Goal: Obtain resource: Download file/media

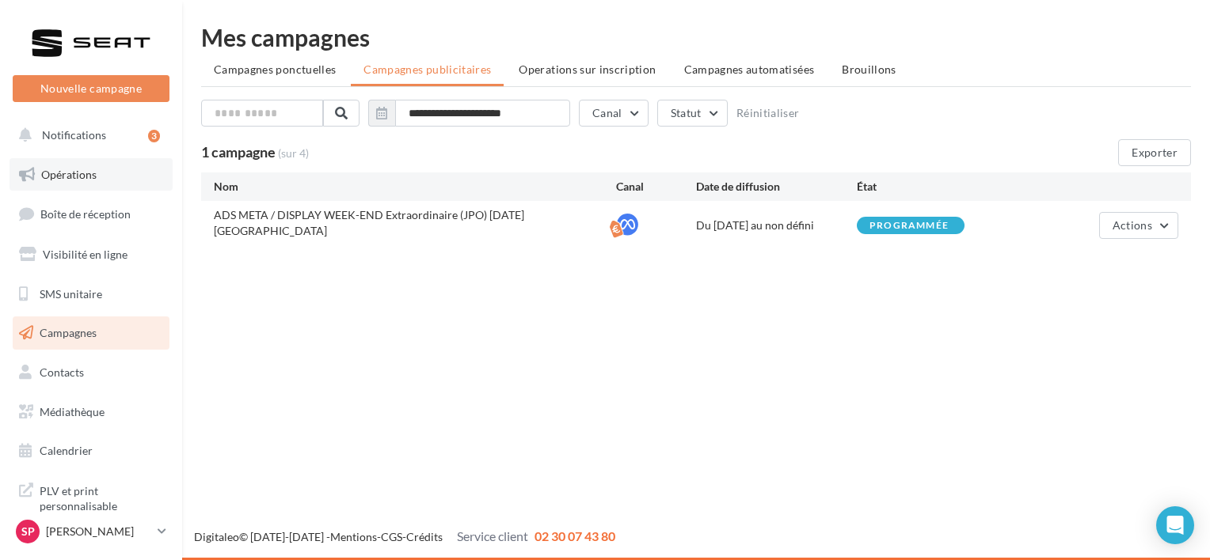
click at [76, 177] on span "Opérations" at bounding box center [68, 174] width 55 height 13
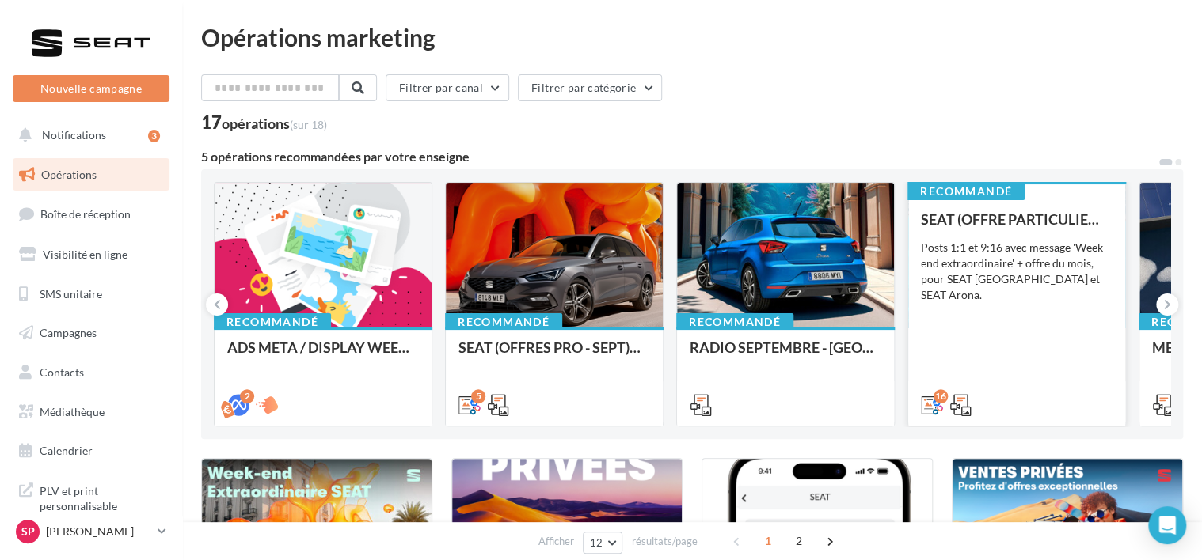
click at [1045, 291] on div "SEAT (OFFRE PARTICULIER - SEPT) - SOCIAL MEDIA Posts 1:1 et 9:16 avec message '…" at bounding box center [1017, 311] width 192 height 200
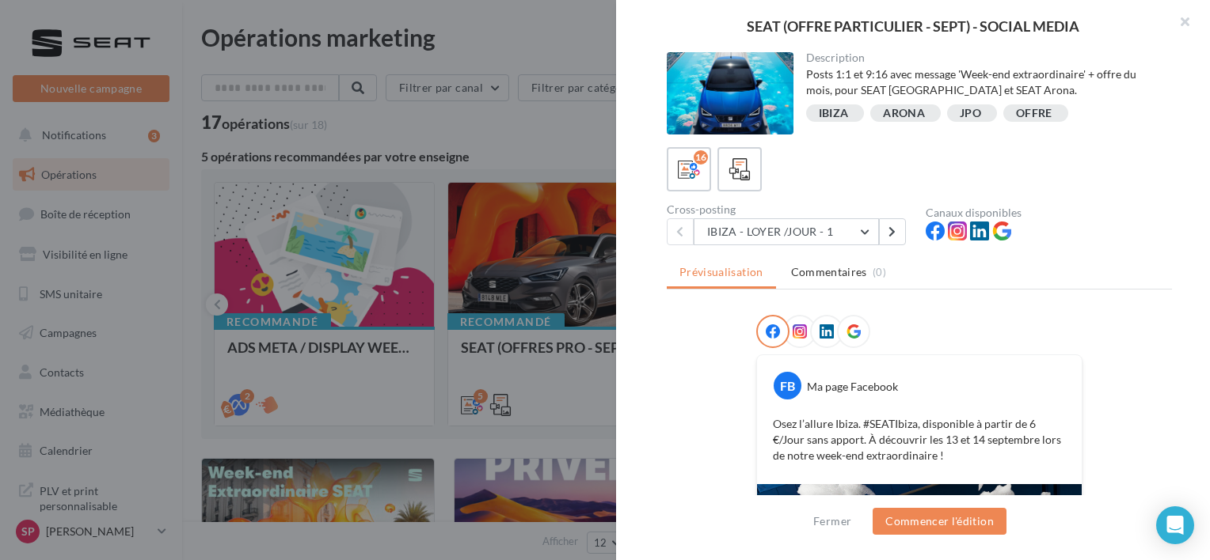
click at [1113, 254] on div "Description Posts 1:1 et 9:16 avec message 'Week-end extraordinaire' + offre du…" at bounding box center [919, 281] width 606 height 458
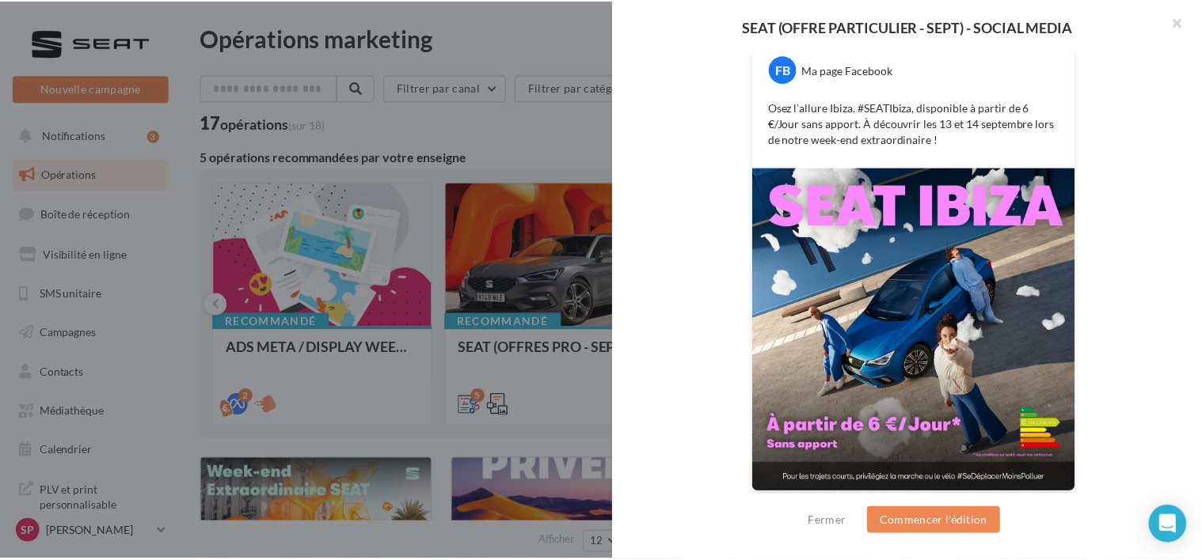
scroll to position [318, 0]
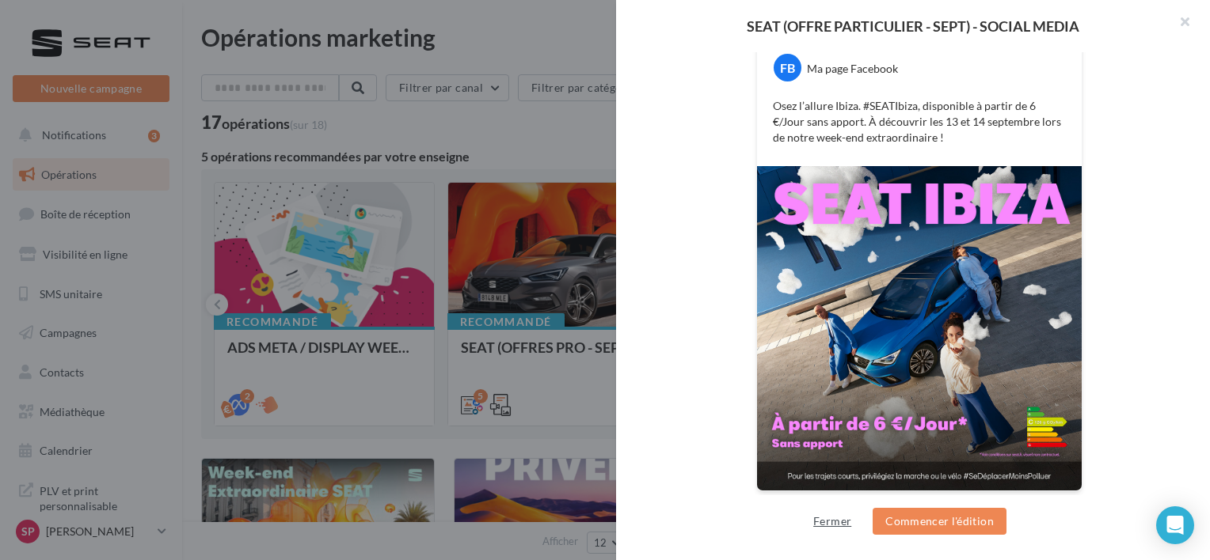
click at [828, 526] on button "Fermer" at bounding box center [832, 521] width 51 height 19
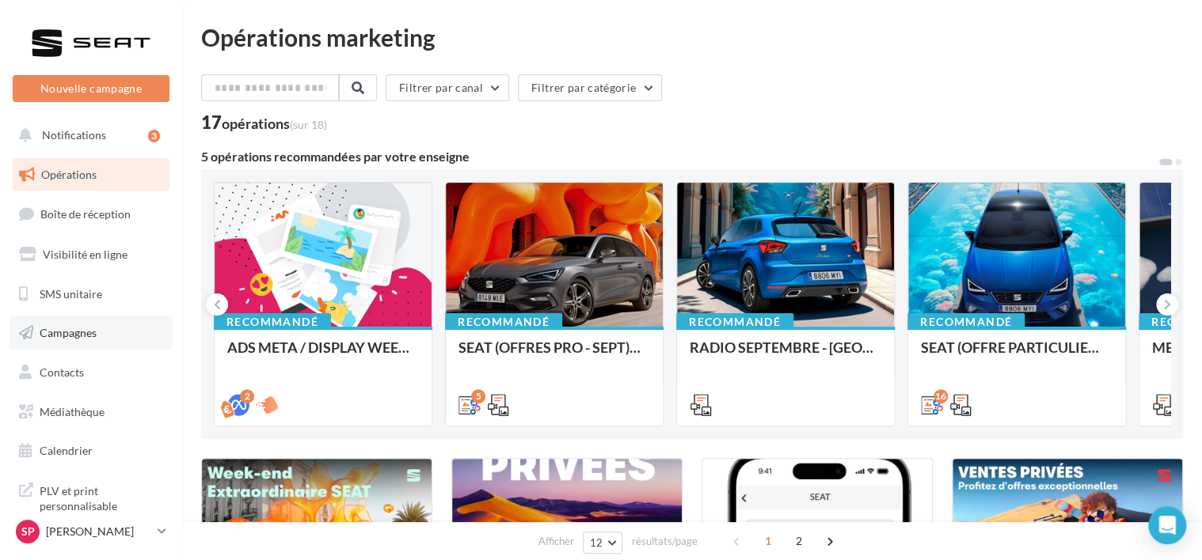
click at [83, 329] on span "Campagnes" at bounding box center [68, 332] width 57 height 13
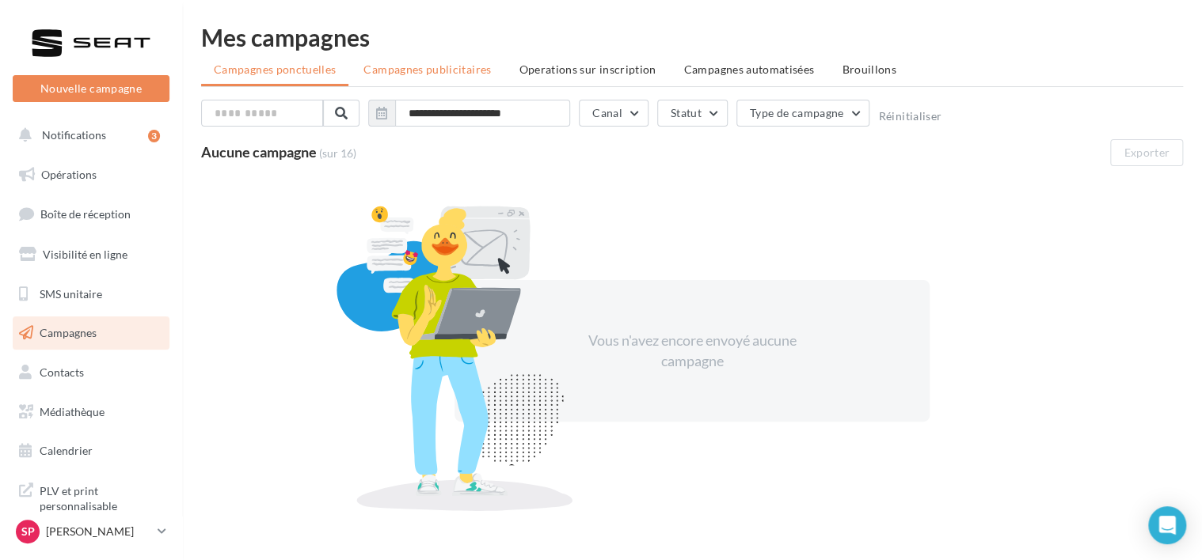
click at [443, 75] on span "Campagnes publicitaires" at bounding box center [426, 69] width 127 height 13
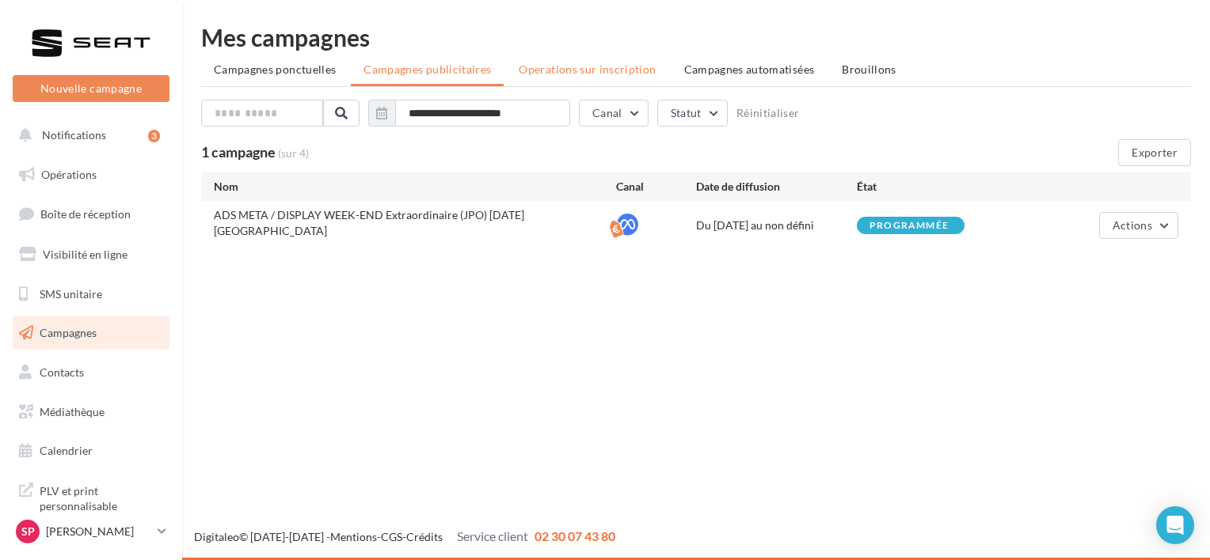
click at [589, 60] on li "Operations sur inscription" at bounding box center [587, 69] width 162 height 28
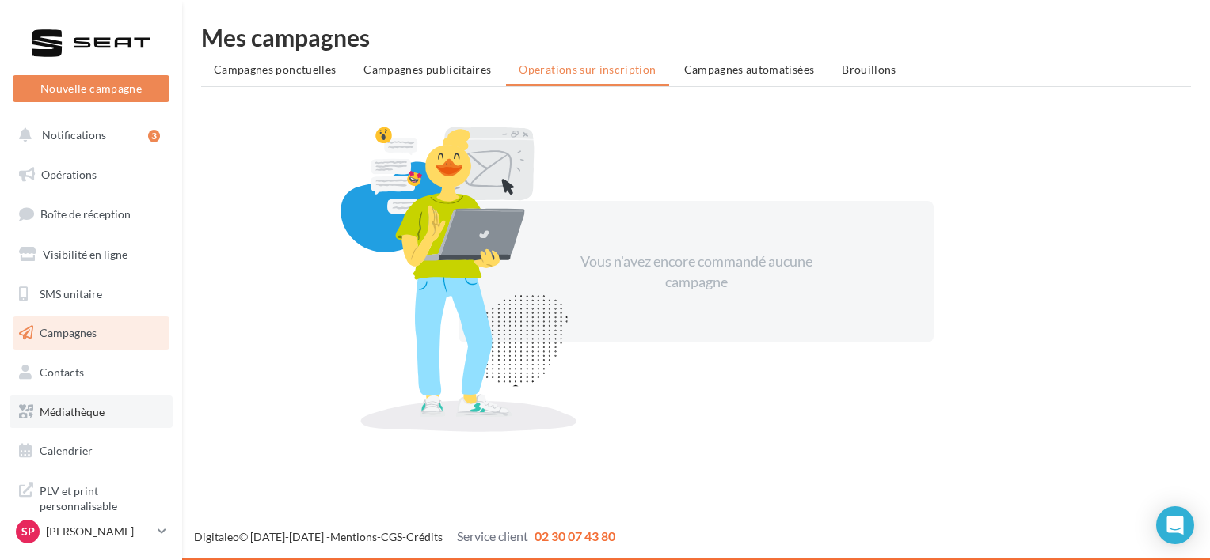
click at [92, 412] on span "Médiathèque" at bounding box center [72, 411] width 65 height 13
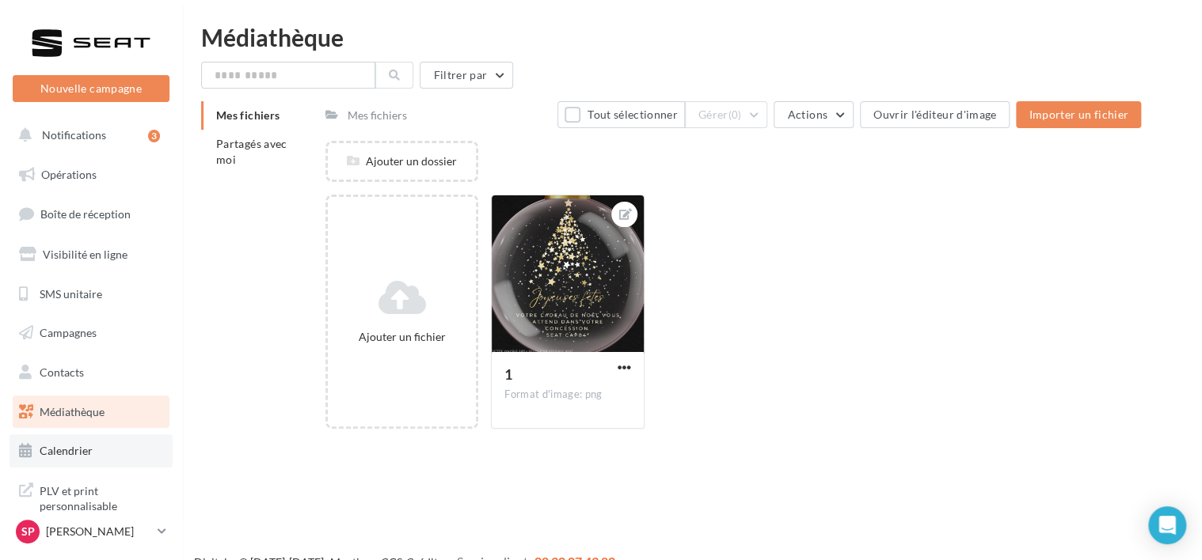
click at [87, 451] on span "Calendrier" at bounding box center [66, 450] width 53 height 13
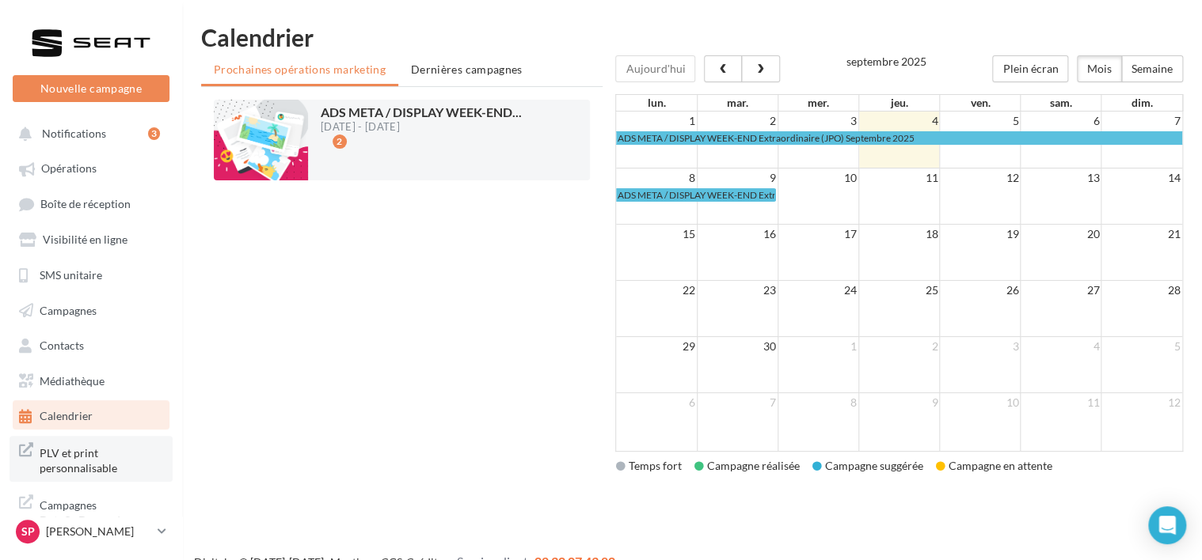
click at [89, 462] on span "PLV et print personnalisable" at bounding box center [101, 460] width 123 height 34
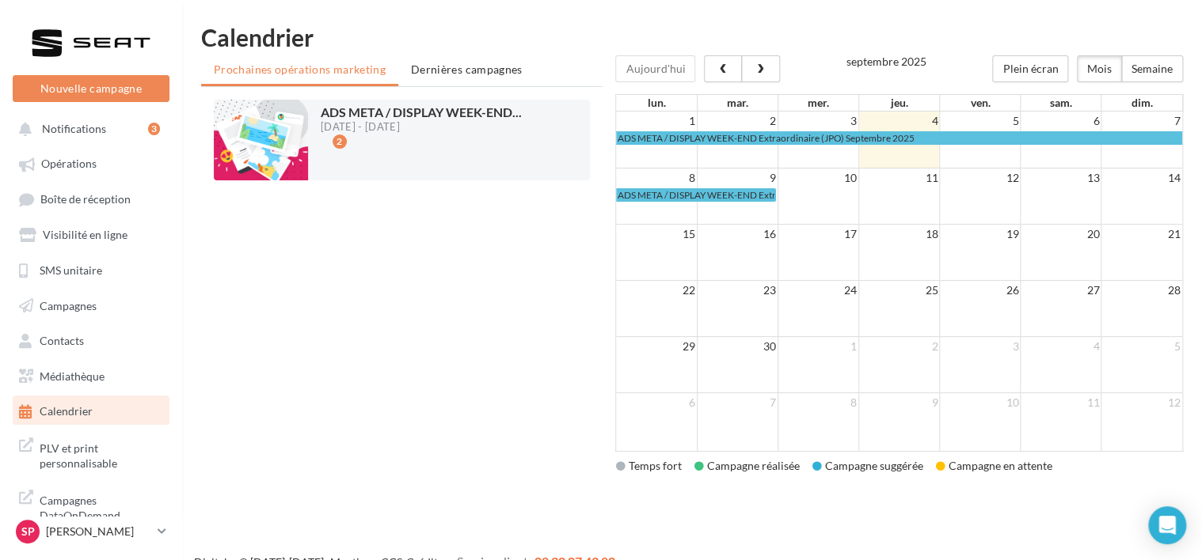
click at [173, 541] on div "Sp Stéphanie COZZOLINO SEAT-AVIGNON" at bounding box center [91, 539] width 182 height 44
click at [104, 500] on span "Campagnes DataOnDemand" at bounding box center [101, 507] width 123 height 34
click at [93, 236] on span "Visibilité en ligne" at bounding box center [85, 234] width 85 height 13
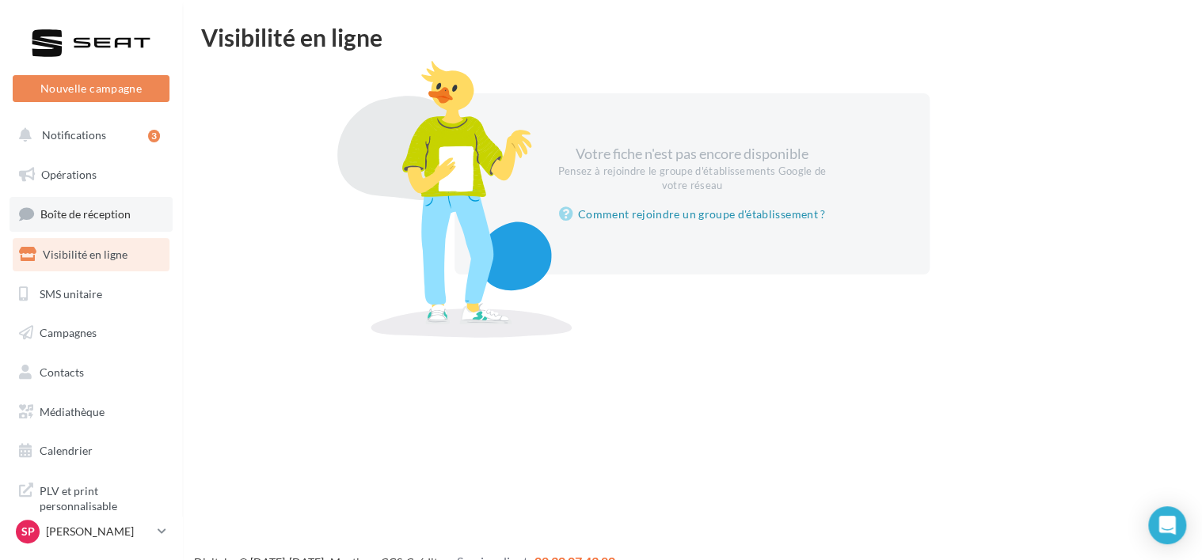
click at [80, 212] on span "Boîte de réception" at bounding box center [85, 213] width 90 height 13
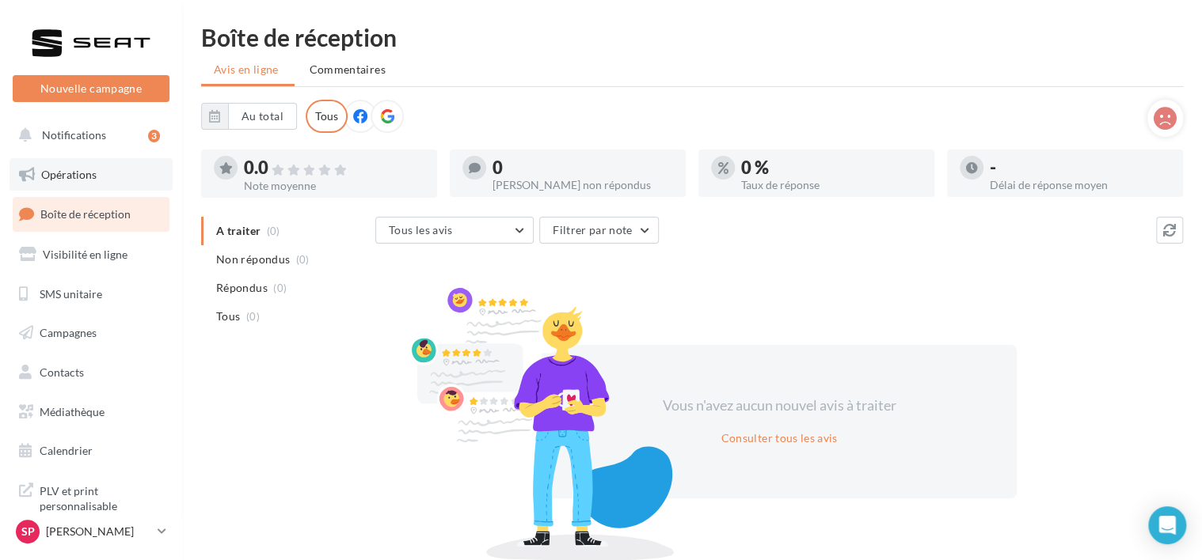
click at [73, 172] on span "Opérations" at bounding box center [68, 174] width 55 height 13
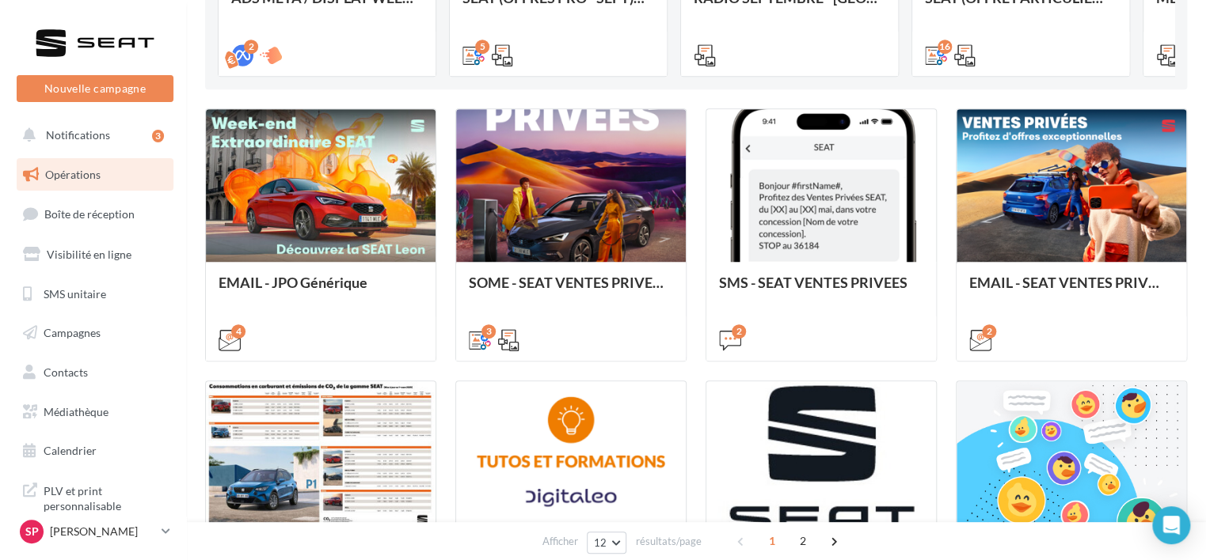
scroll to position [347, 0]
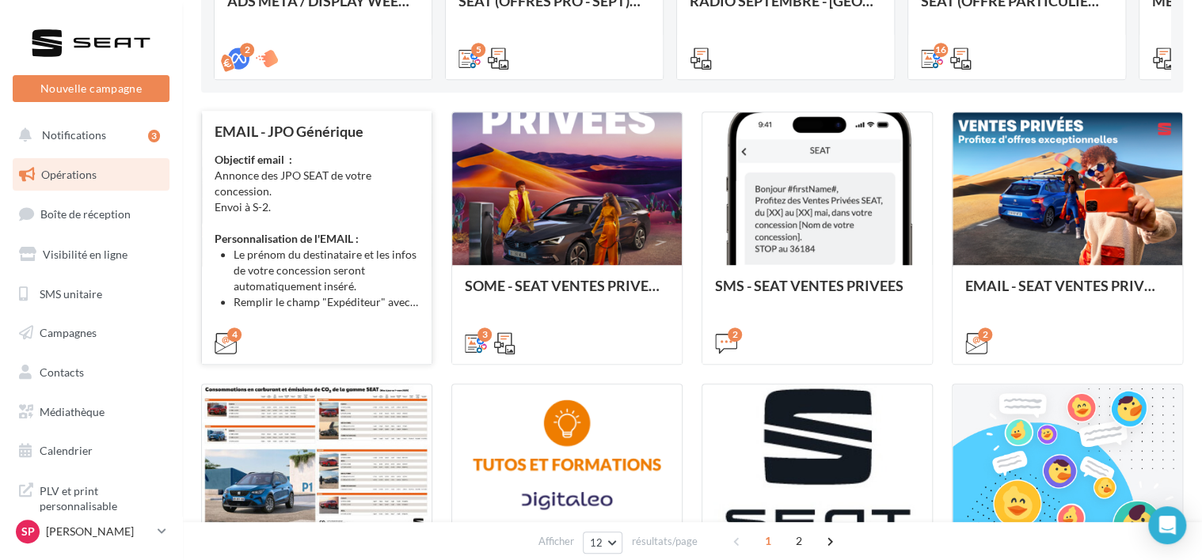
click at [317, 212] on div "Objectif email : Annonce des JPO SEAT de votre concession. Envoi à S-2. Personn…" at bounding box center [317, 231] width 204 height 158
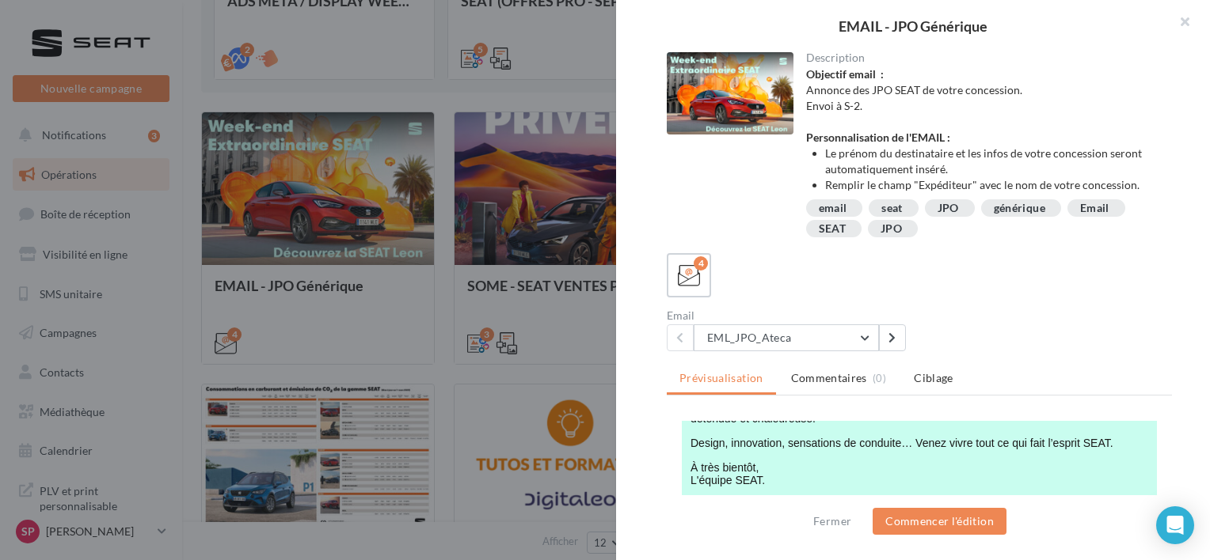
scroll to position [500, 0]
click at [951, 523] on button "Commencer l'édition" at bounding box center [939, 521] width 134 height 27
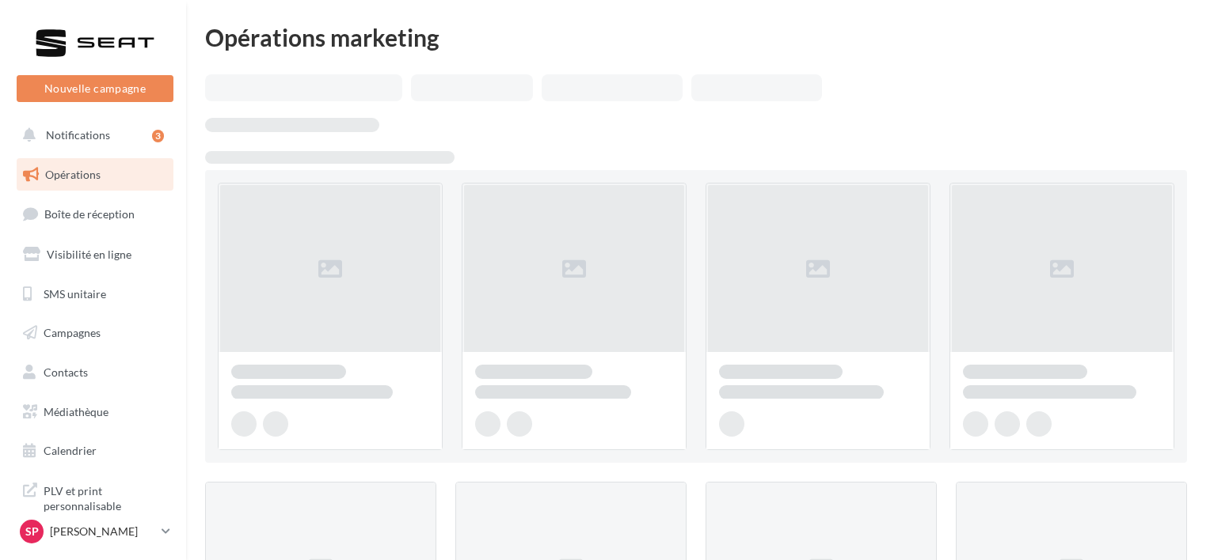
scroll to position [347, 0]
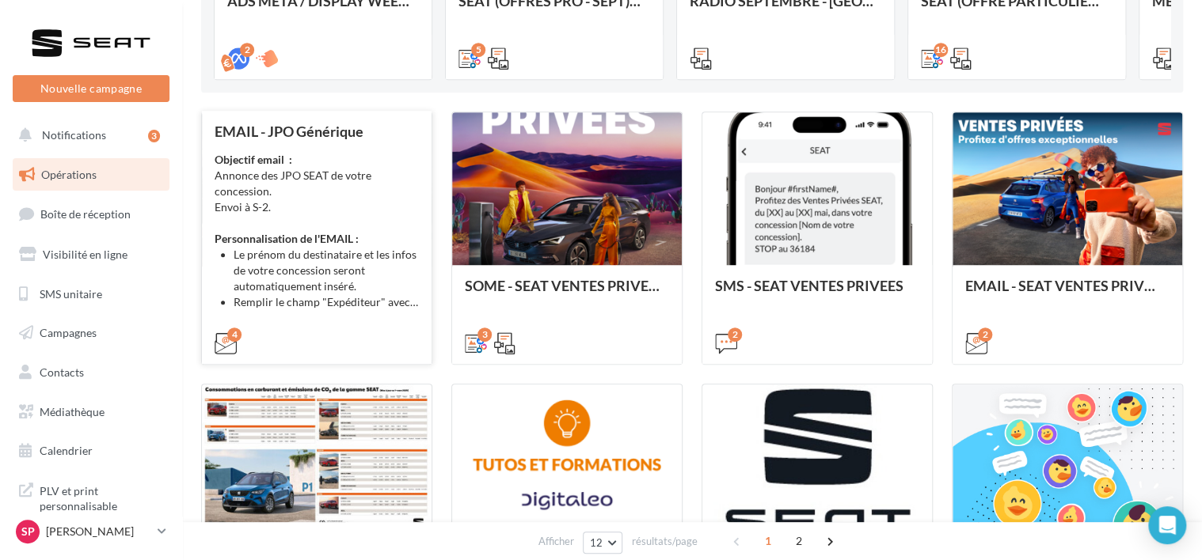
click at [276, 226] on div "Objectif email : Annonce des JPO SEAT de votre concession. Envoi à S-2. Personn…" at bounding box center [317, 231] width 204 height 158
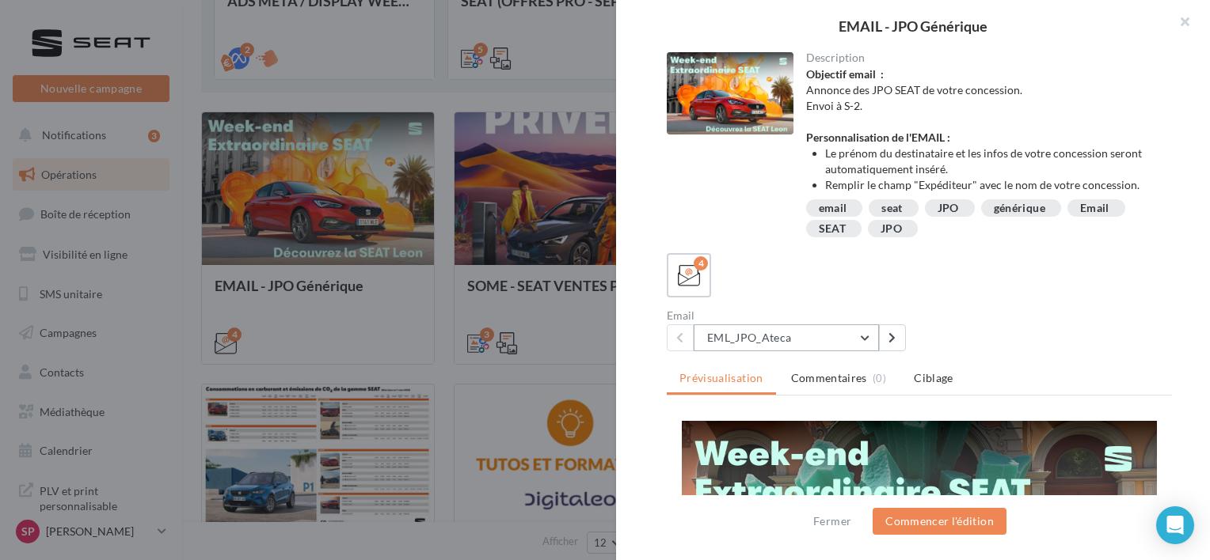
scroll to position [0, 0]
click at [867, 336] on button "EML_JPO_Ateca" at bounding box center [785, 338] width 185 height 27
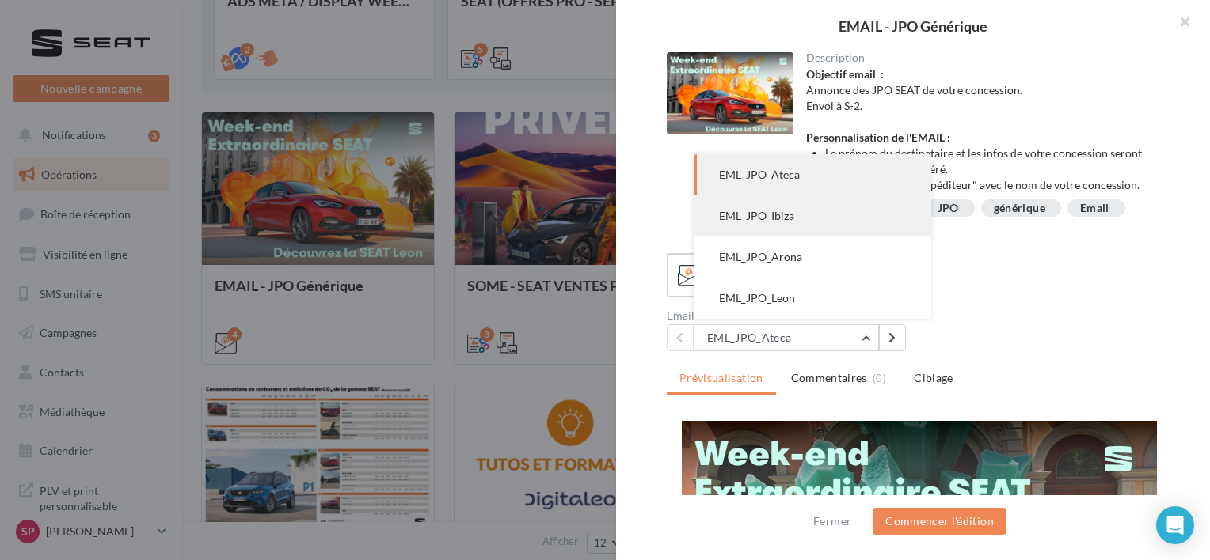
click at [807, 222] on button "EML_JPO_Ibiza" at bounding box center [811, 216] width 237 height 41
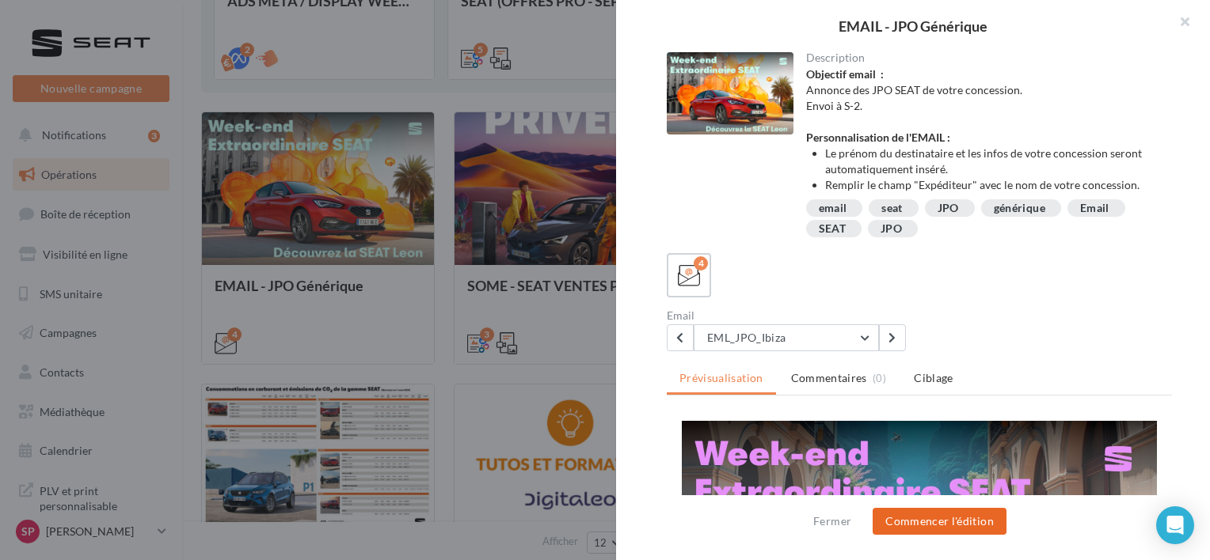
click at [959, 520] on button "Commencer l'édition" at bounding box center [939, 521] width 134 height 27
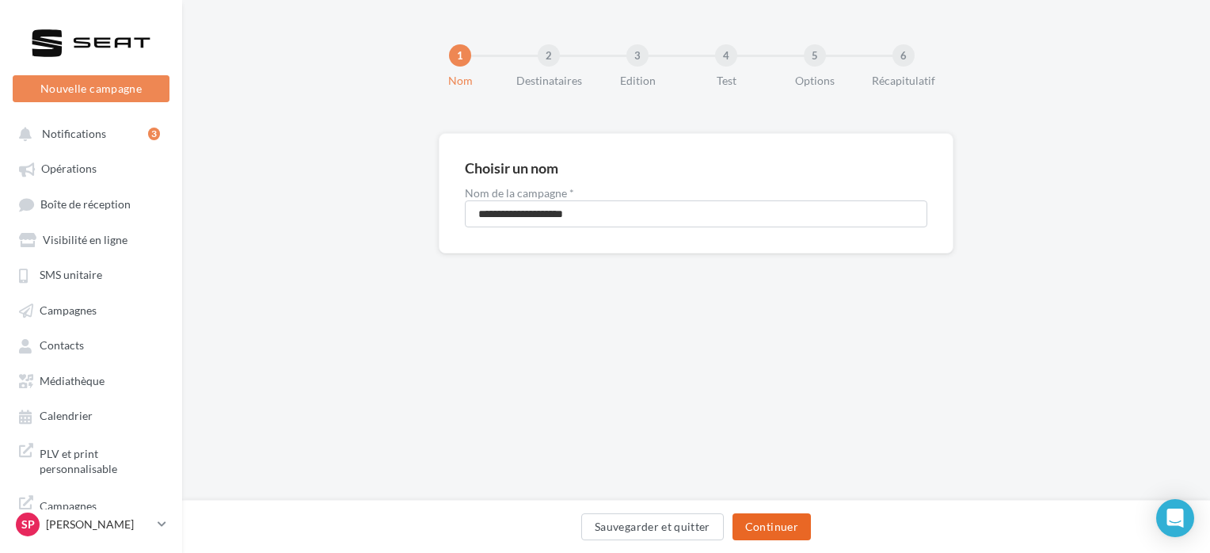
click at [781, 534] on button "Continuer" at bounding box center [771, 526] width 78 height 27
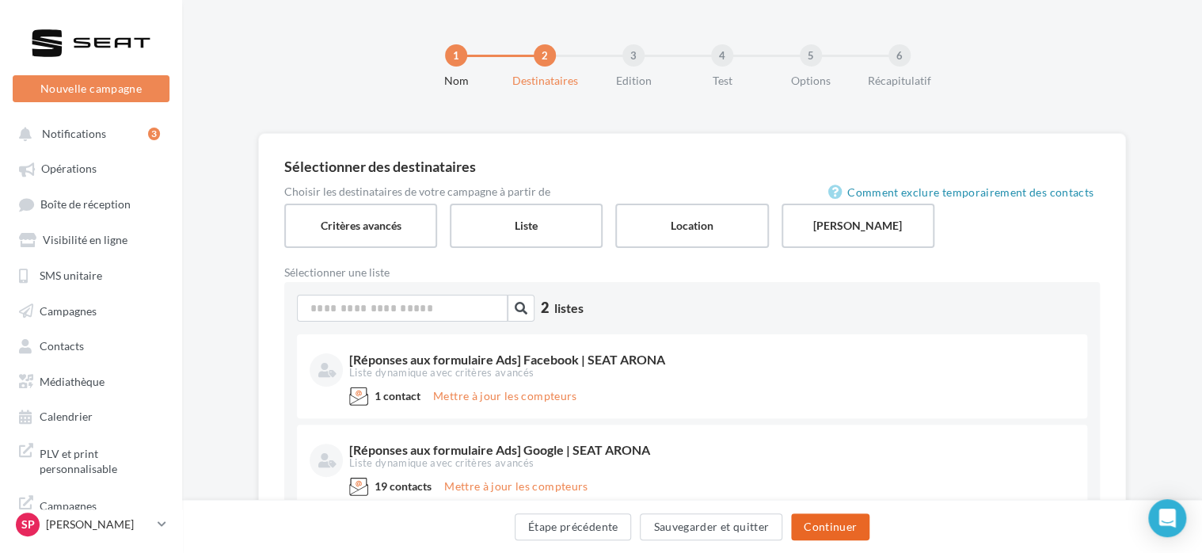
click at [833, 527] on button "Continuer" at bounding box center [830, 526] width 78 height 27
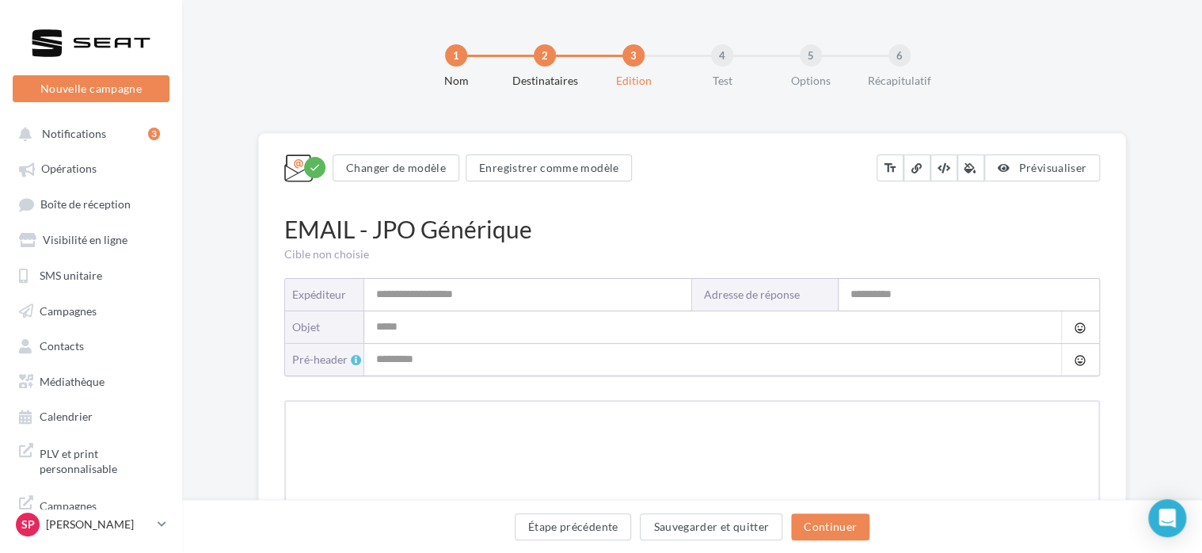
type input "**********"
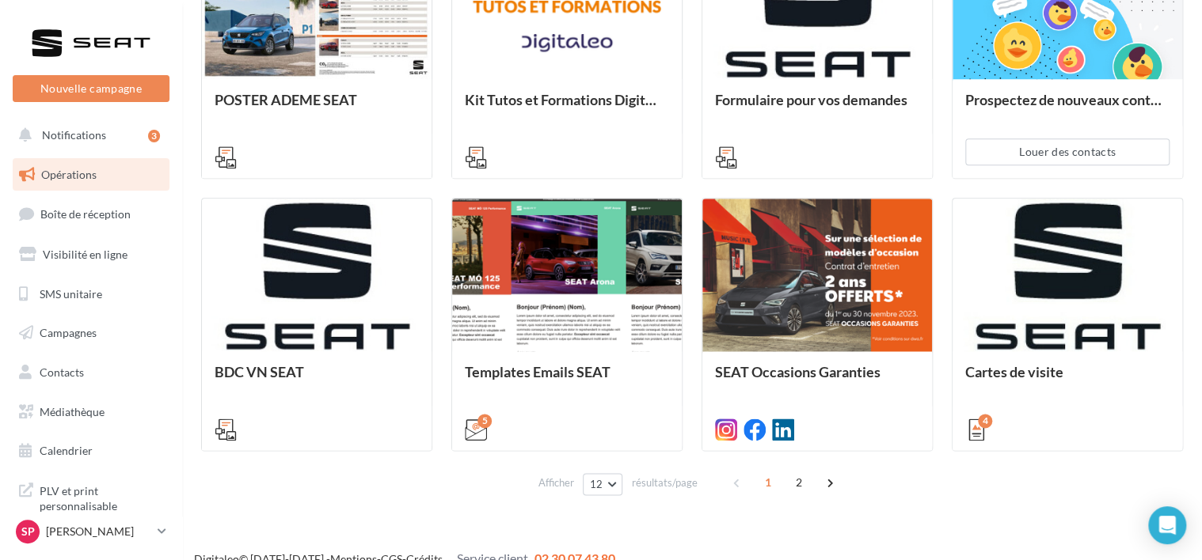
scroll to position [826, 0]
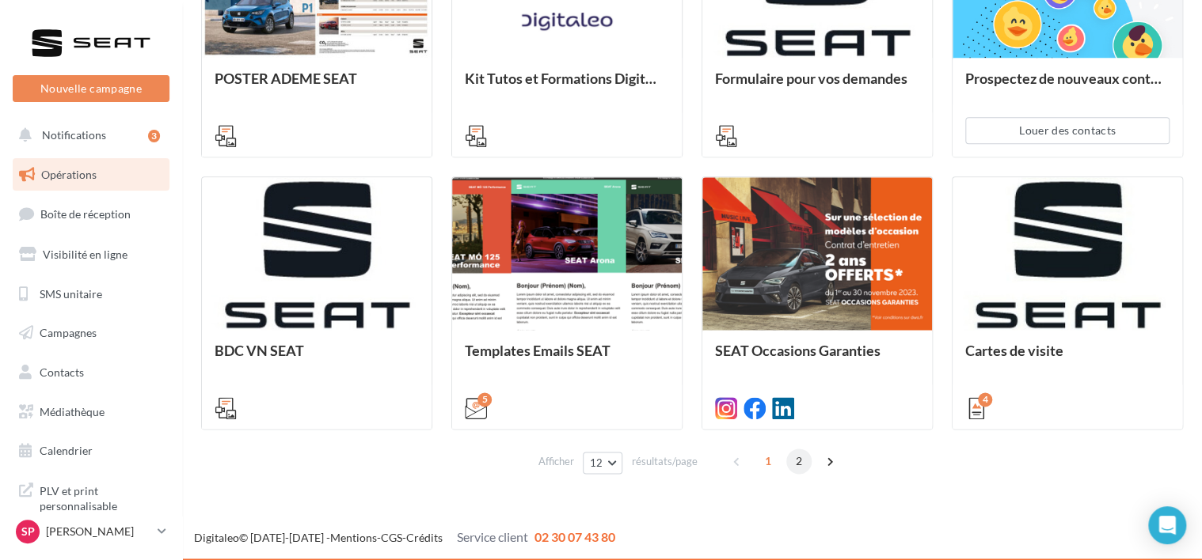
click at [795, 462] on span "2" at bounding box center [798, 461] width 25 height 25
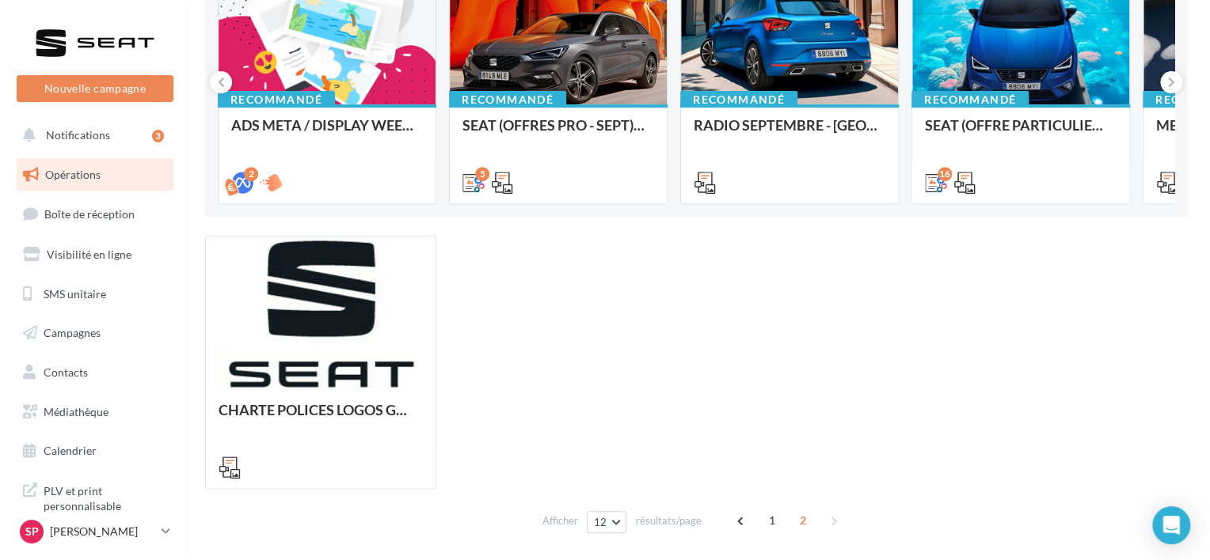
scroll to position [241, 0]
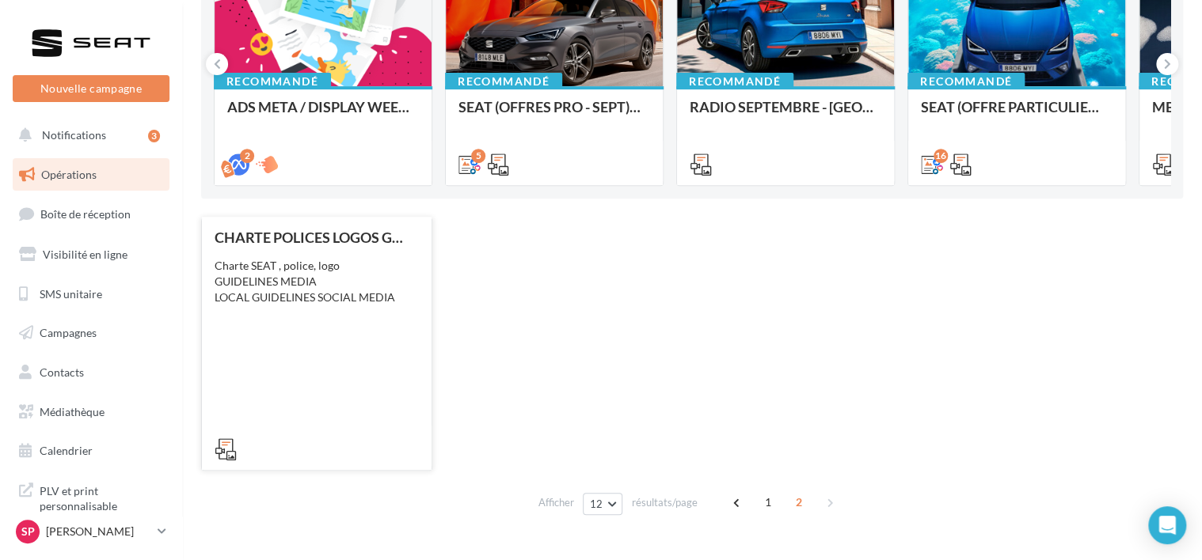
click at [314, 282] on div "Charte SEAT , police, logo GUIDELINES MEDIA LOCAL GUIDELINES SOCIAL MEDIA" at bounding box center [317, 281] width 204 height 47
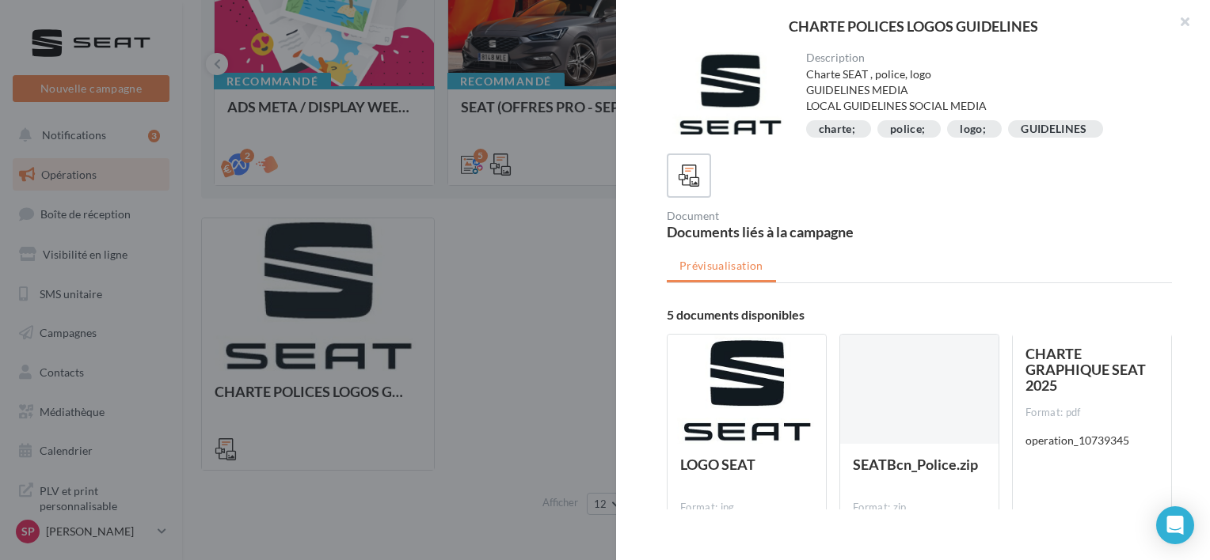
click at [1094, 399] on div "CHARTE GRAPHIQUE SEAT 2025 Format: pdf operation_10739345" at bounding box center [1091, 465] width 133 height 238
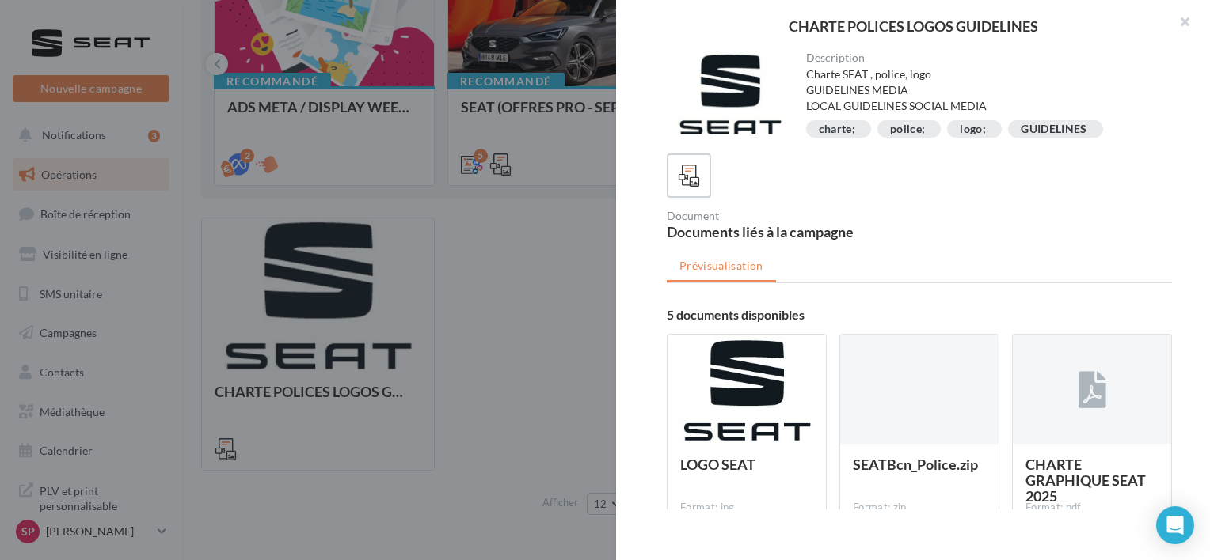
click at [1127, 223] on div "Document Documents liés à la campagne" at bounding box center [926, 225] width 518 height 28
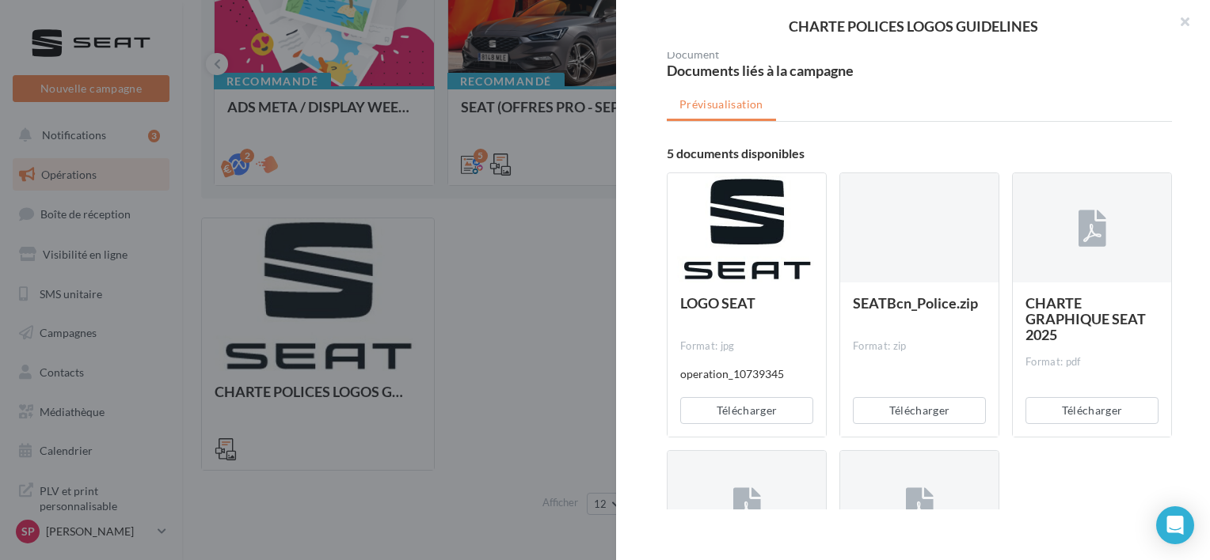
scroll to position [190, 0]
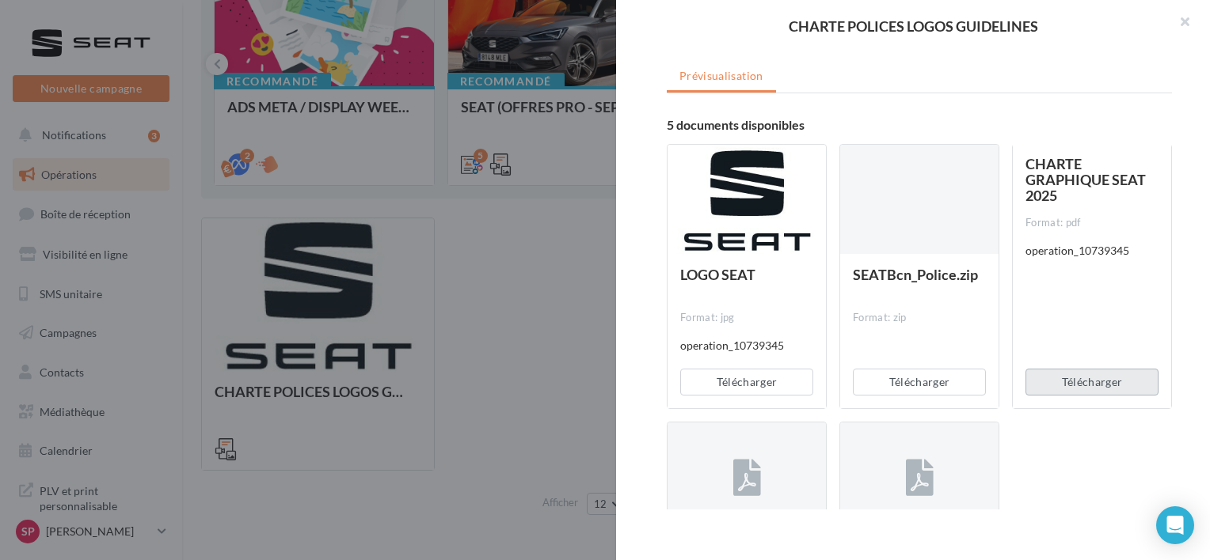
click at [1087, 377] on button "Télécharger" at bounding box center [1091, 382] width 133 height 27
click at [1086, 382] on button "Télécharger" at bounding box center [1091, 382] width 133 height 27
click at [1080, 382] on button "Télécharger" at bounding box center [1091, 382] width 133 height 27
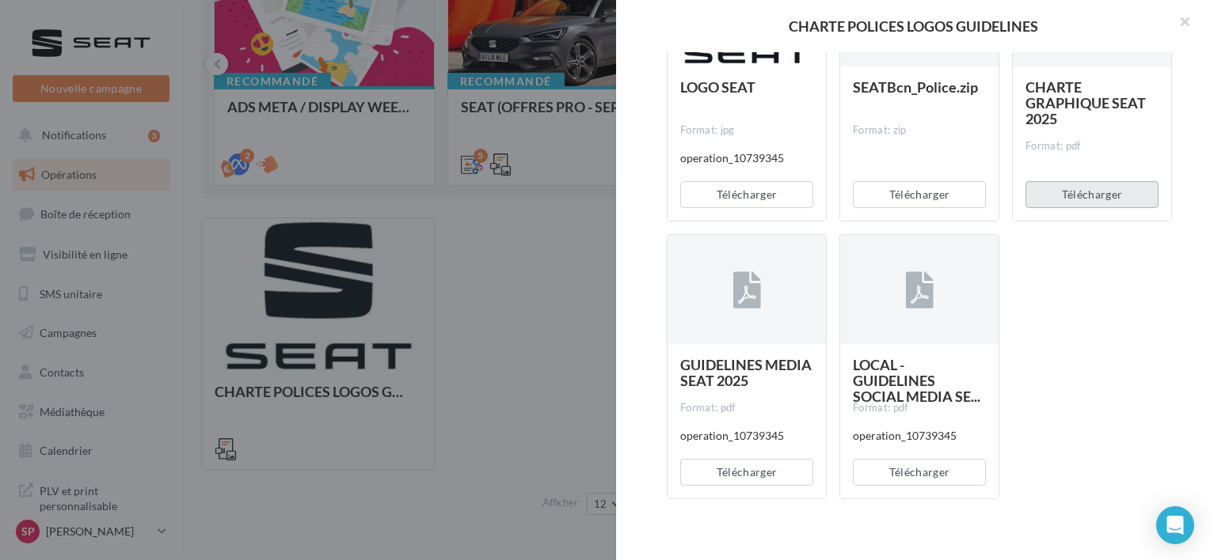
scroll to position [391, 0]
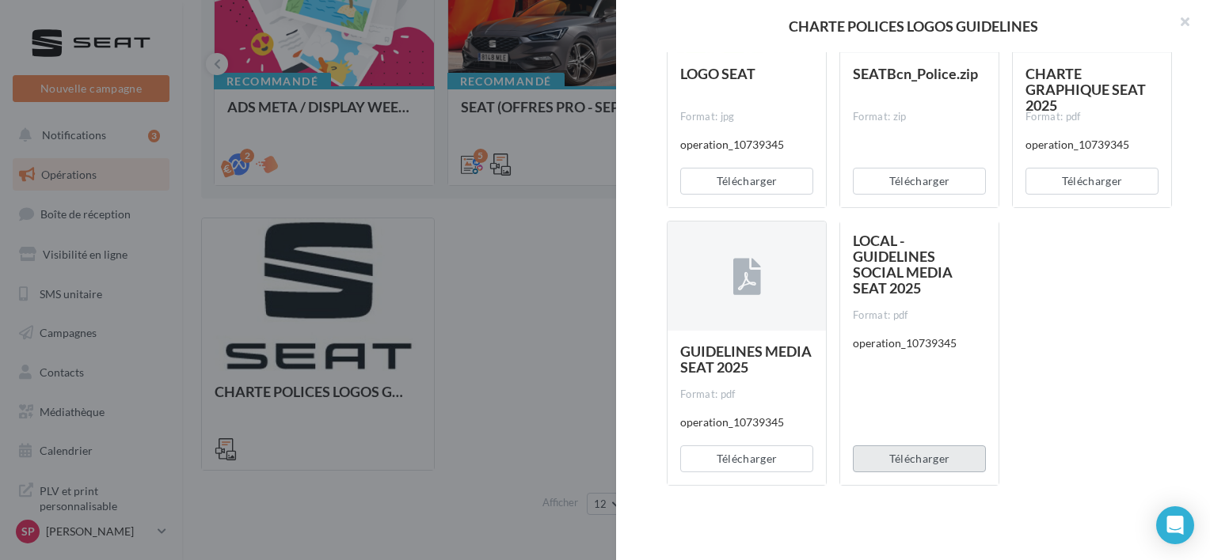
click at [916, 459] on button "Télécharger" at bounding box center [919, 459] width 133 height 27
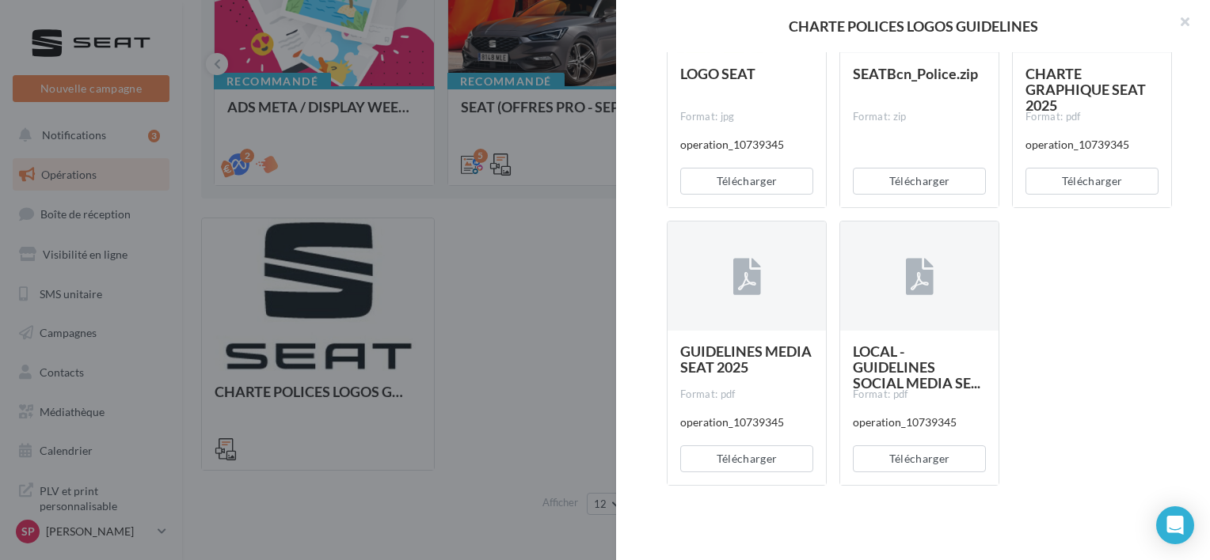
click at [1146, 313] on div "LOGO SEAT Format: jpg operation_10739345 Télécharger SEATBcn_Police.zip Format:…" at bounding box center [926, 220] width 518 height 581
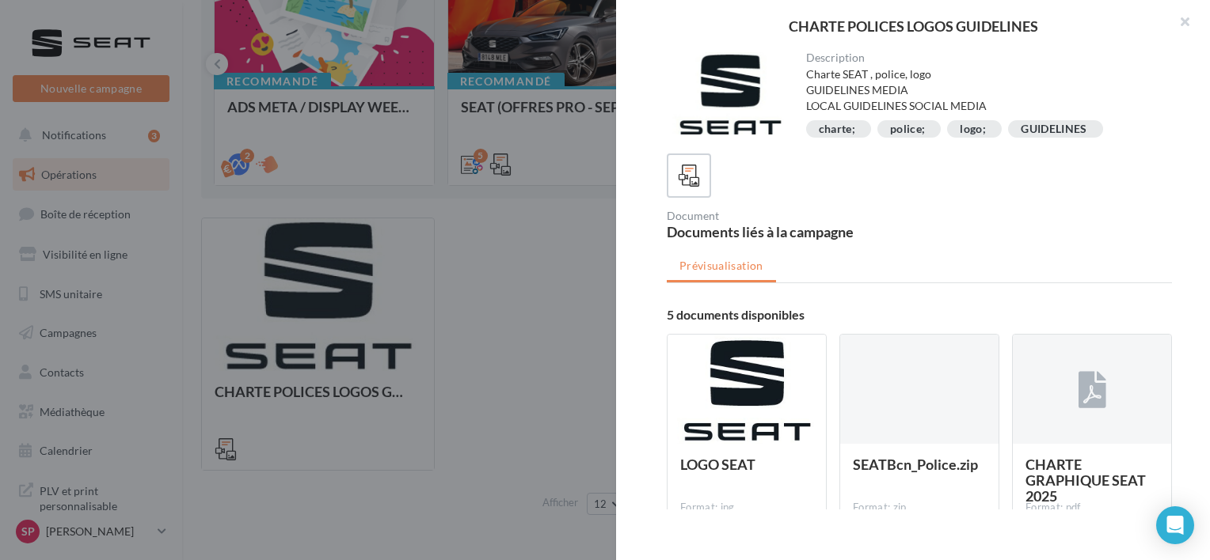
scroll to position [0, 0]
click at [1125, 208] on div "Document Documents liés à la campagne" at bounding box center [919, 196] width 505 height 85
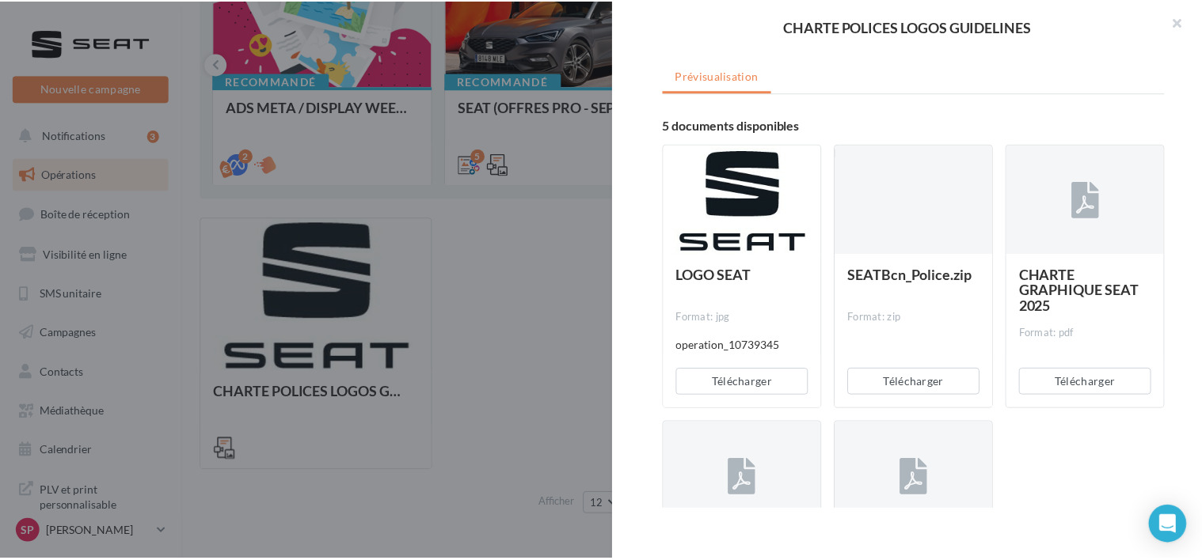
scroll to position [222, 0]
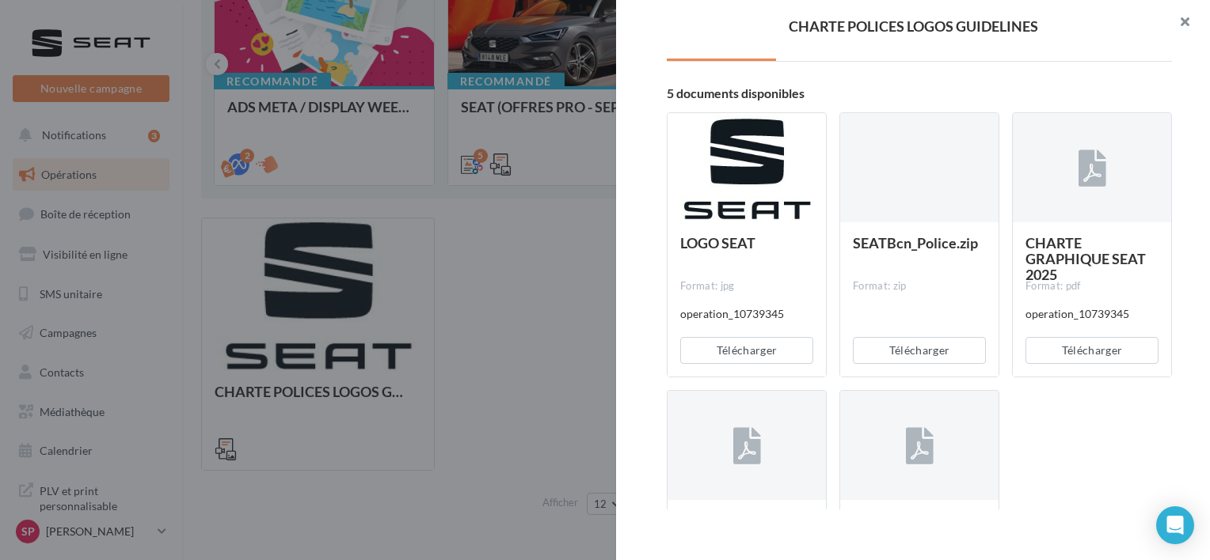
click at [1179, 20] on button "button" at bounding box center [1177, 23] width 63 height 47
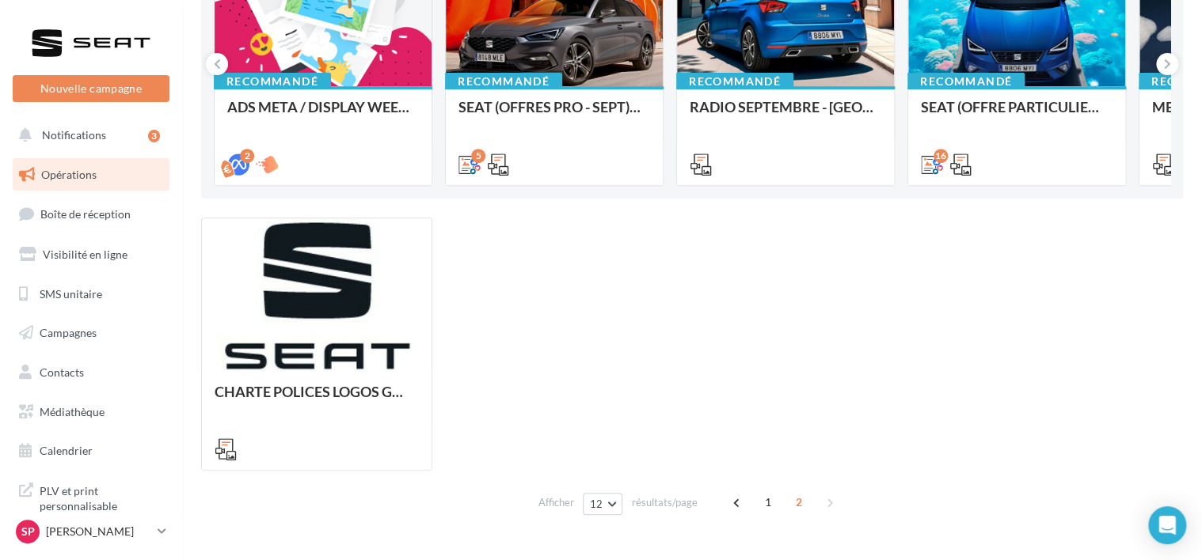
click at [624, 313] on div "CHARTE POLICES LOGOS GUIDELINES Charte SEAT , police, logo GUIDELINES MEDIA LOC…" at bounding box center [692, 344] width 982 height 253
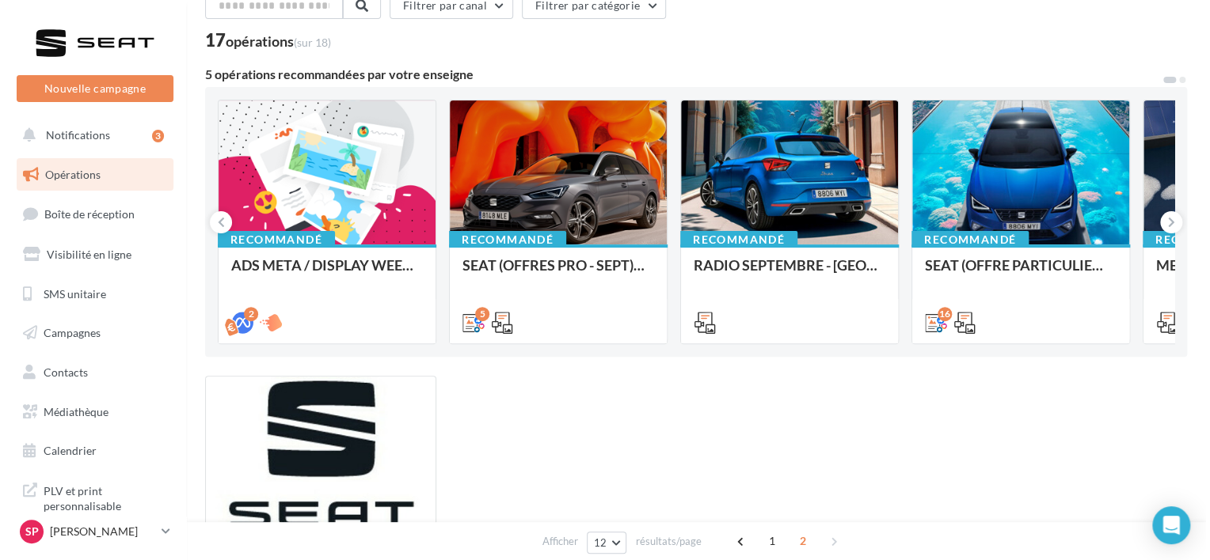
scroll to position [51, 0]
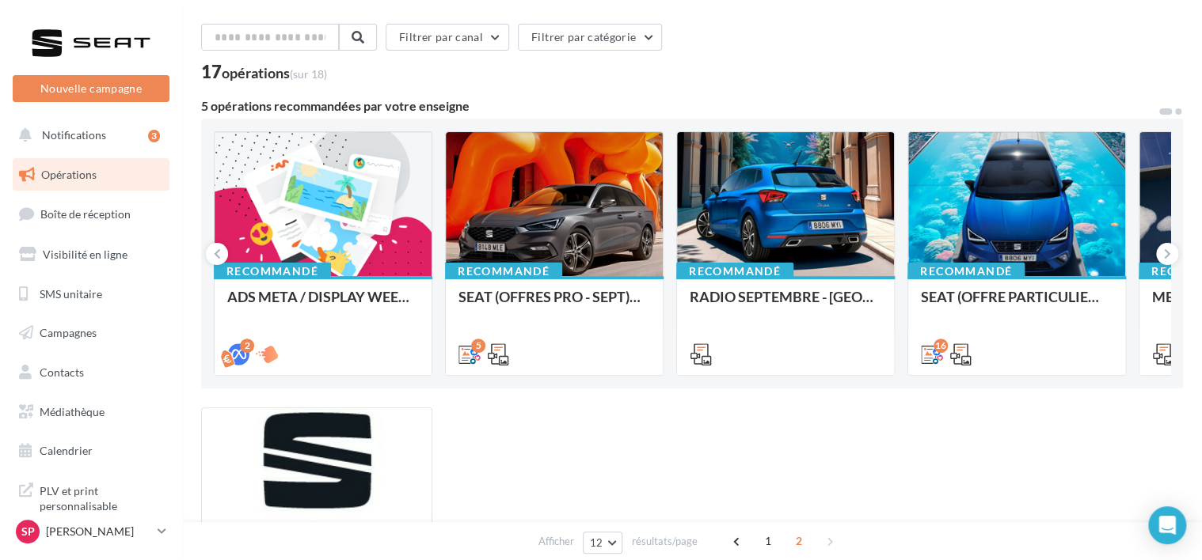
click at [1178, 110] on span at bounding box center [1178, 111] width 6 height 6
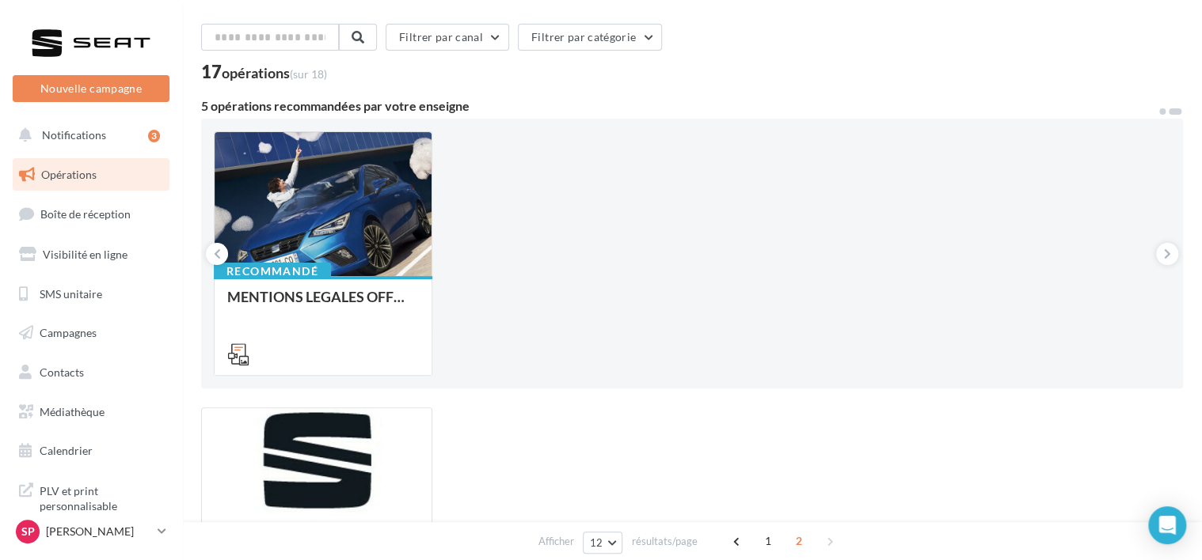
click at [1161, 111] on span at bounding box center [1162, 111] width 6 height 6
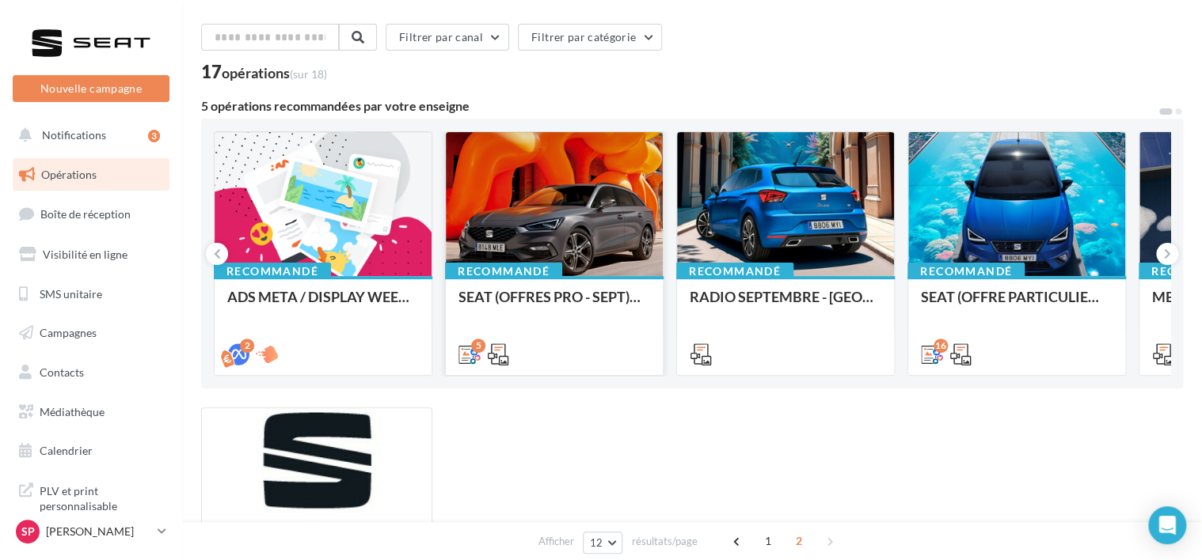
click at [551, 227] on div at bounding box center [554, 205] width 217 height 146
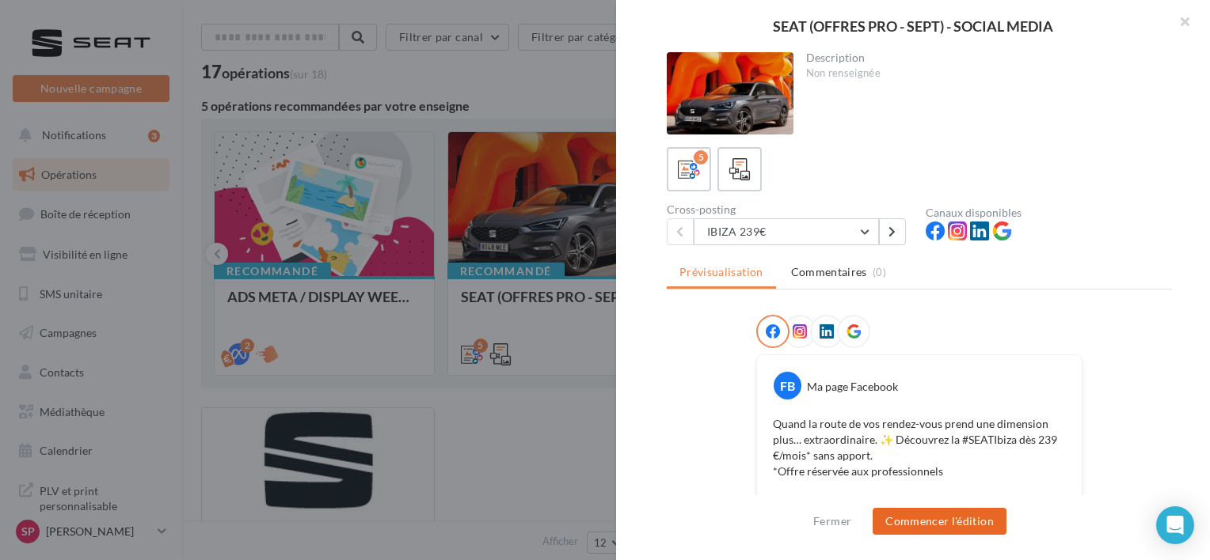
click at [959, 523] on button "Commencer l'édition" at bounding box center [939, 521] width 134 height 27
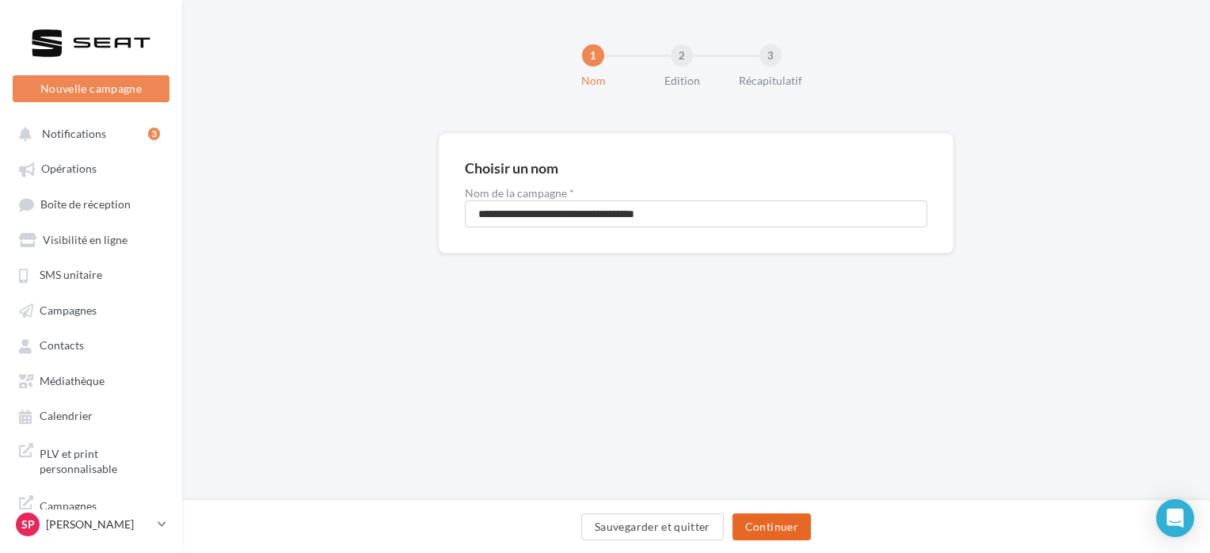
click at [792, 530] on button "Continuer" at bounding box center [771, 526] width 78 height 27
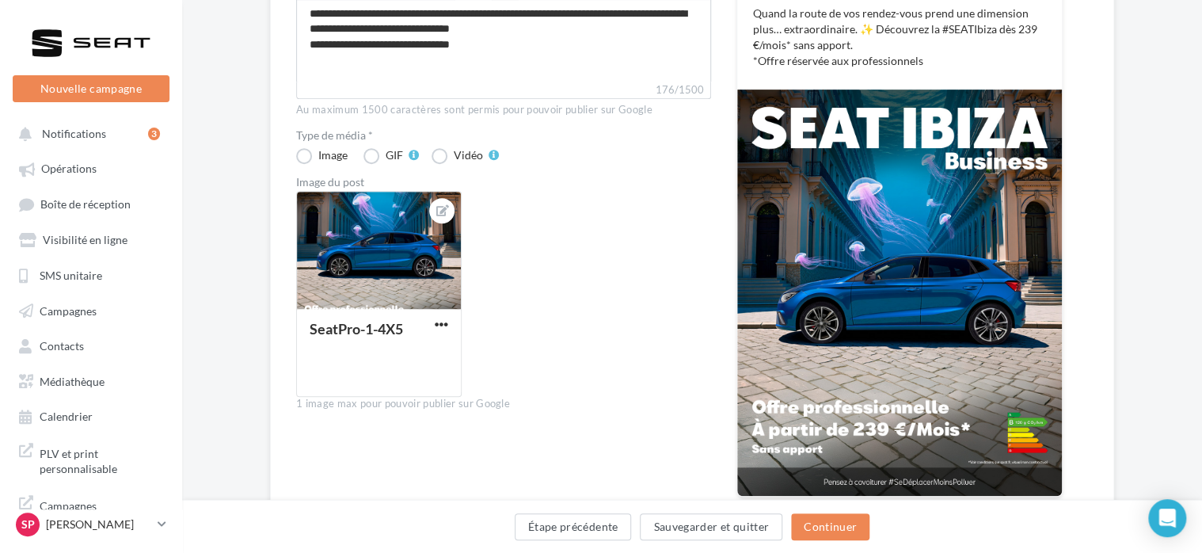
scroll to position [298, 0]
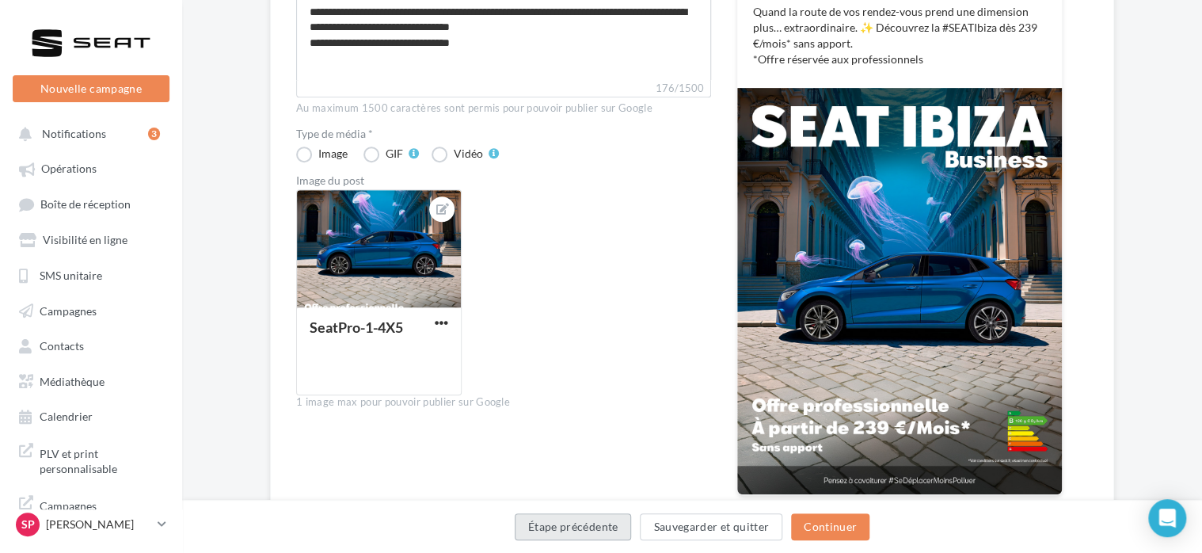
click at [585, 526] on button "Étape précédente" at bounding box center [573, 526] width 117 height 27
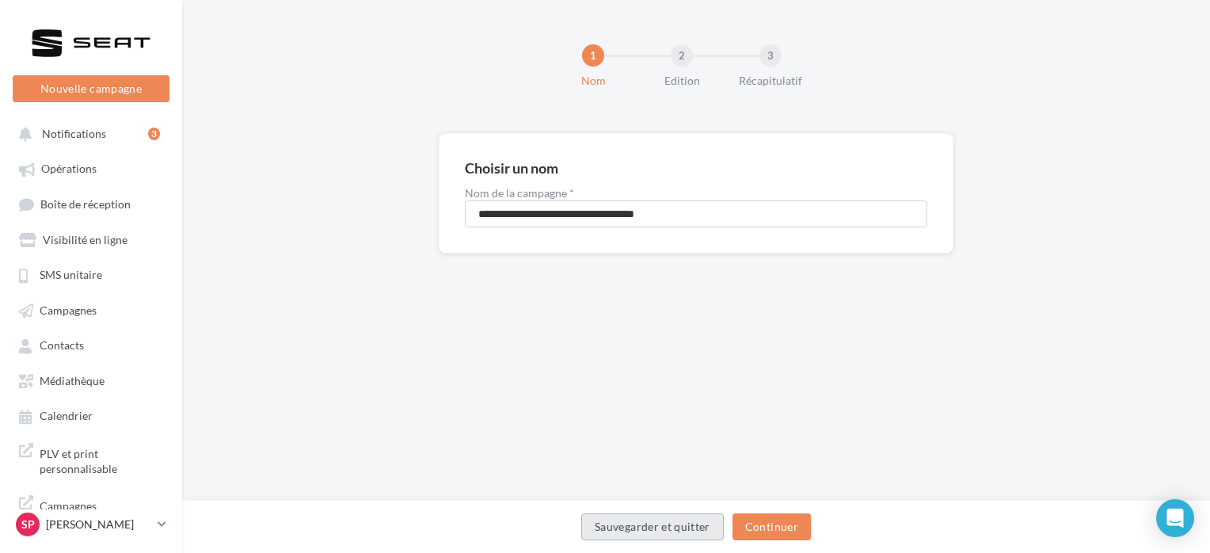
click at [585, 526] on button "Sauvegarder et quitter" at bounding box center [652, 526] width 142 height 27
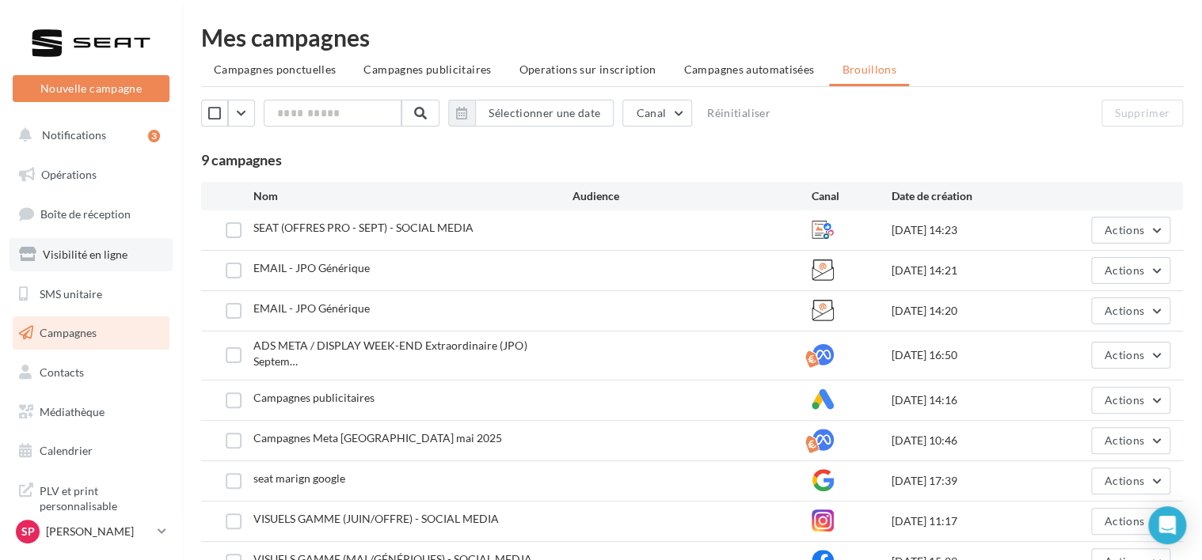
click at [82, 247] on link "Visibilité en ligne" at bounding box center [90, 254] width 163 height 33
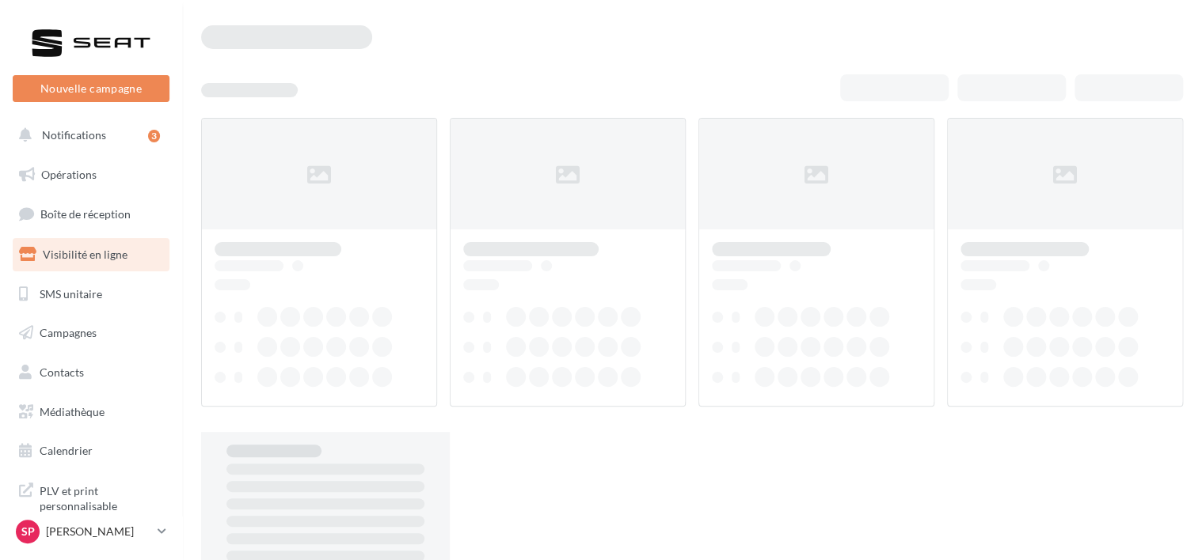
click at [70, 177] on span "Opérations" at bounding box center [68, 174] width 55 height 13
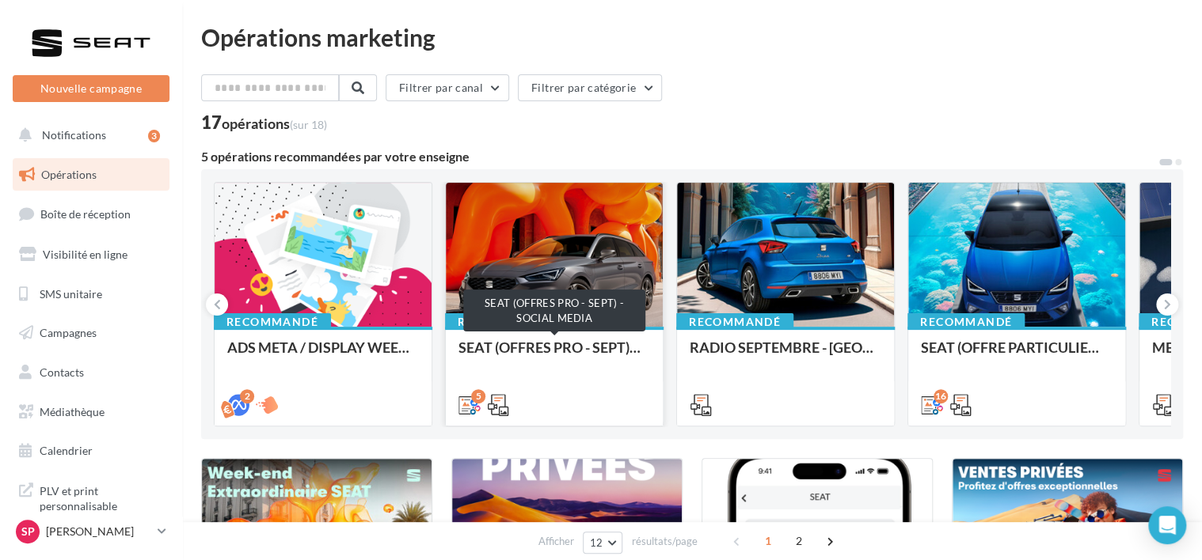
click at [519, 347] on div "SEAT (OFFRES PRO - SEPT) - SOCIAL MEDIA" at bounding box center [554, 356] width 192 height 32
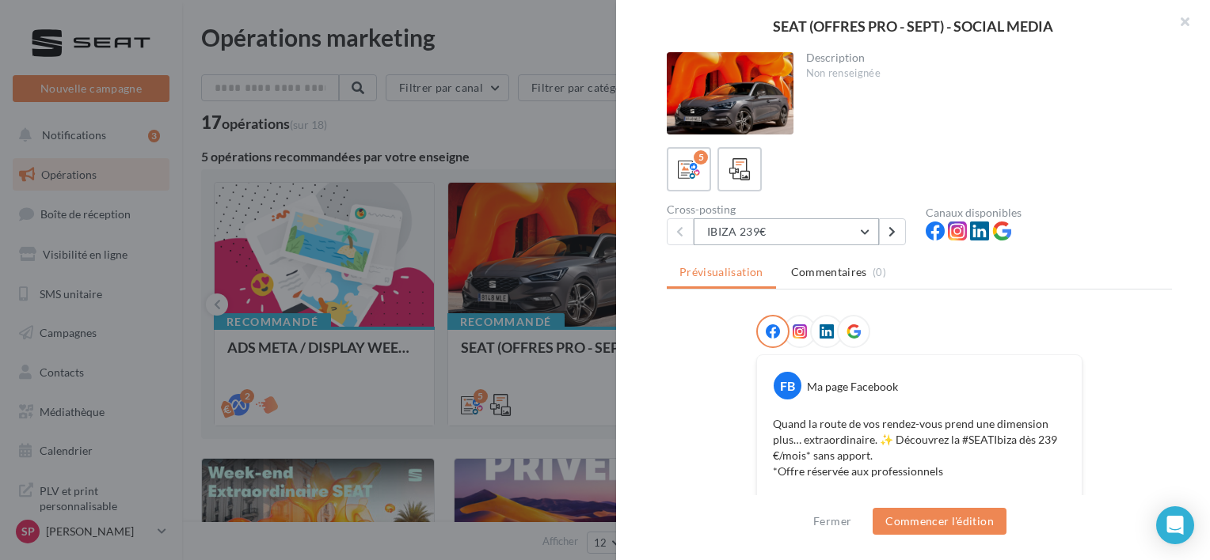
click at [864, 234] on button "IBIZA 239€" at bounding box center [785, 231] width 185 height 27
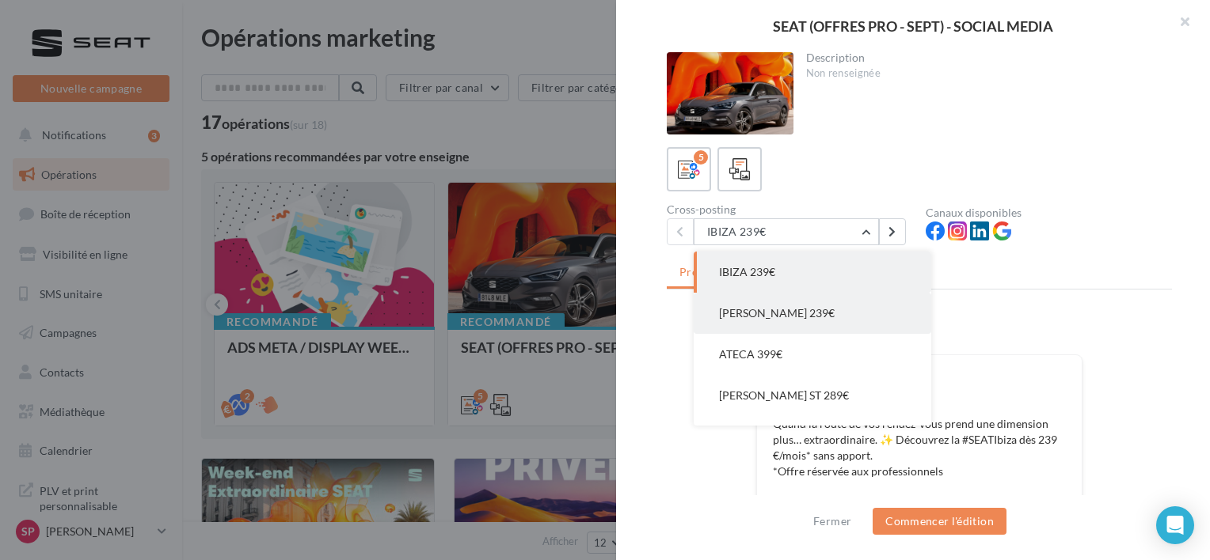
click at [786, 310] on button "[PERSON_NAME] 239€" at bounding box center [811, 313] width 237 height 41
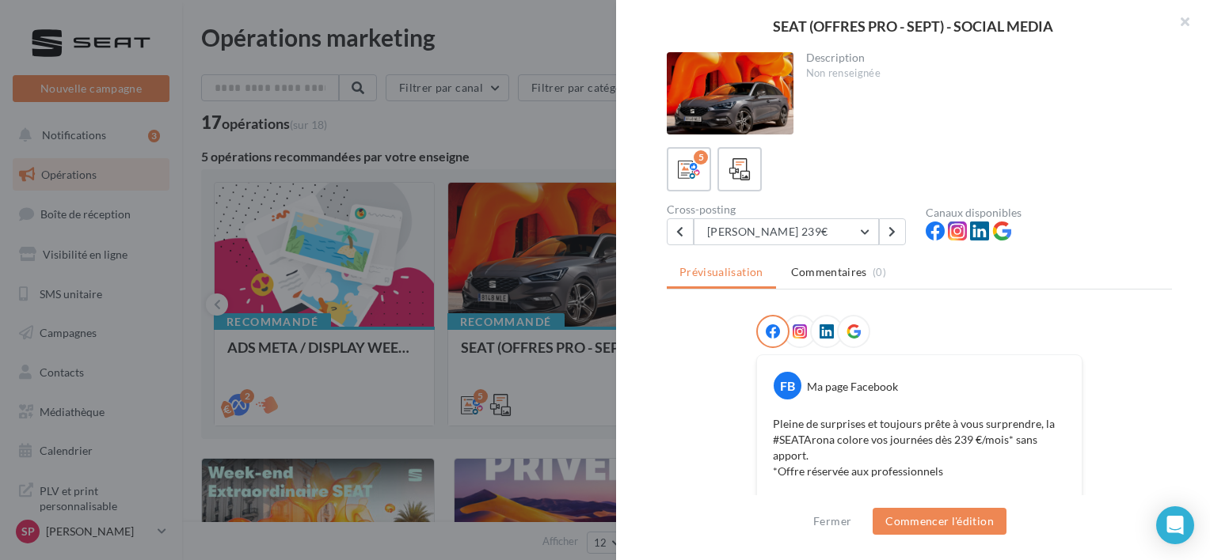
click at [1129, 112] on div "Description Non renseignée" at bounding box center [919, 93] width 505 height 82
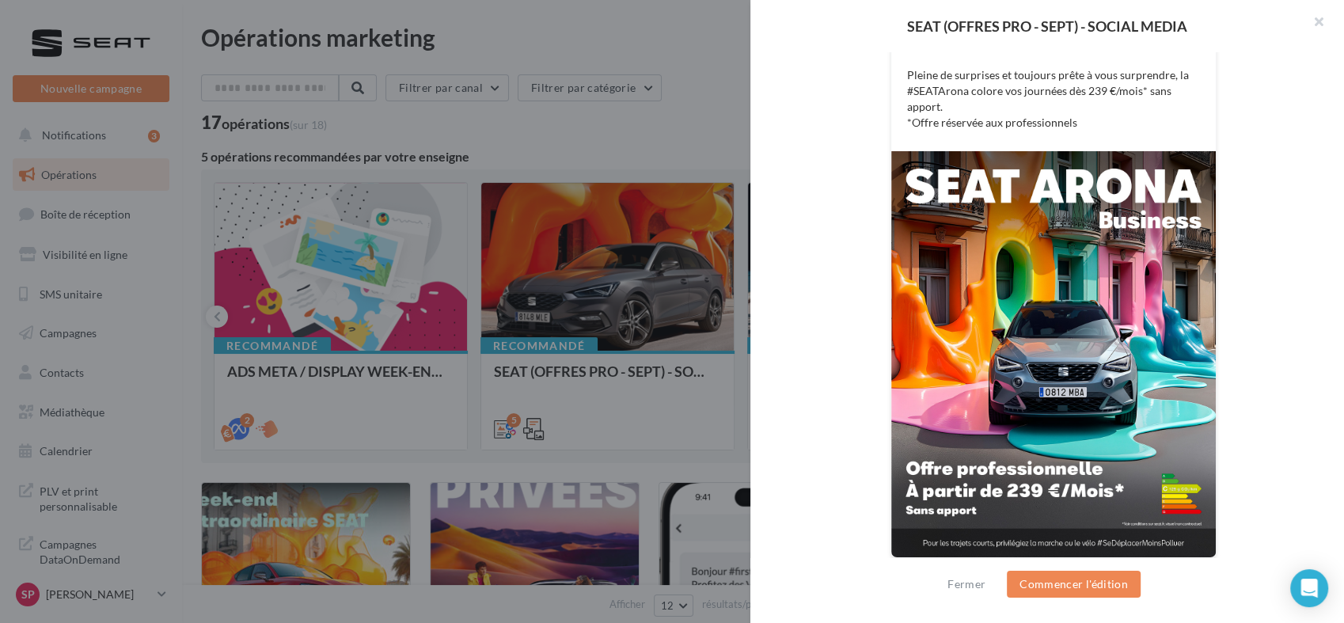
scroll to position [277, 0]
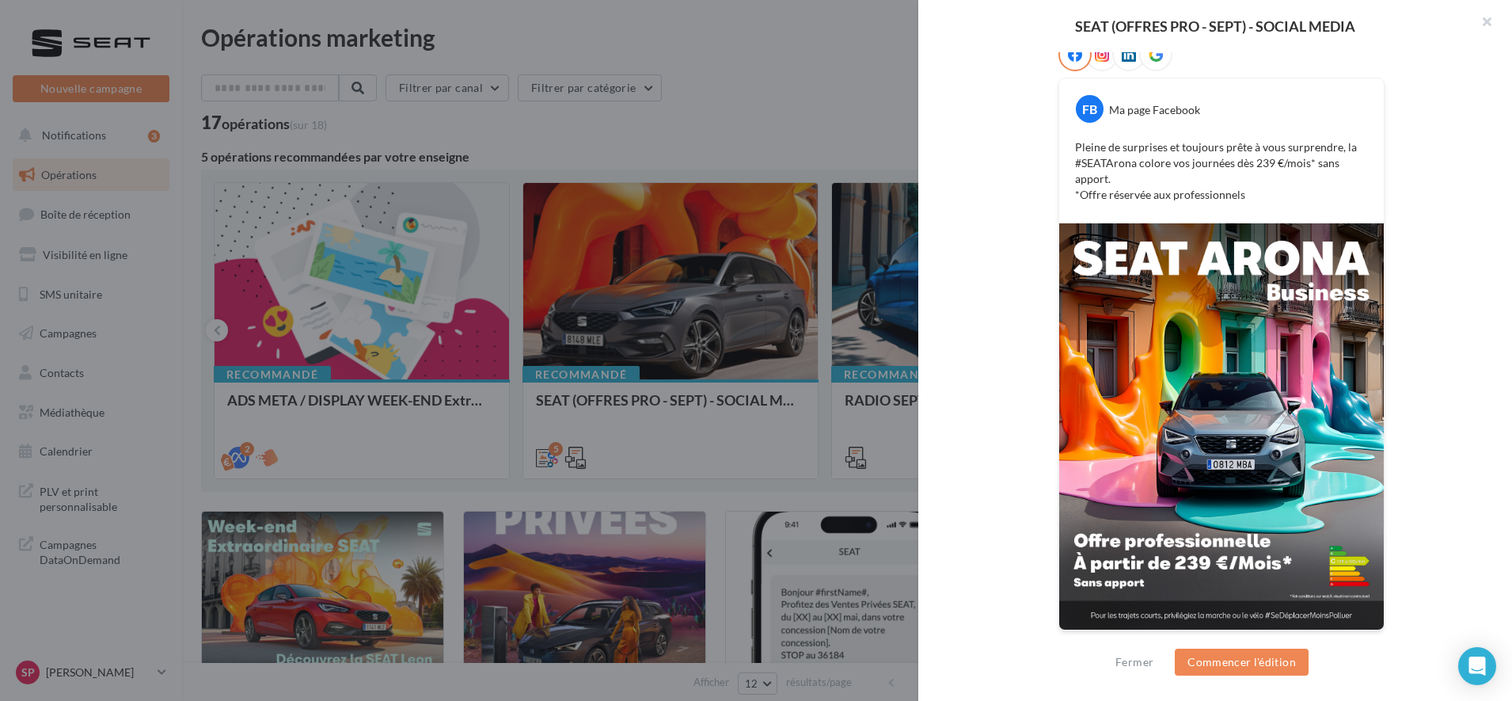
drag, startPoint x: 1131, startPoint y: 0, endPoint x: 986, endPoint y: 298, distance: 331.4
click at [986, 298] on div "FB Ma page Facebook Pleine de surprises et toujours prête à vous surprendre, la…" at bounding box center [1221, 344] width 505 height 612
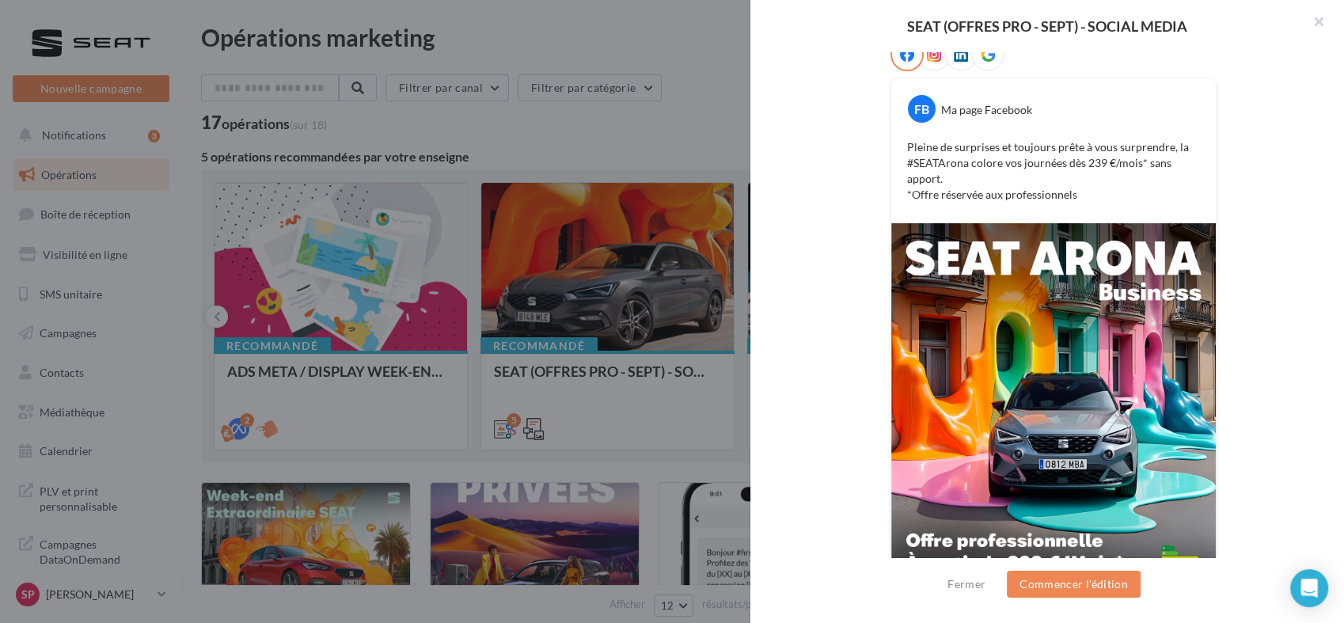
drag, startPoint x: 1461, startPoint y: 29, endPoint x: 1323, endPoint y: 181, distance: 205.1
click at [1201, 181] on div "Description Non renseignée 5 Cross-posting [PERSON_NAME] 239€ IBIZA 239€ [PERSO…" at bounding box center [1053, 312] width 606 height 520
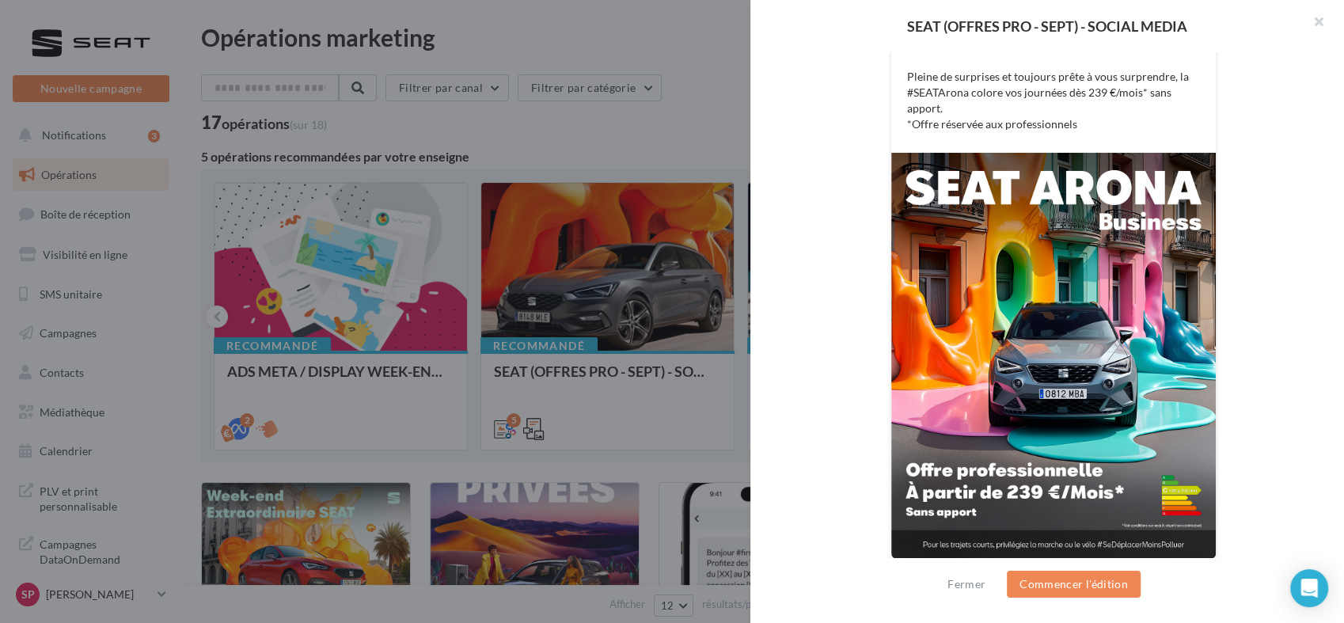
scroll to position [354, 0]
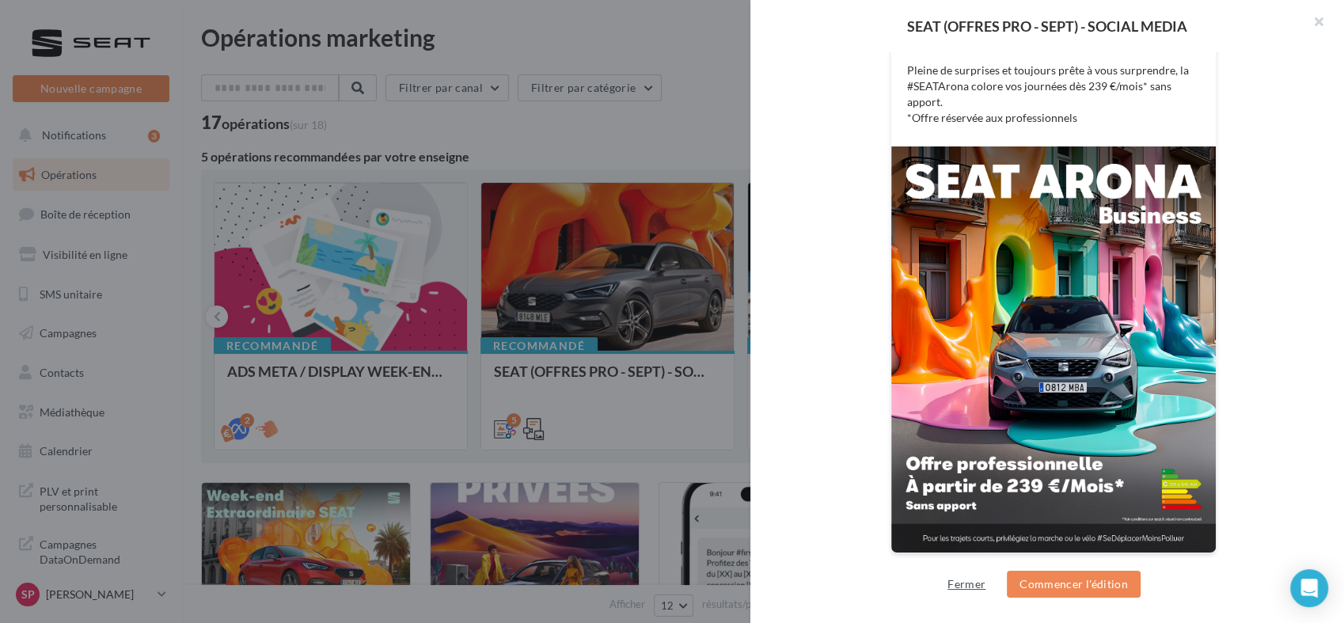
click at [969, 560] on button "Fermer" at bounding box center [966, 584] width 51 height 19
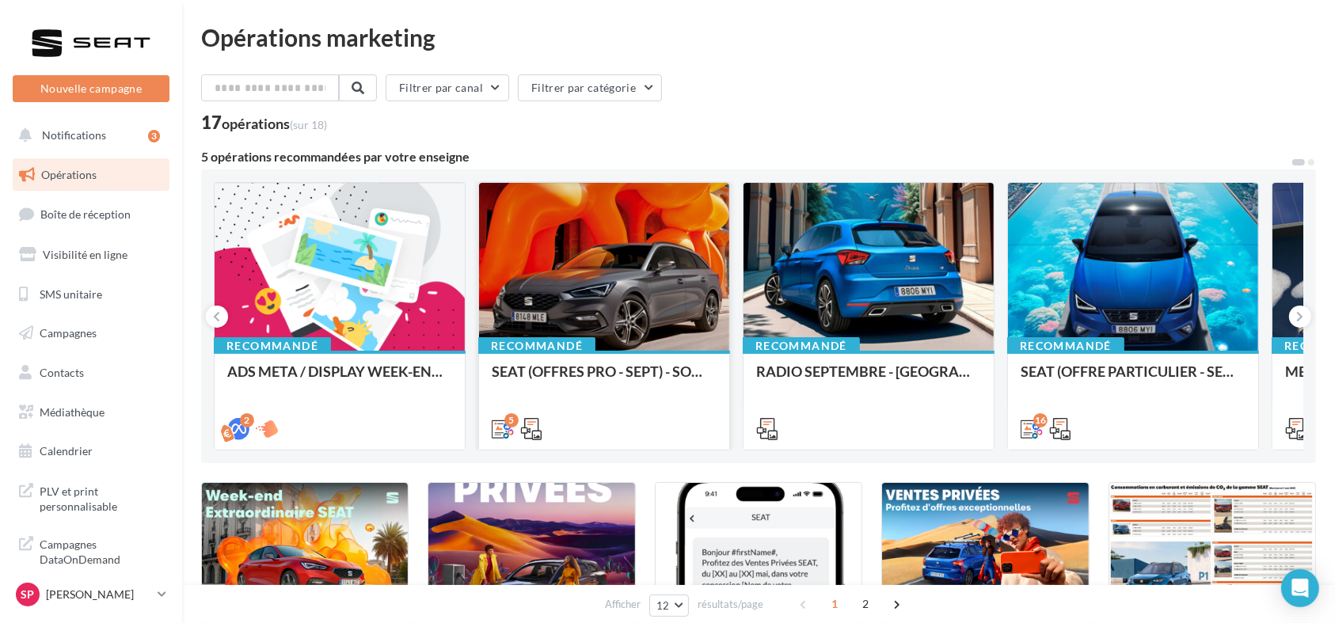
click at [623, 321] on div at bounding box center [604, 267] width 250 height 169
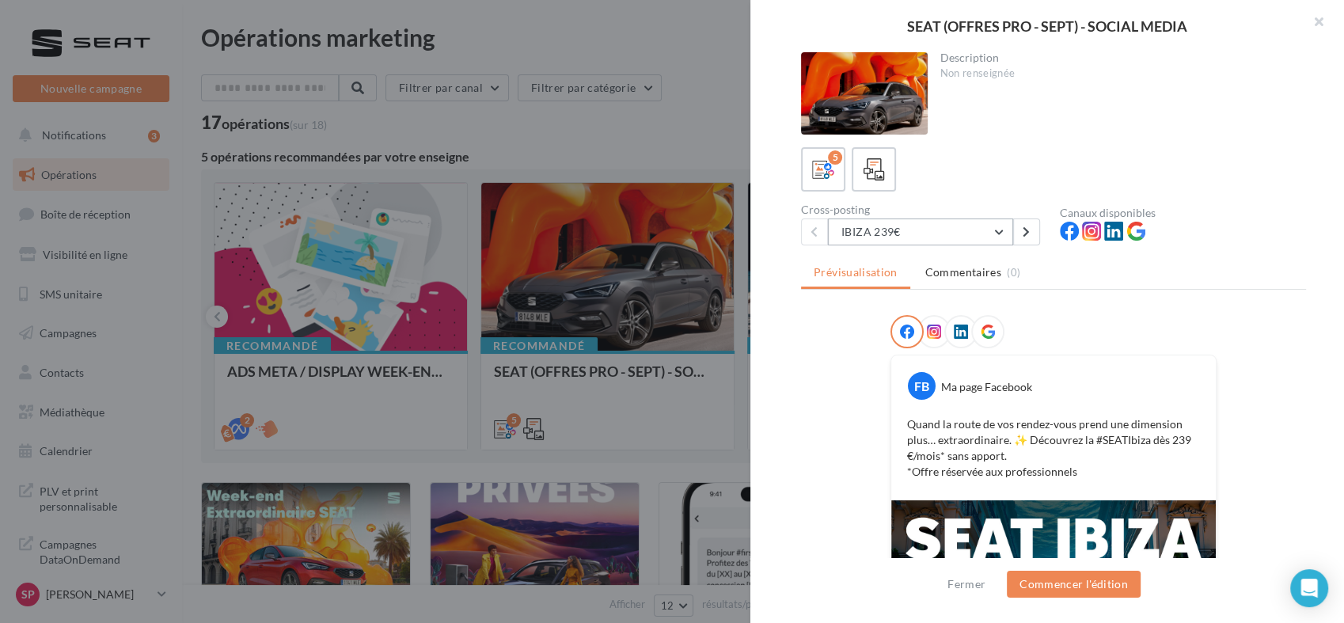
click at [1001, 234] on button "IBIZA 239€" at bounding box center [920, 231] width 185 height 27
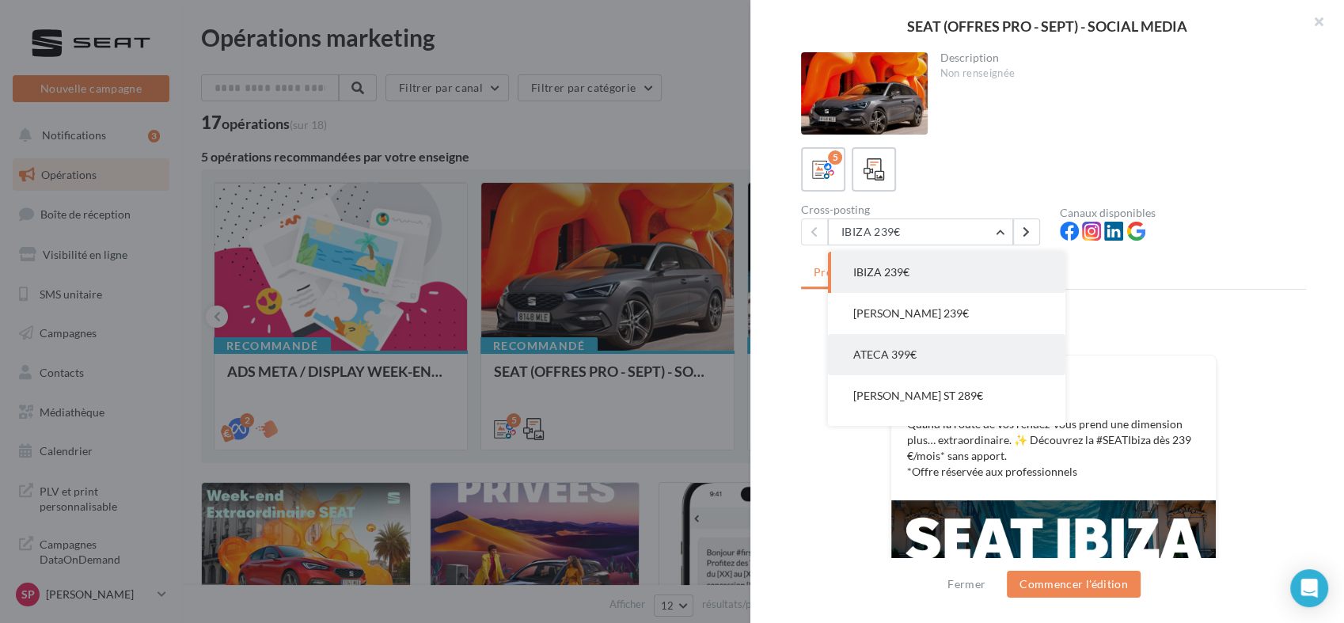
click at [951, 340] on button "ATECA 399€" at bounding box center [946, 354] width 237 height 41
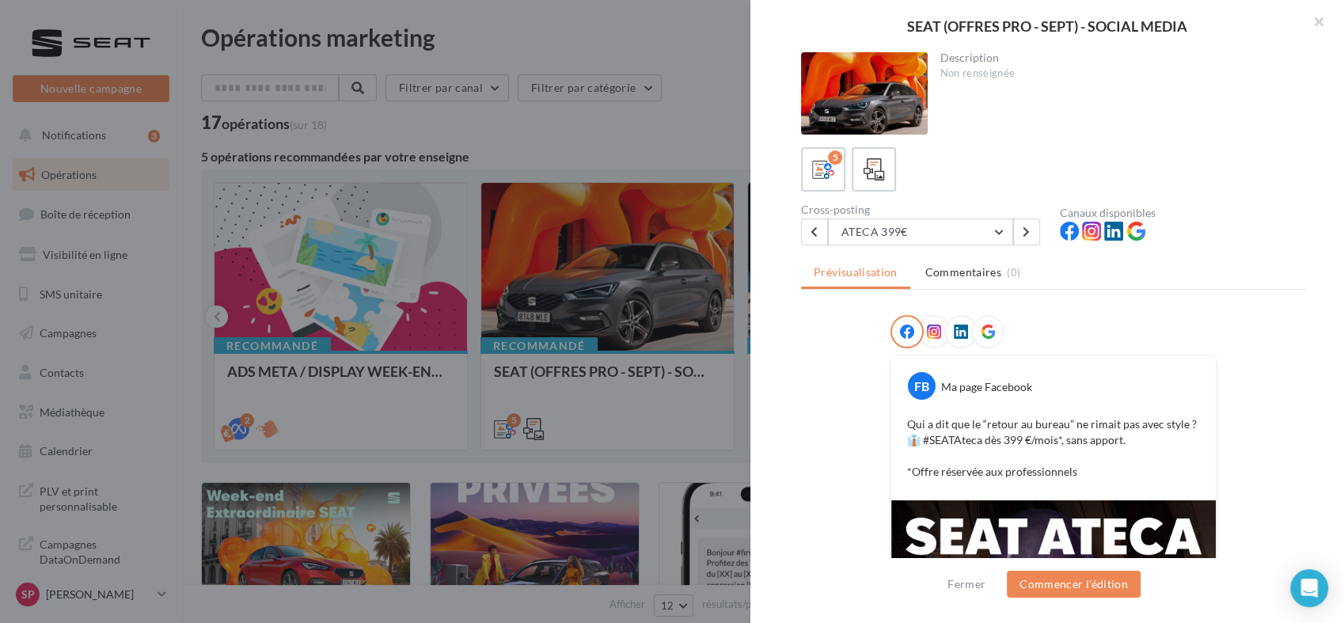
click at [1191, 218] on div "Canaux disponibles" at bounding box center [1183, 226] width 246 height 38
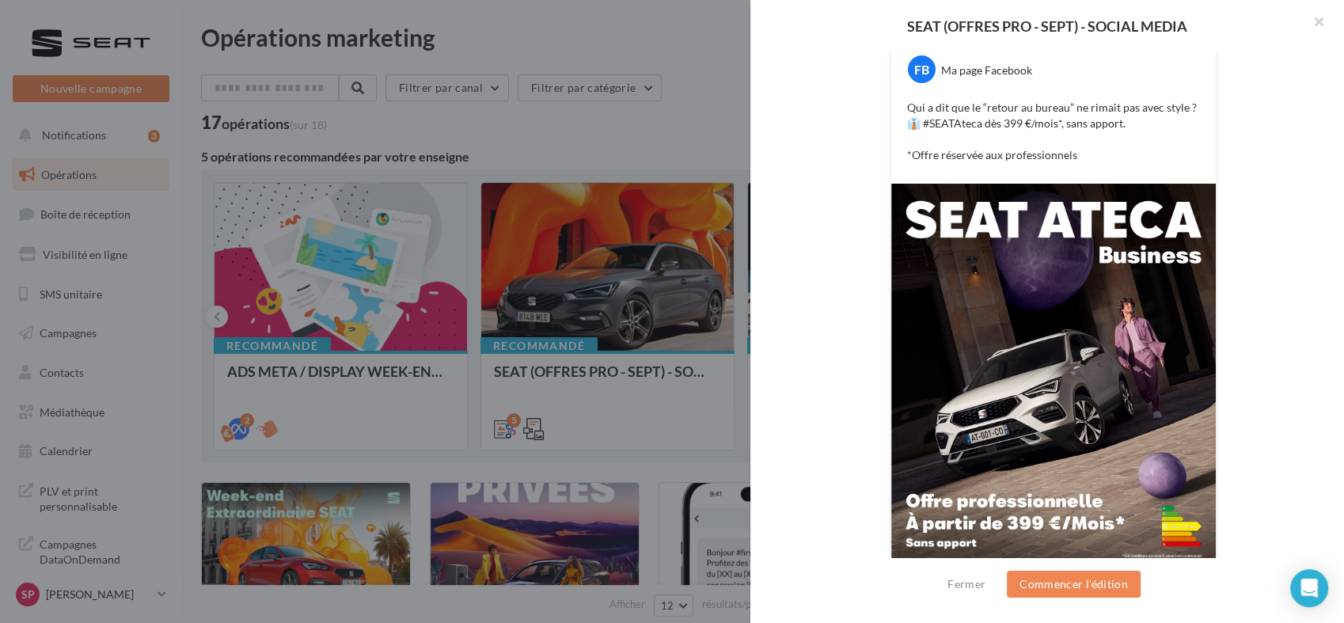
scroll to position [351, 0]
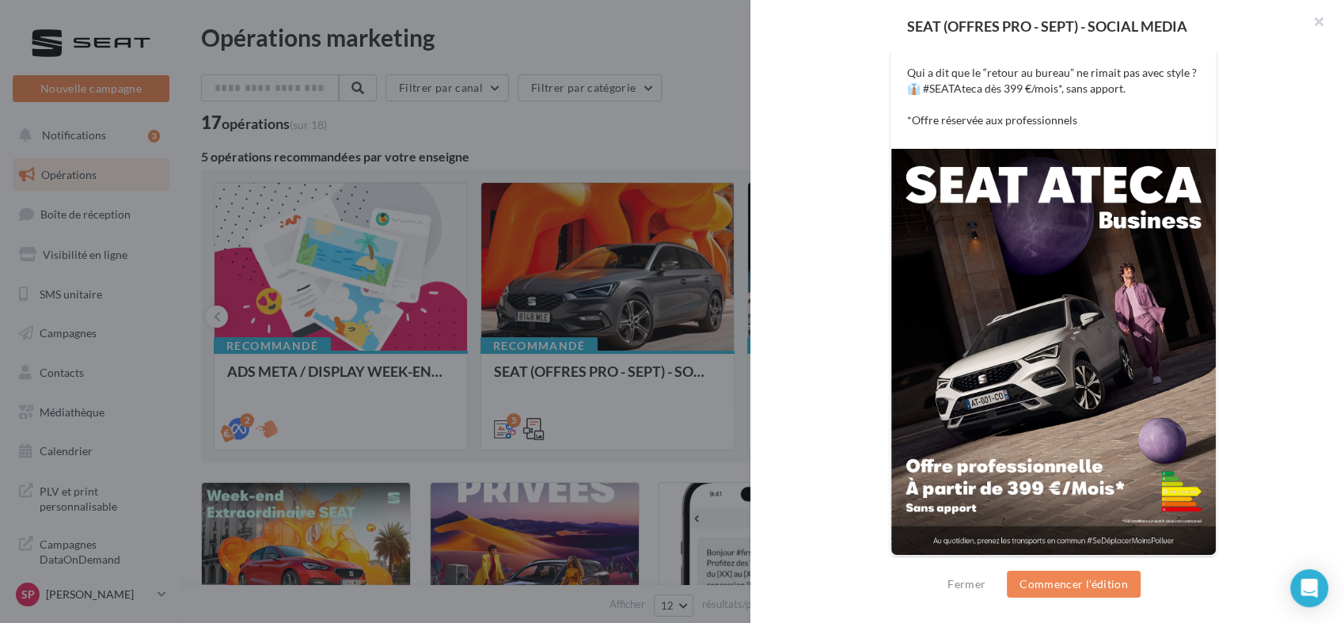
click at [1201, 80] on div "FB Ma page Facebook Qui a dit que le “retour au bureau” ne rimait pas avec styl…" at bounding box center [1053, 270] width 505 height 612
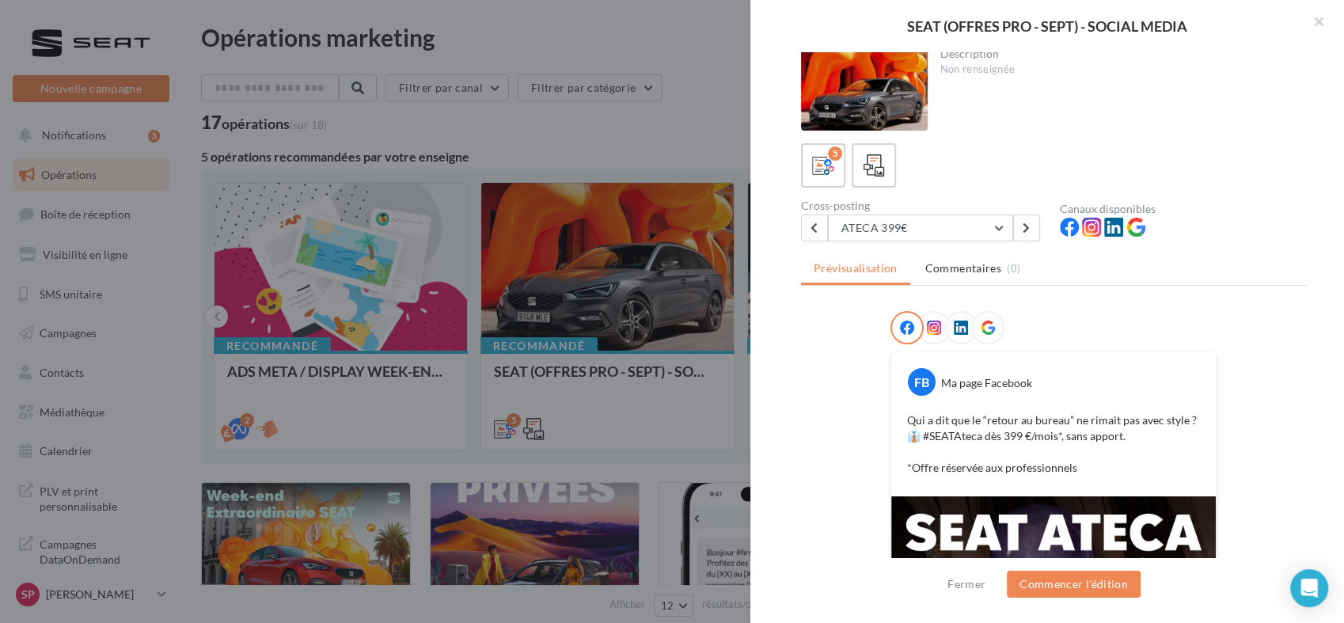
scroll to position [0, 0]
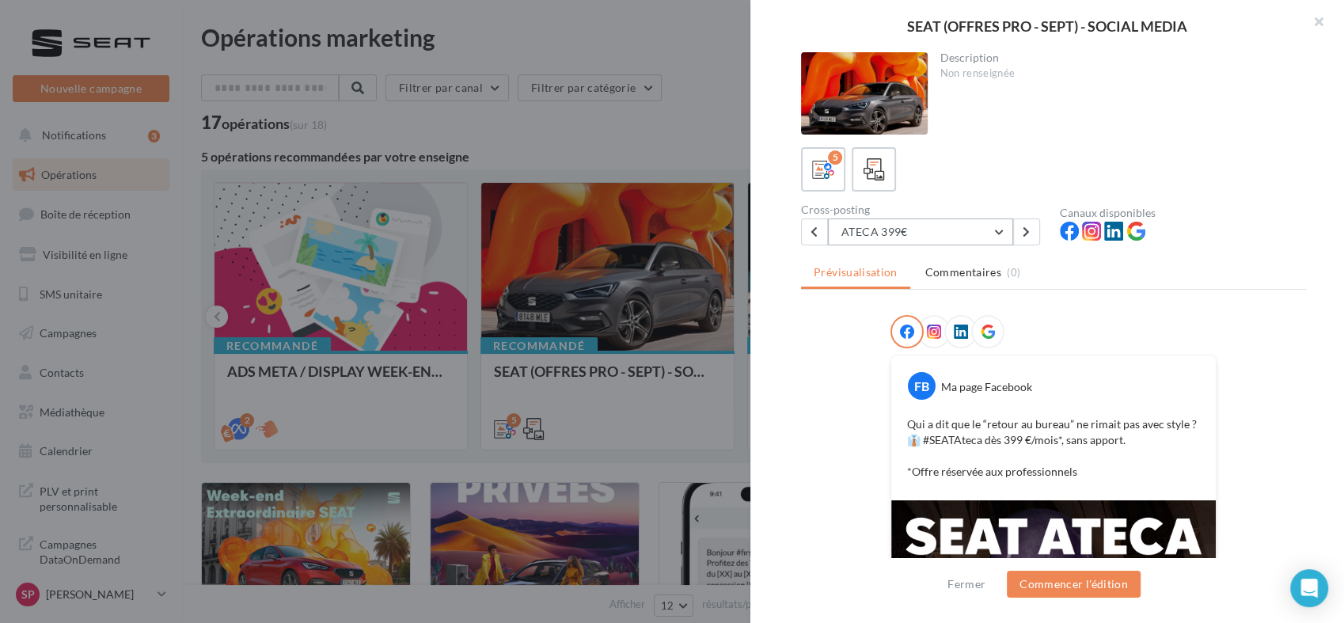
click at [993, 229] on button "ATECA 399€" at bounding box center [920, 231] width 185 height 27
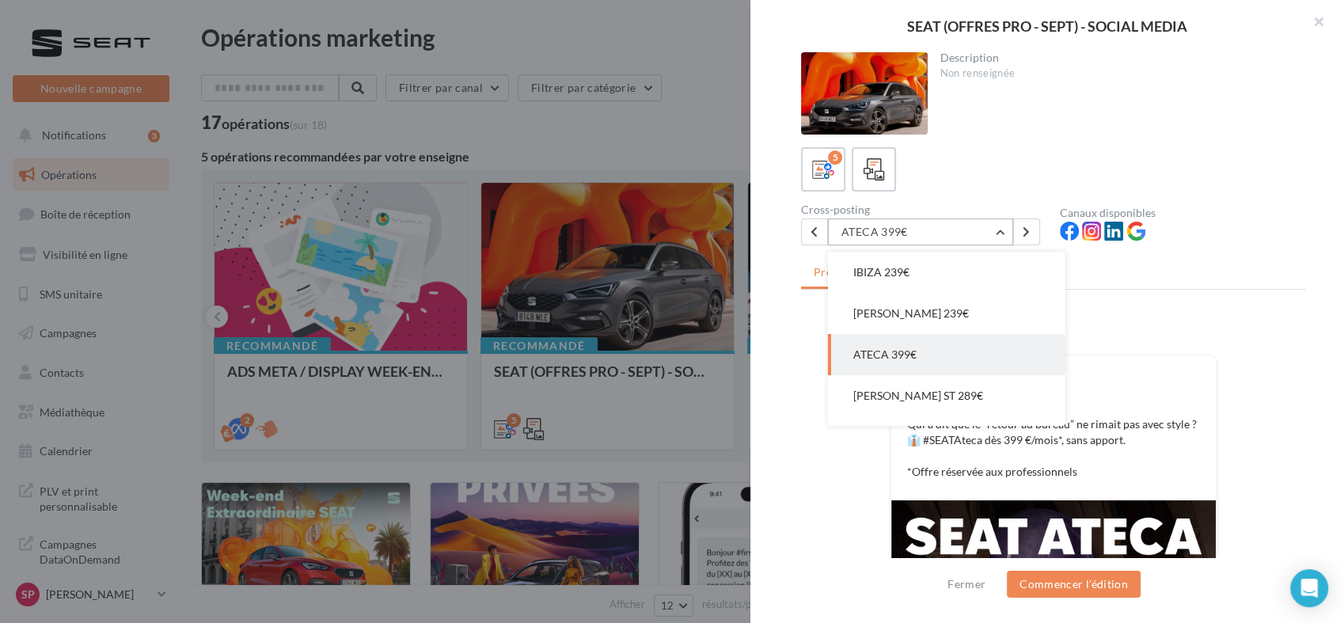
scroll to position [32, 0]
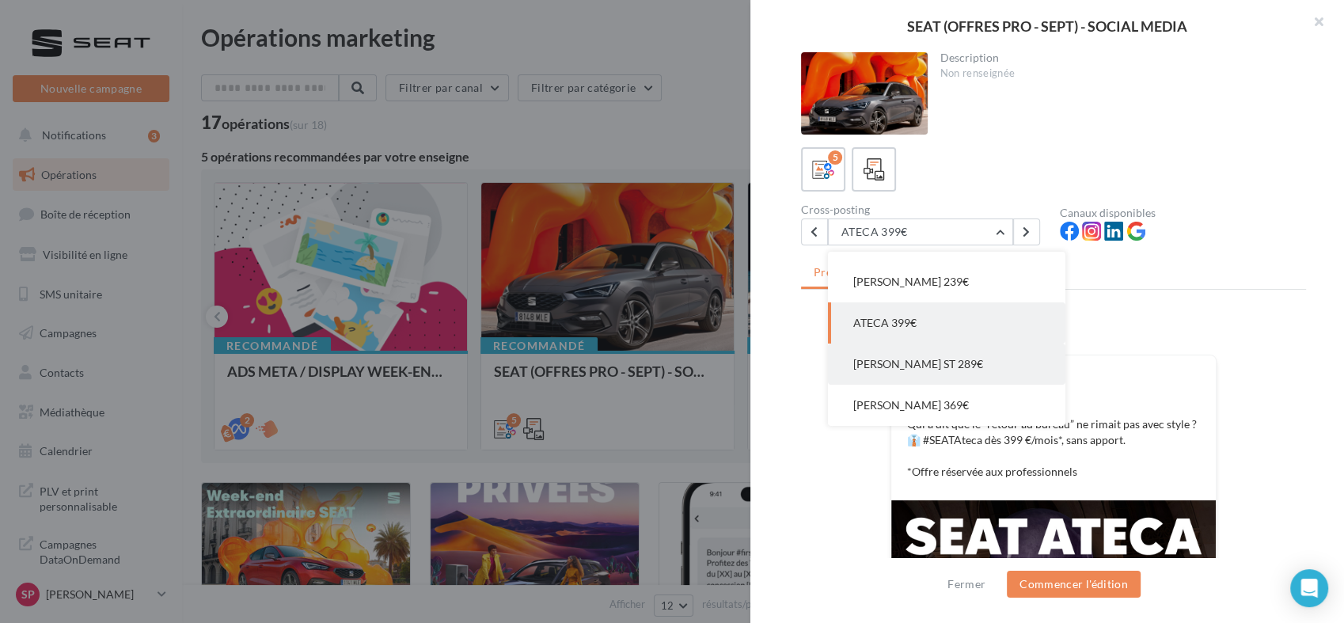
click at [930, 368] on button "[PERSON_NAME] ST 289€" at bounding box center [946, 364] width 237 height 41
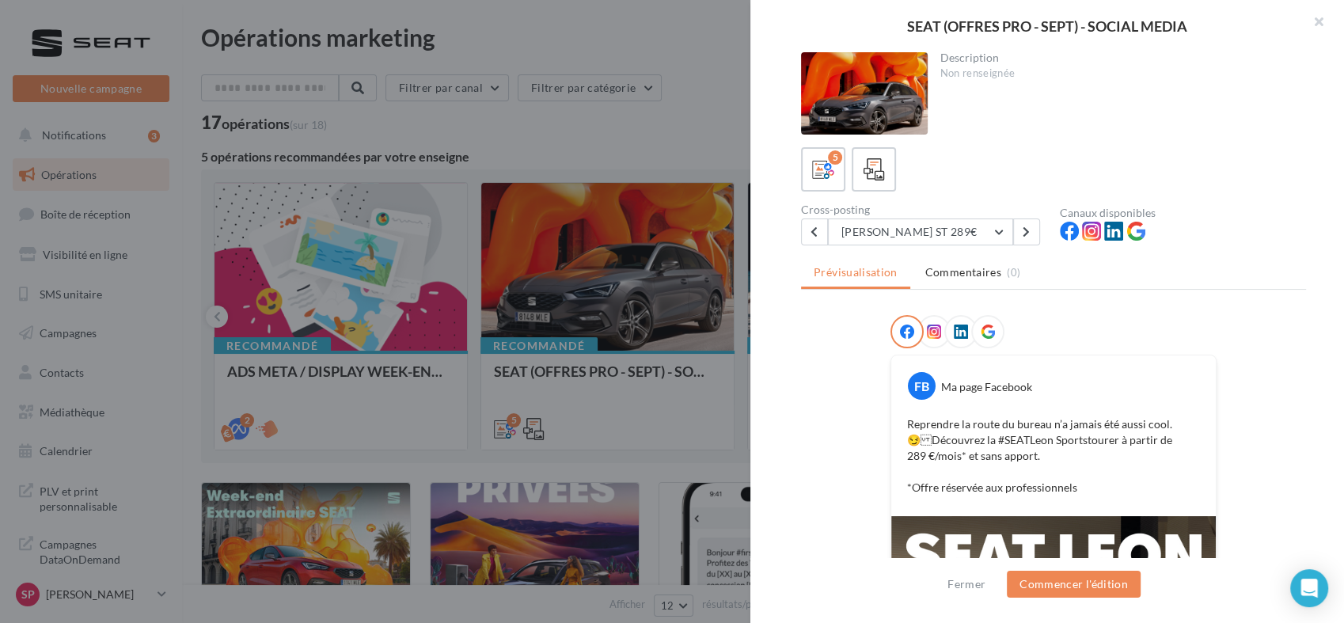
click at [1201, 135] on div "Description Non renseignée 5 Cross-posting [PERSON_NAME] ST 289€ IBIZA 239€ [PE…" at bounding box center [1053, 312] width 606 height 520
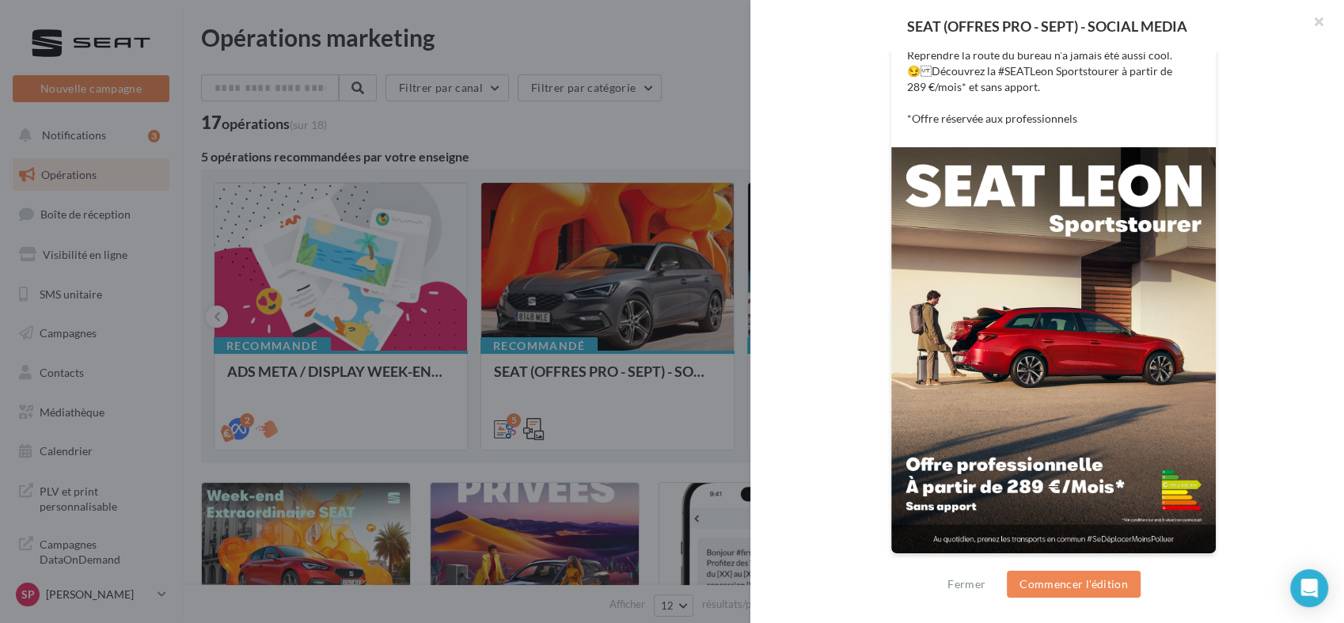
scroll to position [370, 0]
click at [1201, 91] on div "FB Ma page Facebook Reprendre la route du bureau n’a jamais été aussi cool. 😏D…" at bounding box center [1053, 259] width 505 height 628
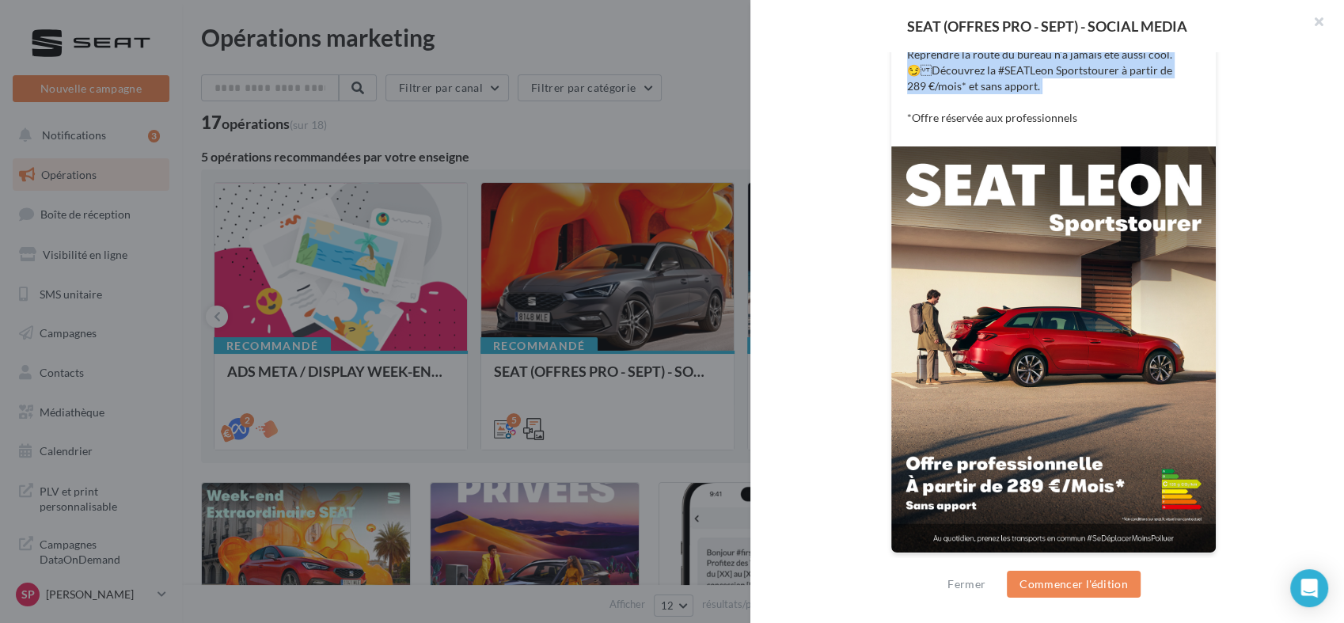
click at [1201, 91] on div "FB Ma page Facebook Reprendre la route du bureau n’a jamais été aussi cool. 😏D…" at bounding box center [1053, 259] width 505 height 628
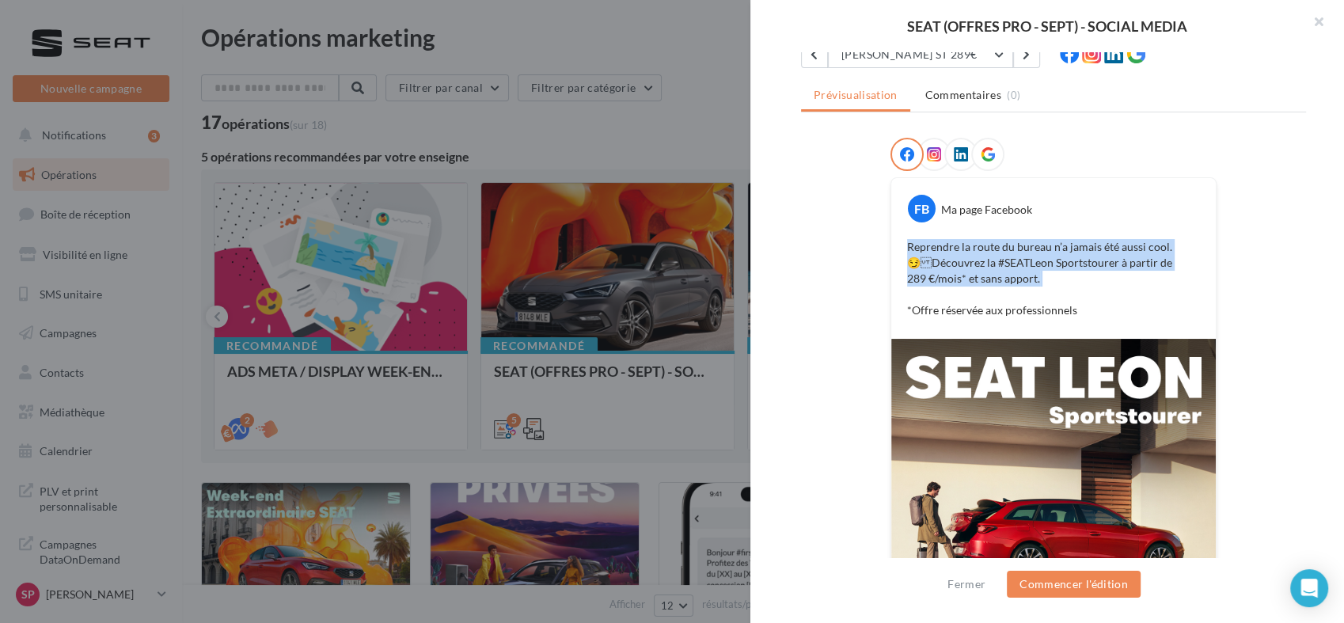
scroll to position [0, 0]
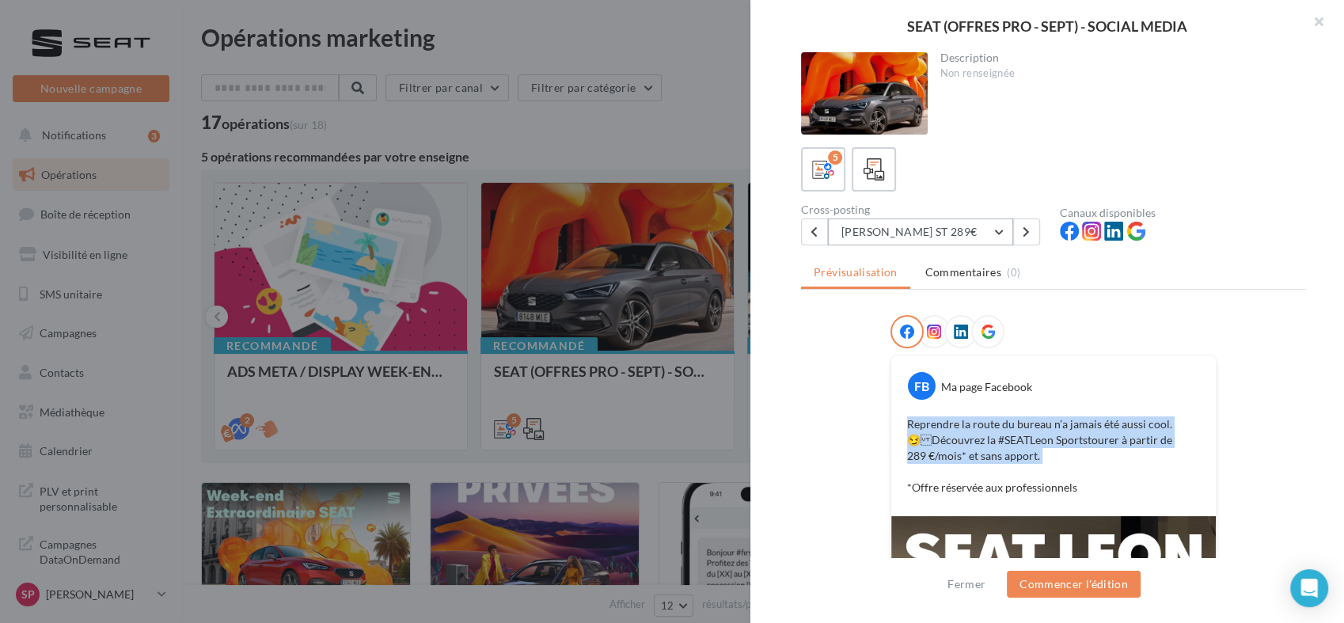
click at [1001, 227] on button "[PERSON_NAME] ST 289€" at bounding box center [920, 231] width 185 height 27
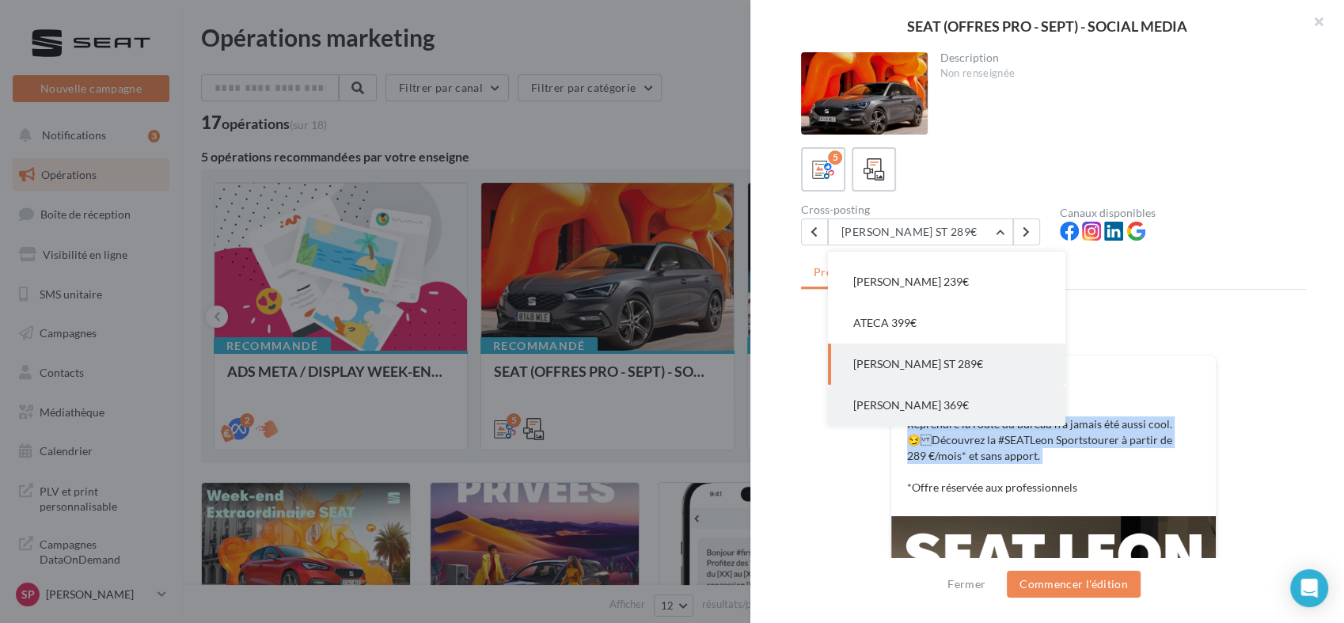
click at [931, 398] on span "[PERSON_NAME] 369€" at bounding box center [911, 404] width 116 height 13
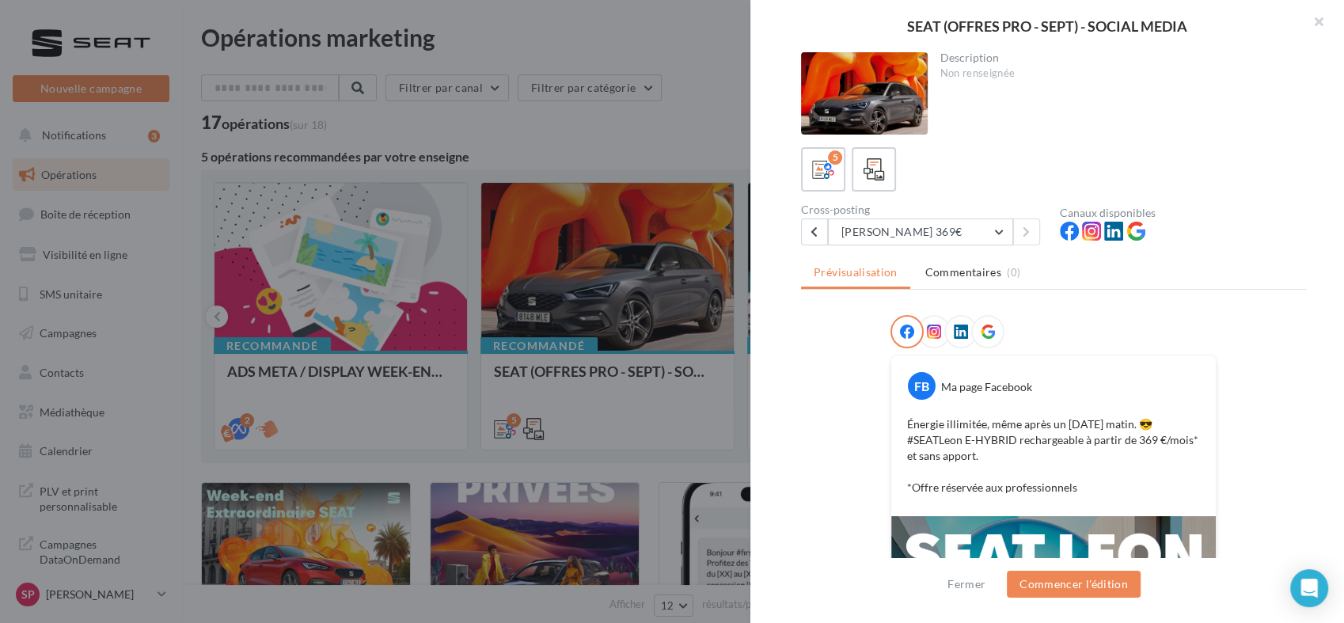
click at [1201, 209] on div "Description Non renseignée 5 Cross-posting LEON PHEV 369€ IBIZA 239€ ARONA 239€…" at bounding box center [1053, 312] width 606 height 520
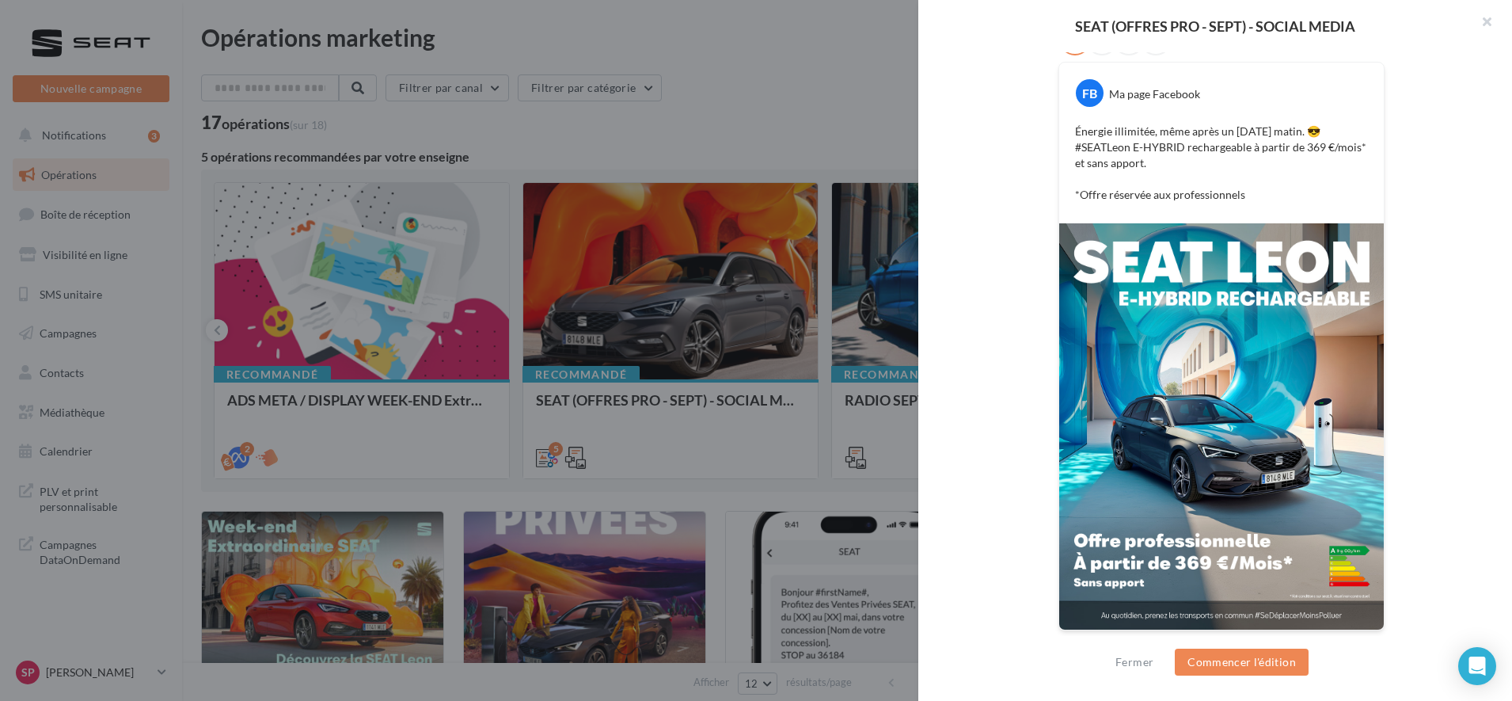
scroll to position [293, 0]
drag, startPoint x: 1225, startPoint y: 1, endPoint x: 1023, endPoint y: 219, distance: 298.0
click at [1023, 219] on div "FB Ma page Facebook Énergie illimitée, même après un [DATE] matin. 😎 #SEATLeon …" at bounding box center [1221, 336] width 505 height 628
click at [1201, 93] on div "FB Ma page Facebook Énergie illimitée, même après un [DATE] matin. 😎 #SEATLeon …" at bounding box center [1221, 336] width 505 height 628
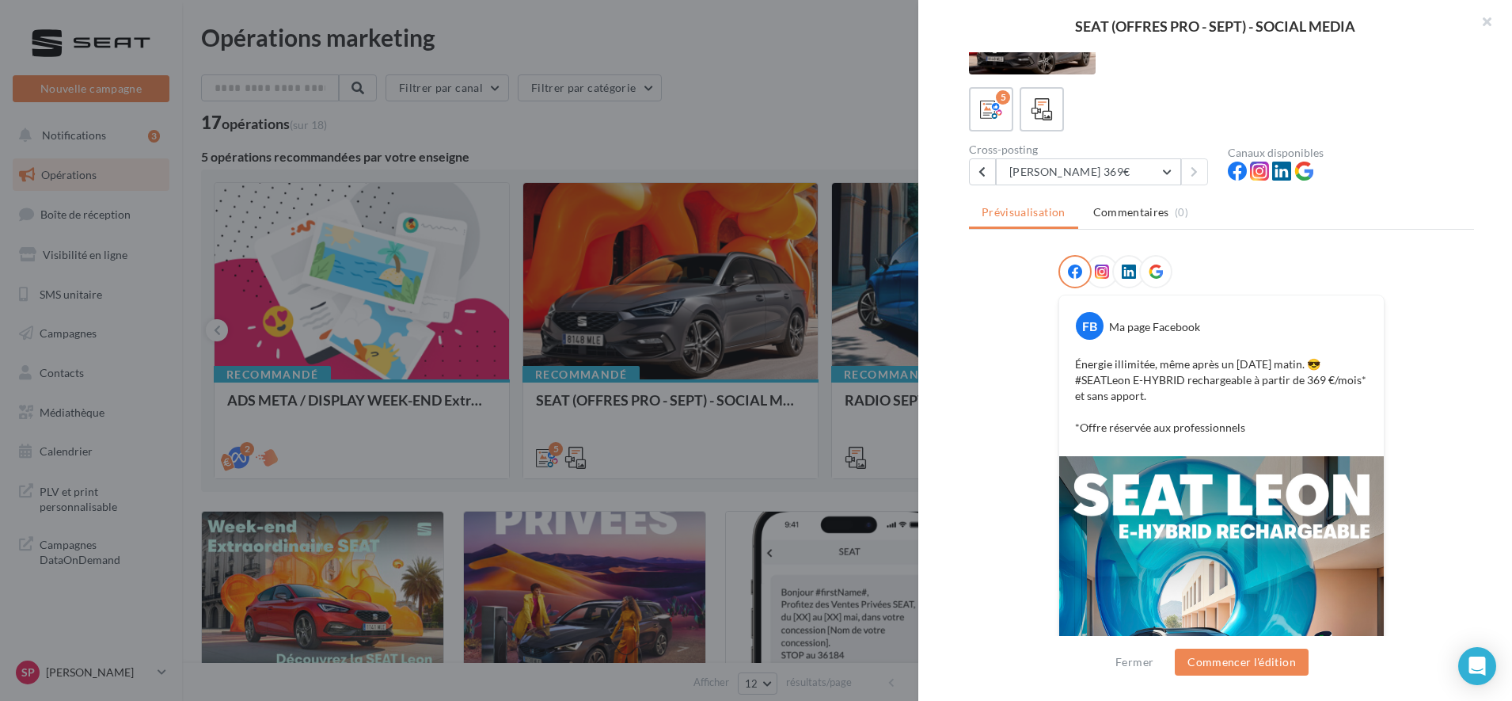
scroll to position [0, 0]
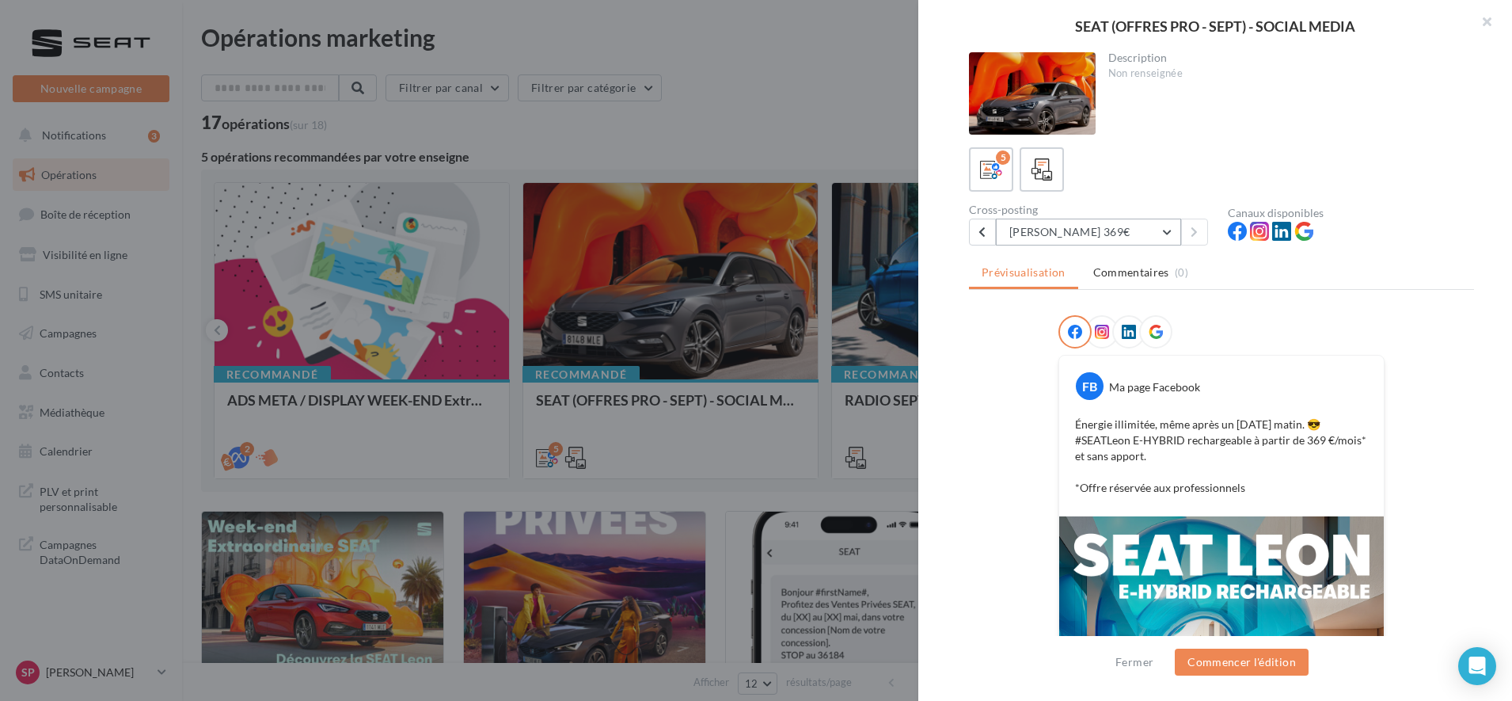
click at [1165, 234] on button "[PERSON_NAME] 369€" at bounding box center [1088, 231] width 185 height 27
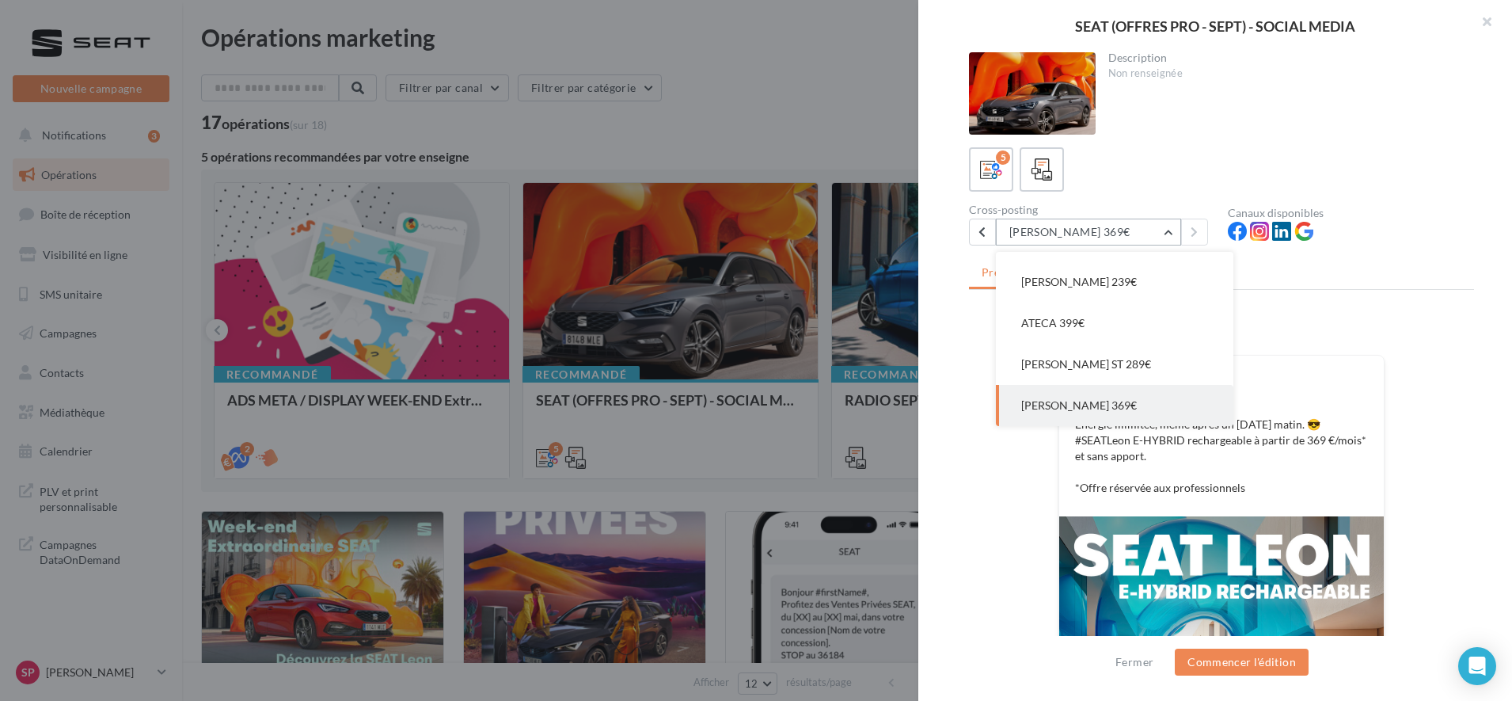
scroll to position [32, 0]
click at [1028, 175] on div at bounding box center [1042, 169] width 29 height 29
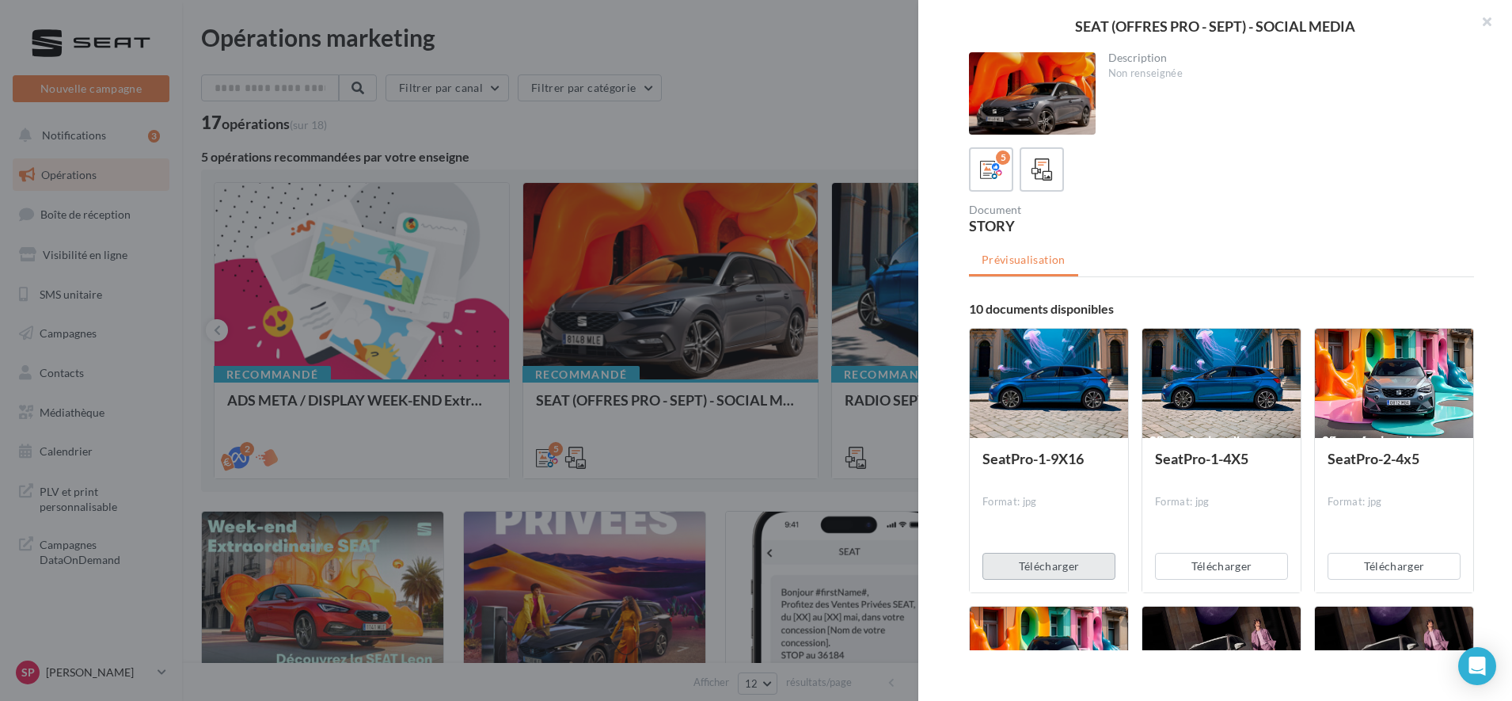
click at [1058, 560] on button "Télécharger" at bounding box center [1048, 566] width 133 height 27
click at [1201, 560] on button "Télécharger" at bounding box center [1221, 566] width 133 height 27
click at [1201, 560] on button "Télécharger" at bounding box center [1394, 566] width 133 height 27
click at [1201, 248] on ul "Prévisualisation" at bounding box center [1221, 261] width 505 height 32
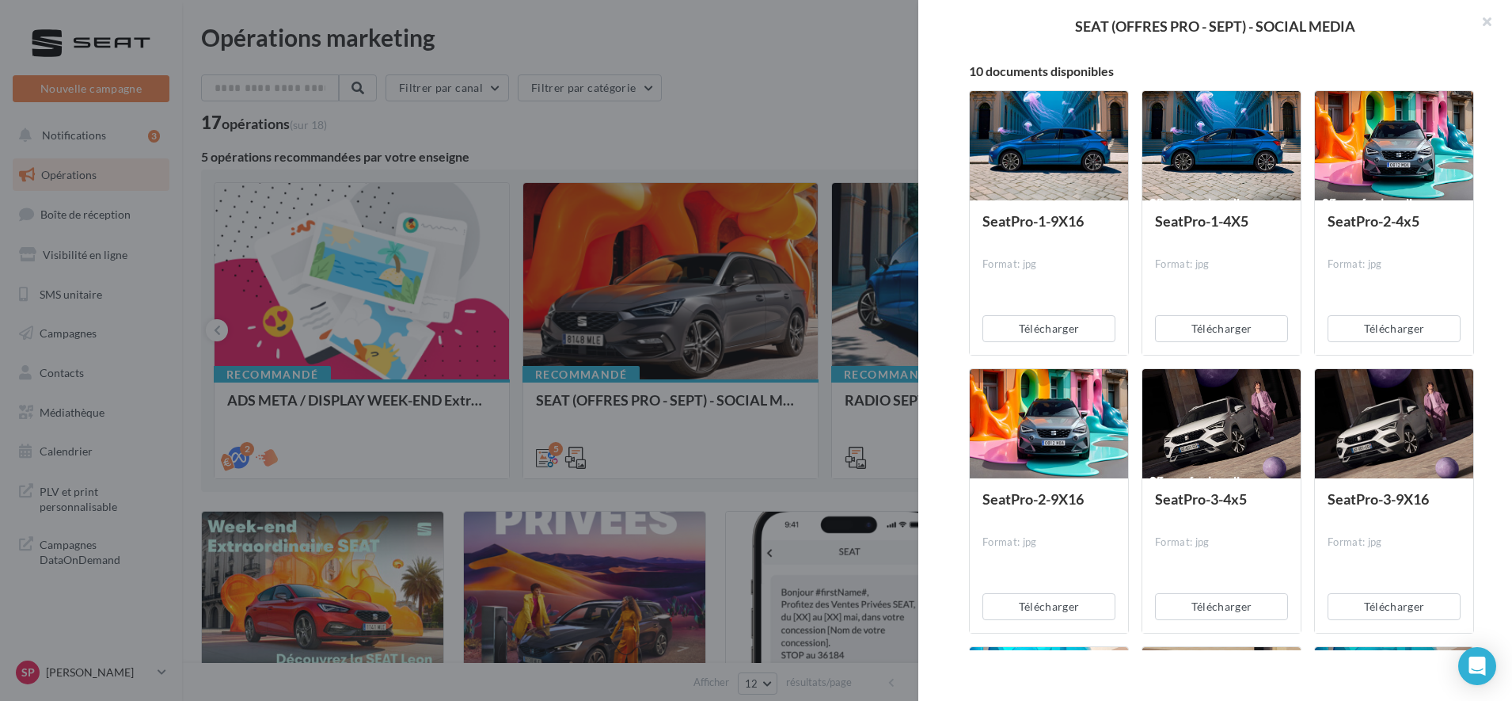
scroll to position [277, 0]
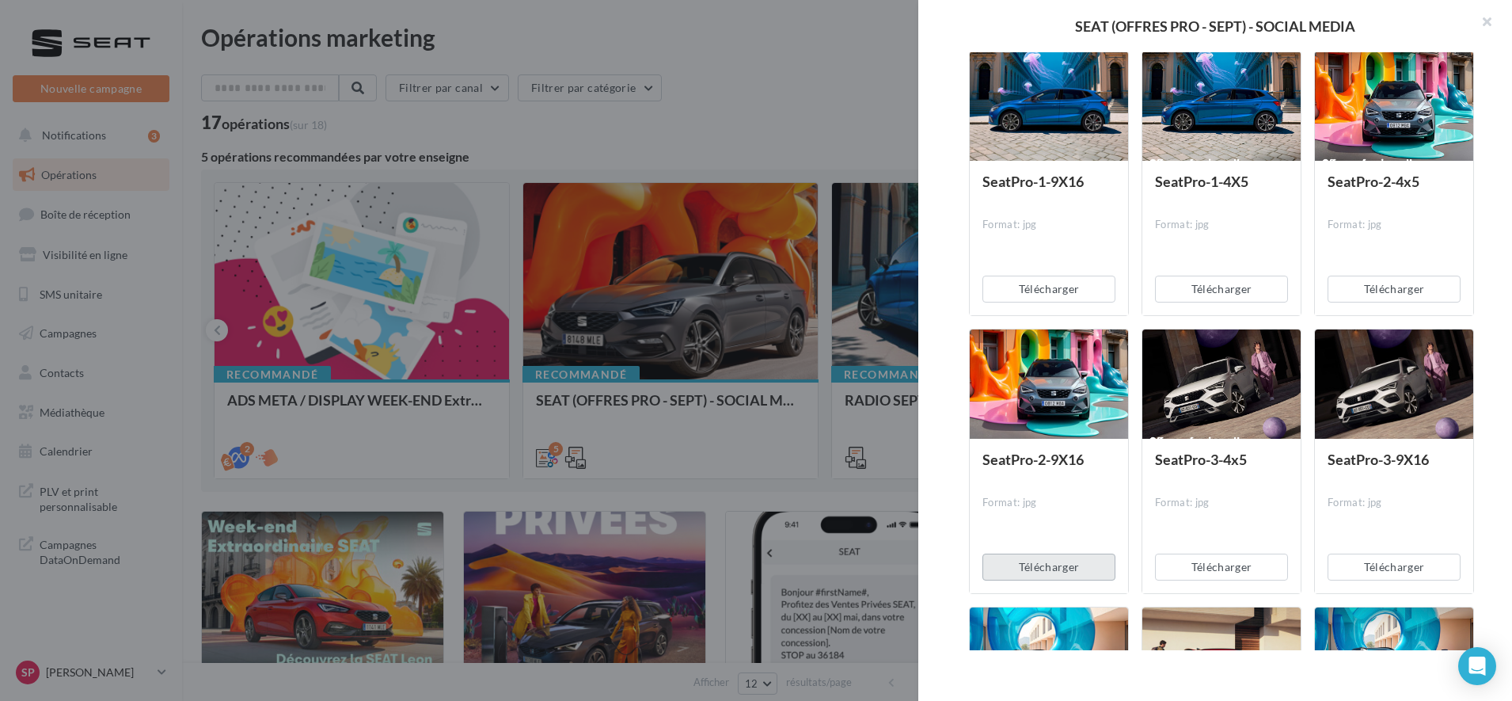
click at [1056, 560] on button "Télécharger" at bounding box center [1048, 566] width 133 height 27
click at [1201, 560] on button "Télécharger" at bounding box center [1221, 566] width 133 height 27
click at [1201, 560] on button "Télécharger" at bounding box center [1394, 566] width 133 height 27
click at [1201, 382] on div "Description Non renseignée 5 Document STORY Prévisualisation 10 documents dispo…" at bounding box center [1221, 351] width 606 height 598
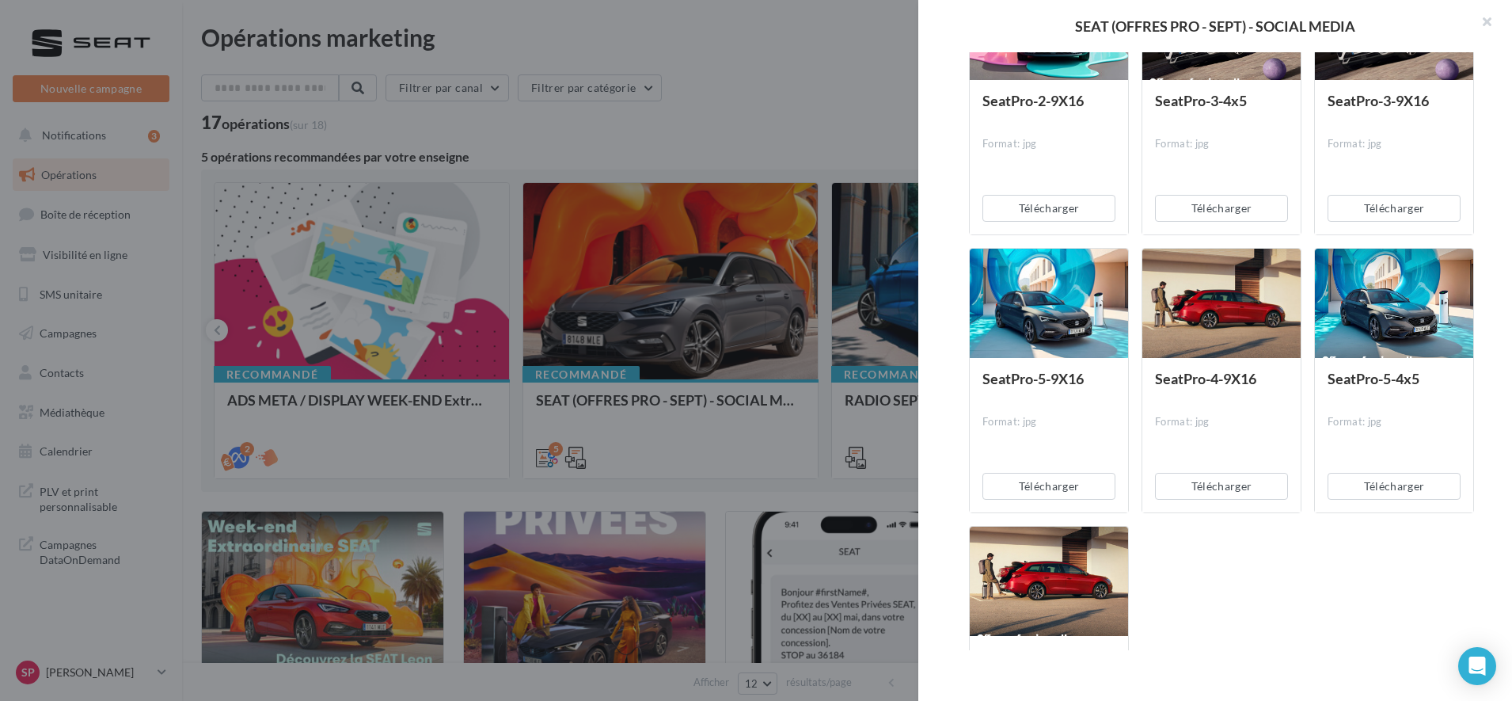
scroll to position [673, 0]
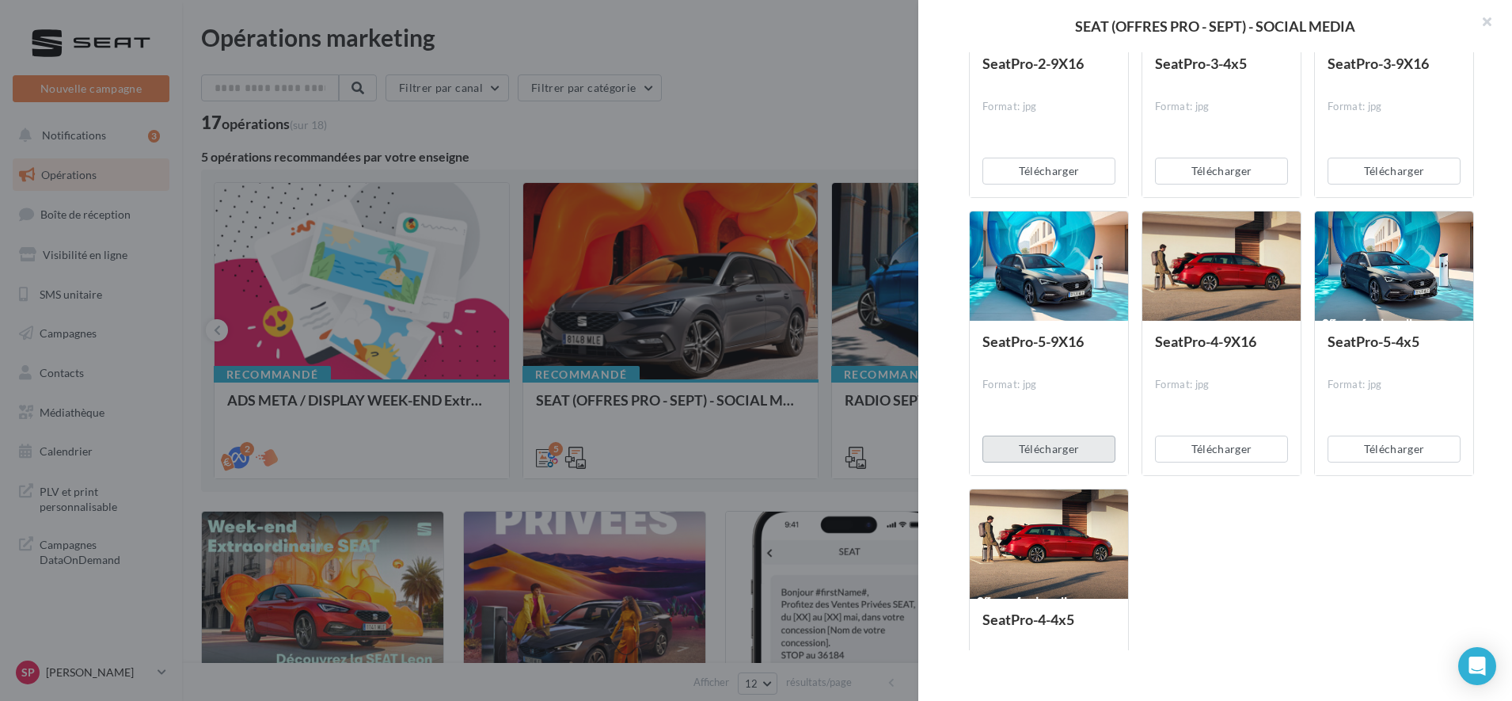
click at [1051, 444] on button "Télécharger" at bounding box center [1048, 448] width 133 height 27
click at [1201, 446] on button "Télécharger" at bounding box center [1221, 448] width 133 height 27
click at [1201, 453] on button "Télécharger" at bounding box center [1394, 448] width 133 height 27
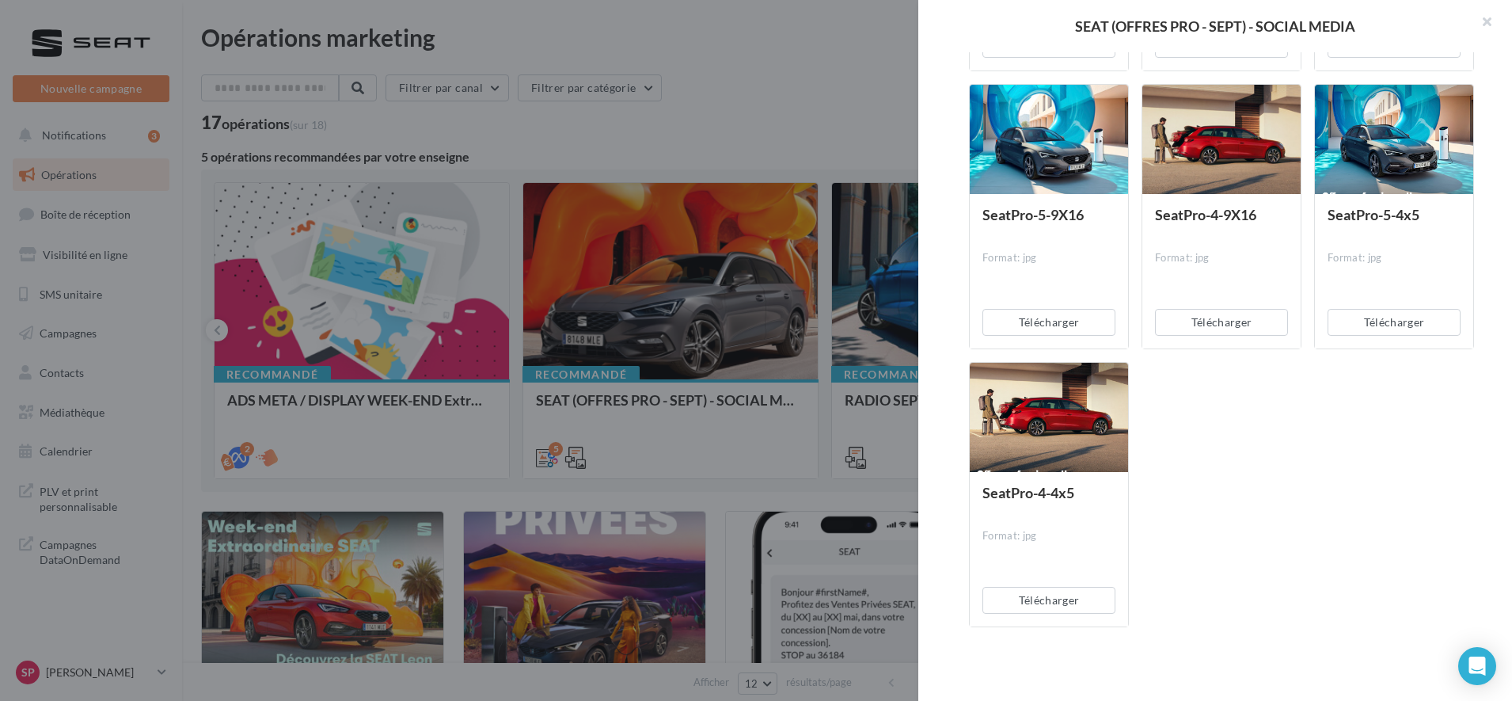
scroll to position [802, 0]
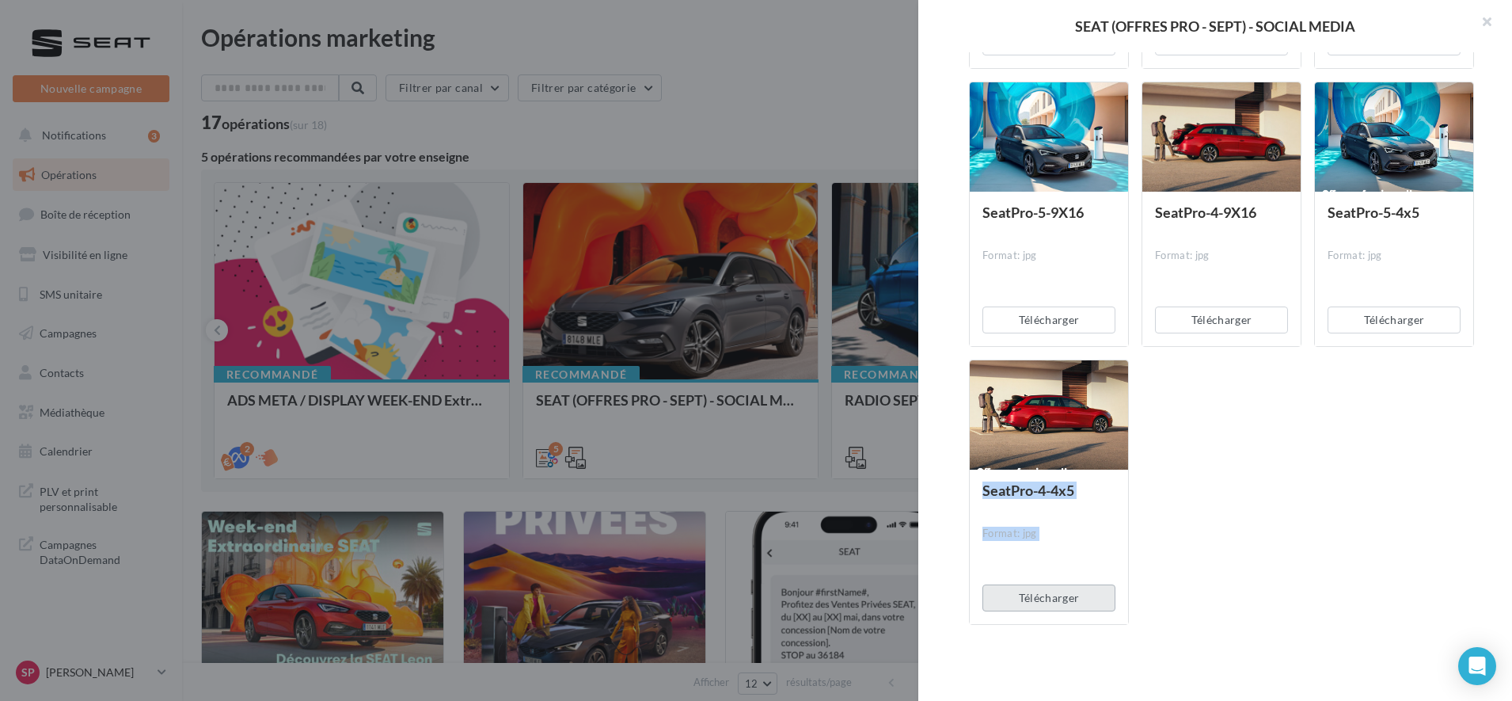
click at [1054, 560] on button "Télécharger" at bounding box center [1048, 597] width 133 height 27
click at [1201, 63] on div "Description Non renseignée 5 Document STORY Prévisualisation 10 documents dispo…" at bounding box center [1221, 351] width 606 height 598
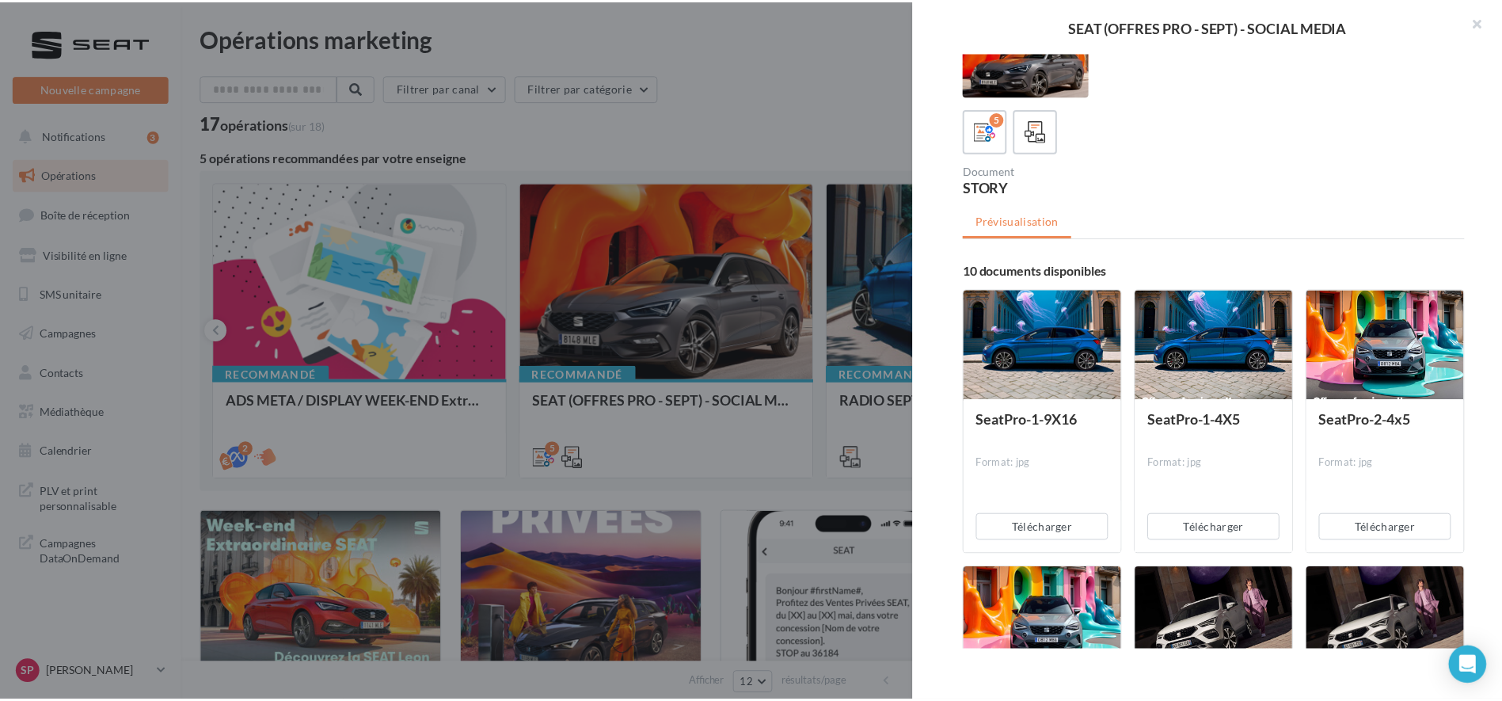
scroll to position [0, 0]
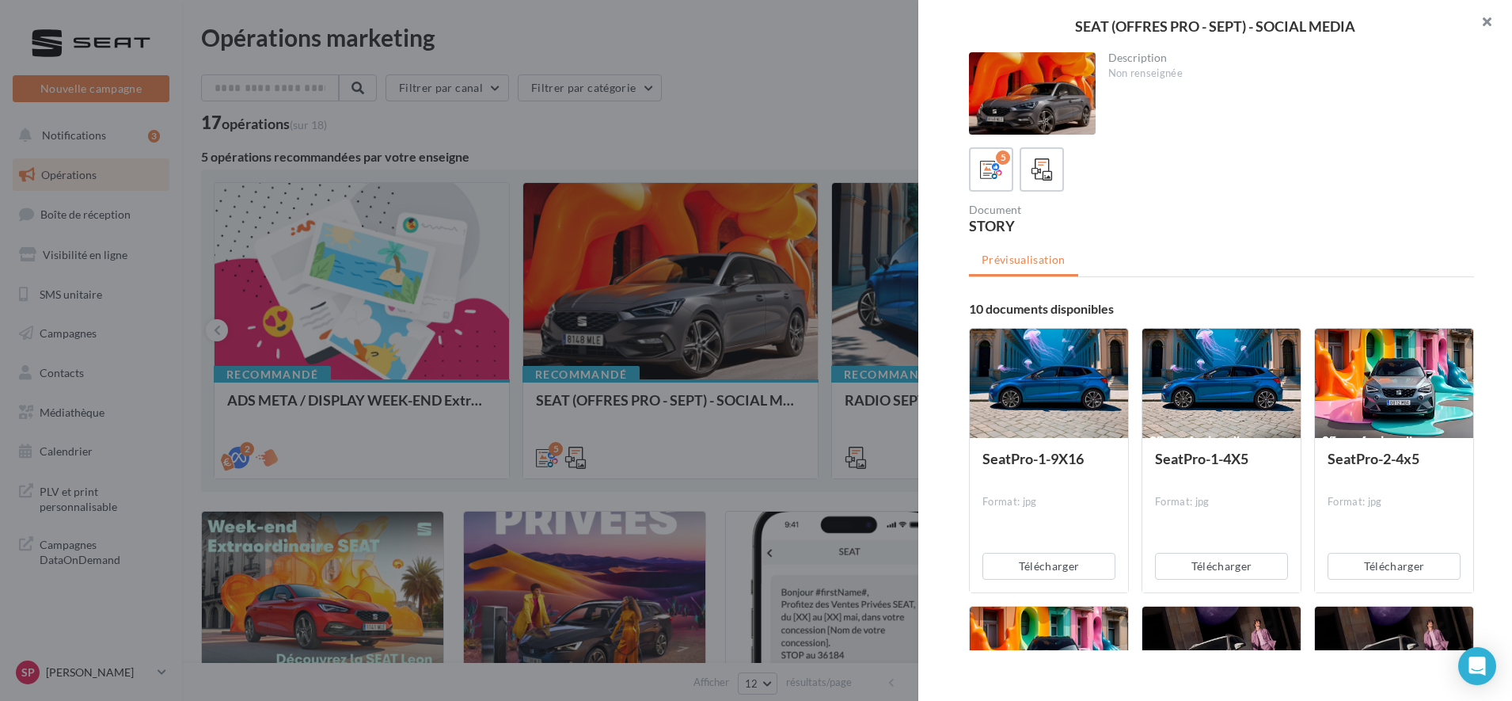
click at [1201, 19] on button "button" at bounding box center [1480, 23] width 63 height 47
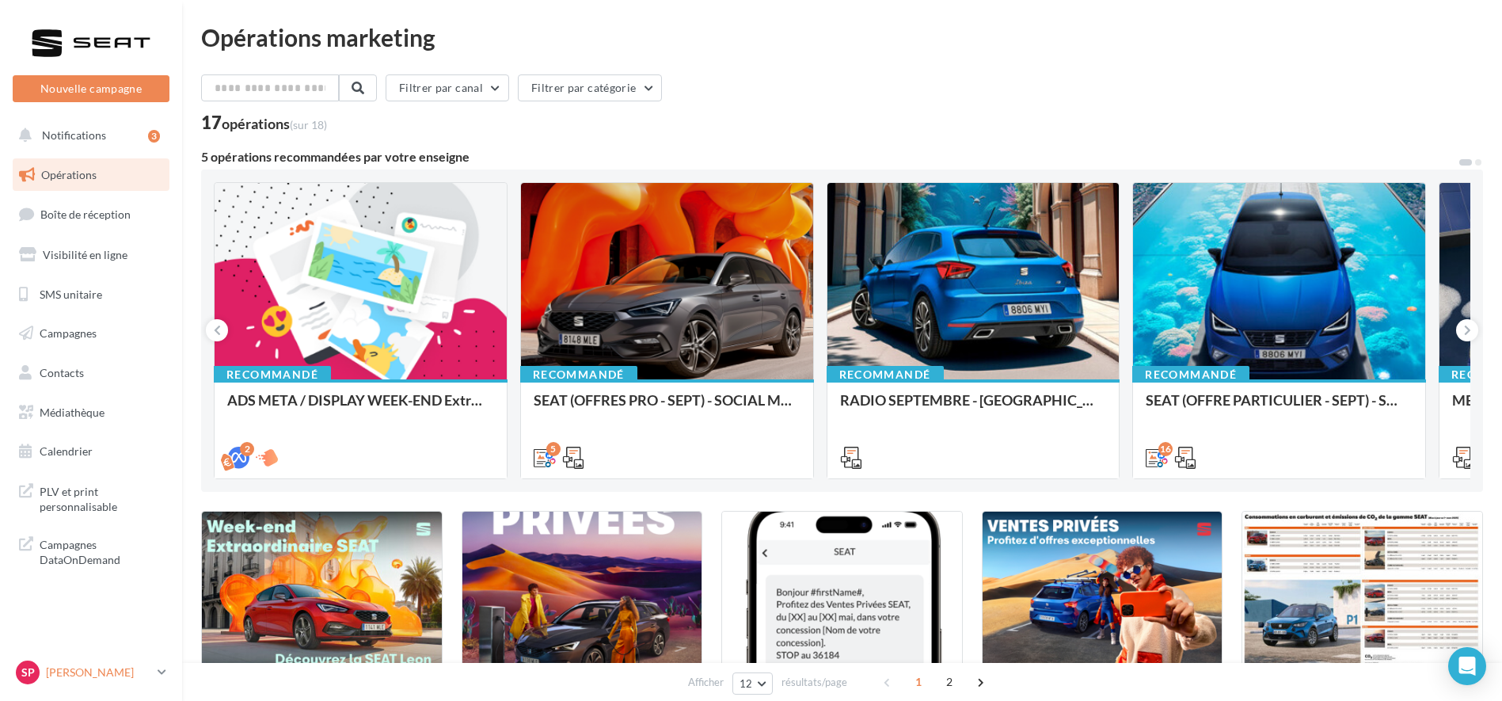
click at [103, 560] on p "[PERSON_NAME]" at bounding box center [98, 672] width 105 height 16
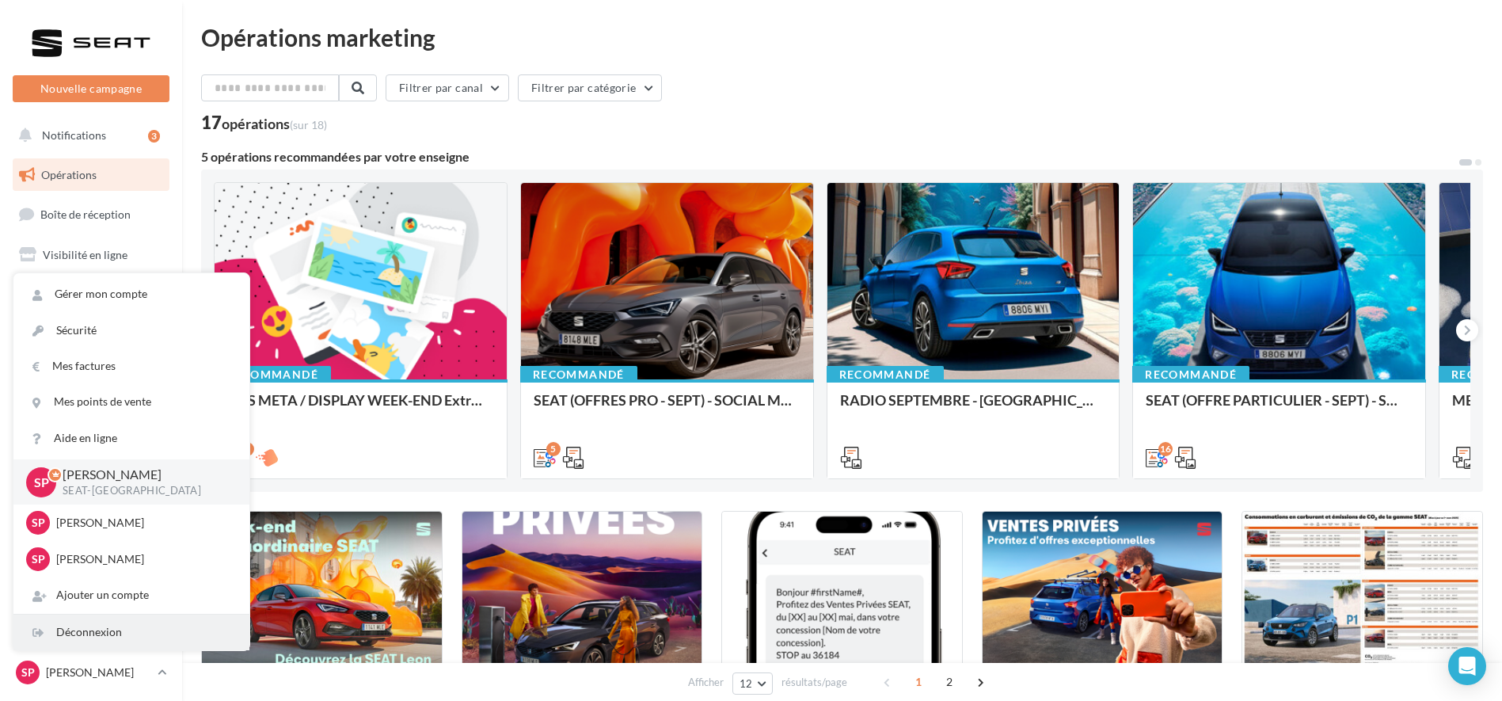
click at [118, 560] on div "Déconnexion" at bounding box center [131, 632] width 236 height 36
